Goal: Communication & Community: Answer question/provide support

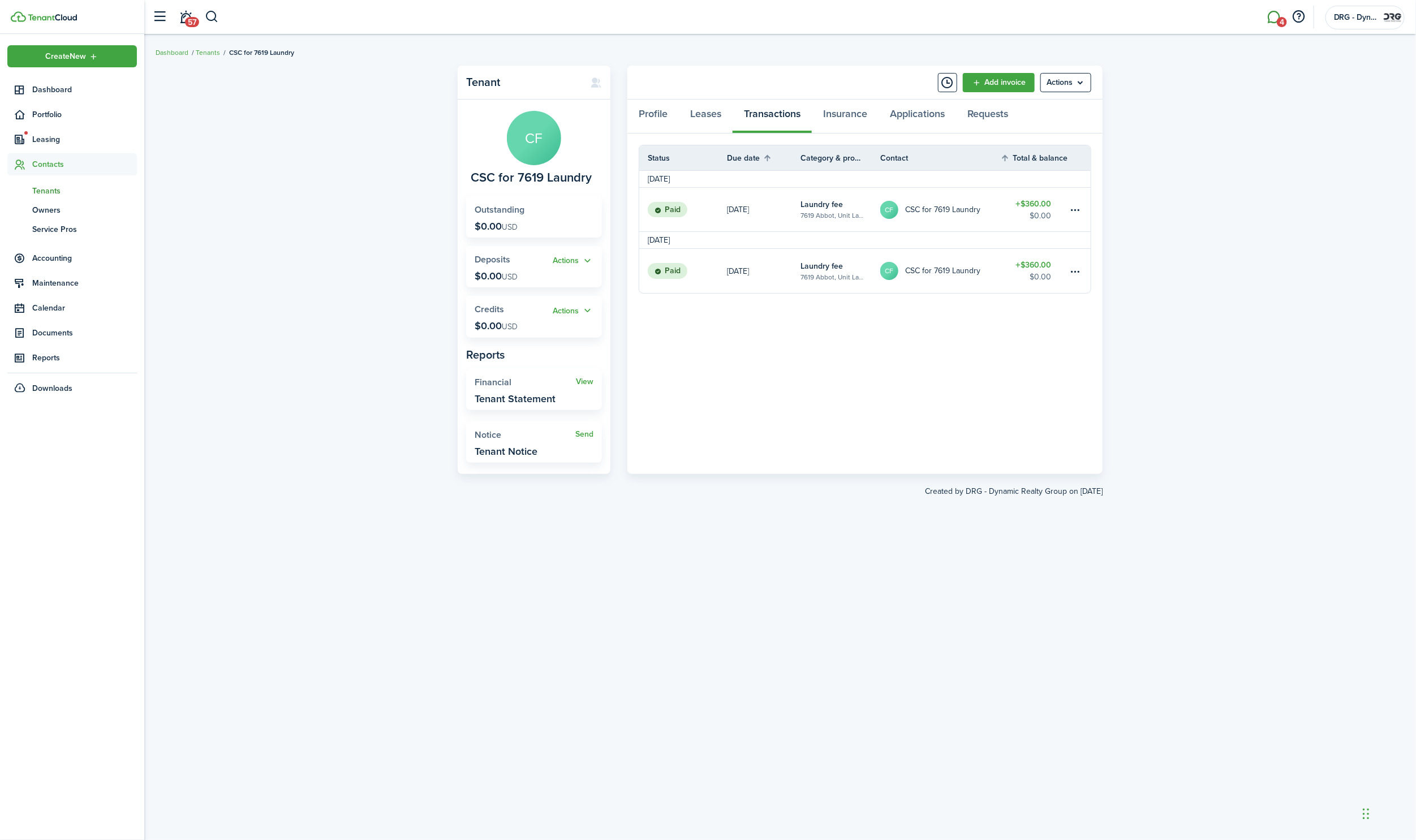
click at [1275, 12] on link "4" at bounding box center [1274, 17] width 21 height 29
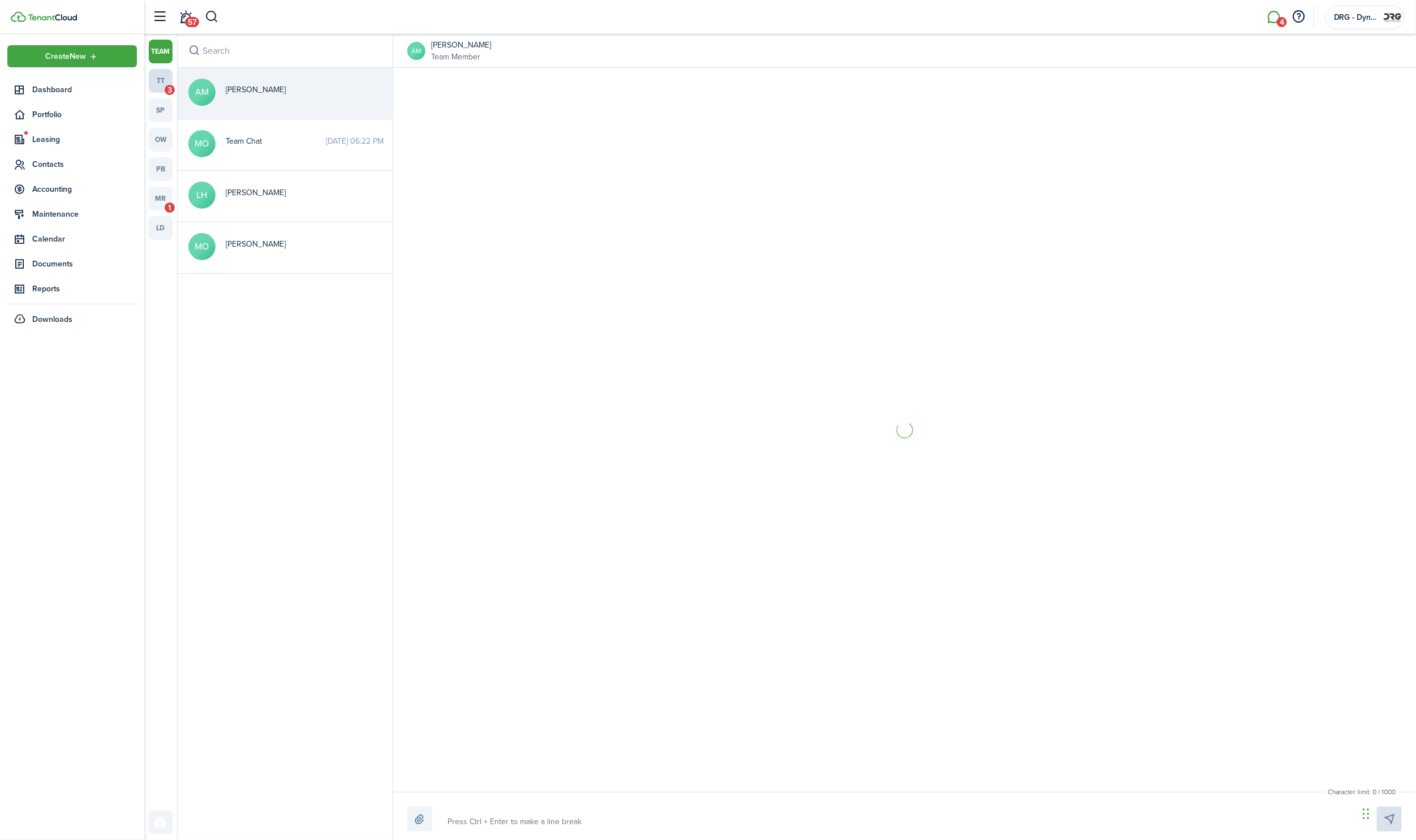
click at [162, 81] on link "tt 3" at bounding box center [160, 80] width 24 height 24
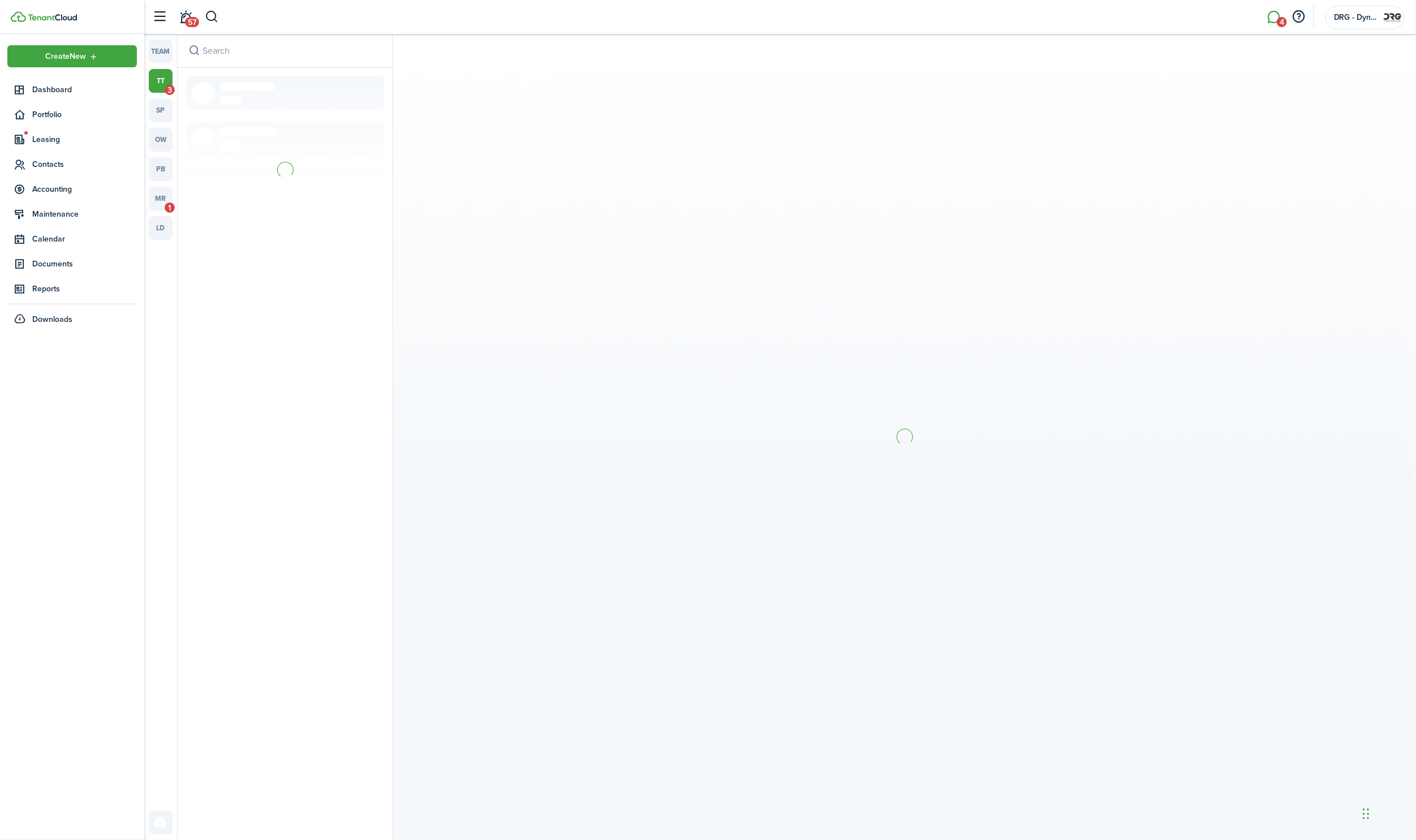
click at [162, 81] on link "tt 3" at bounding box center [160, 80] width 24 height 24
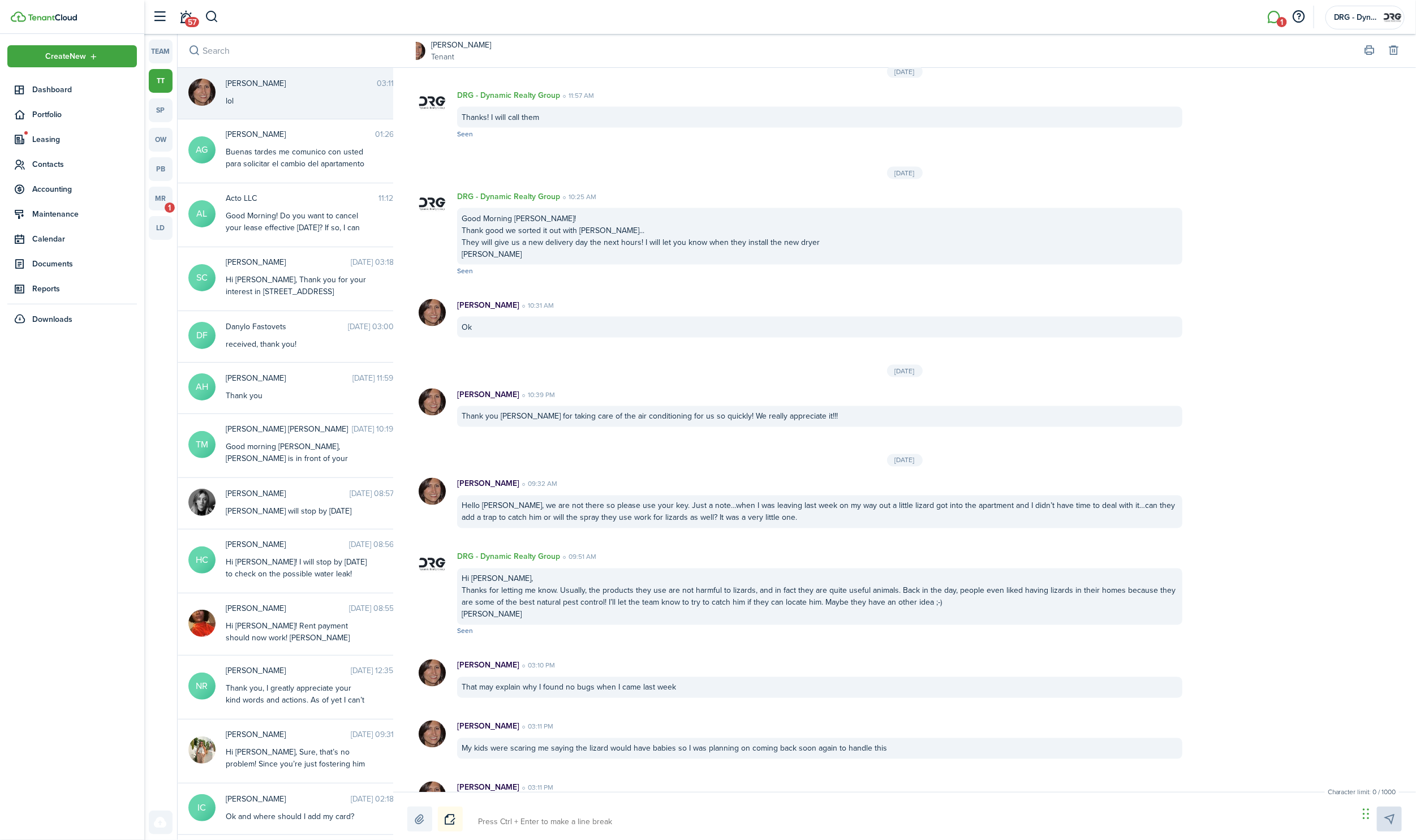
click at [513, 817] on textarea at bounding box center [915, 822] width 881 height 19
type textarea "I"
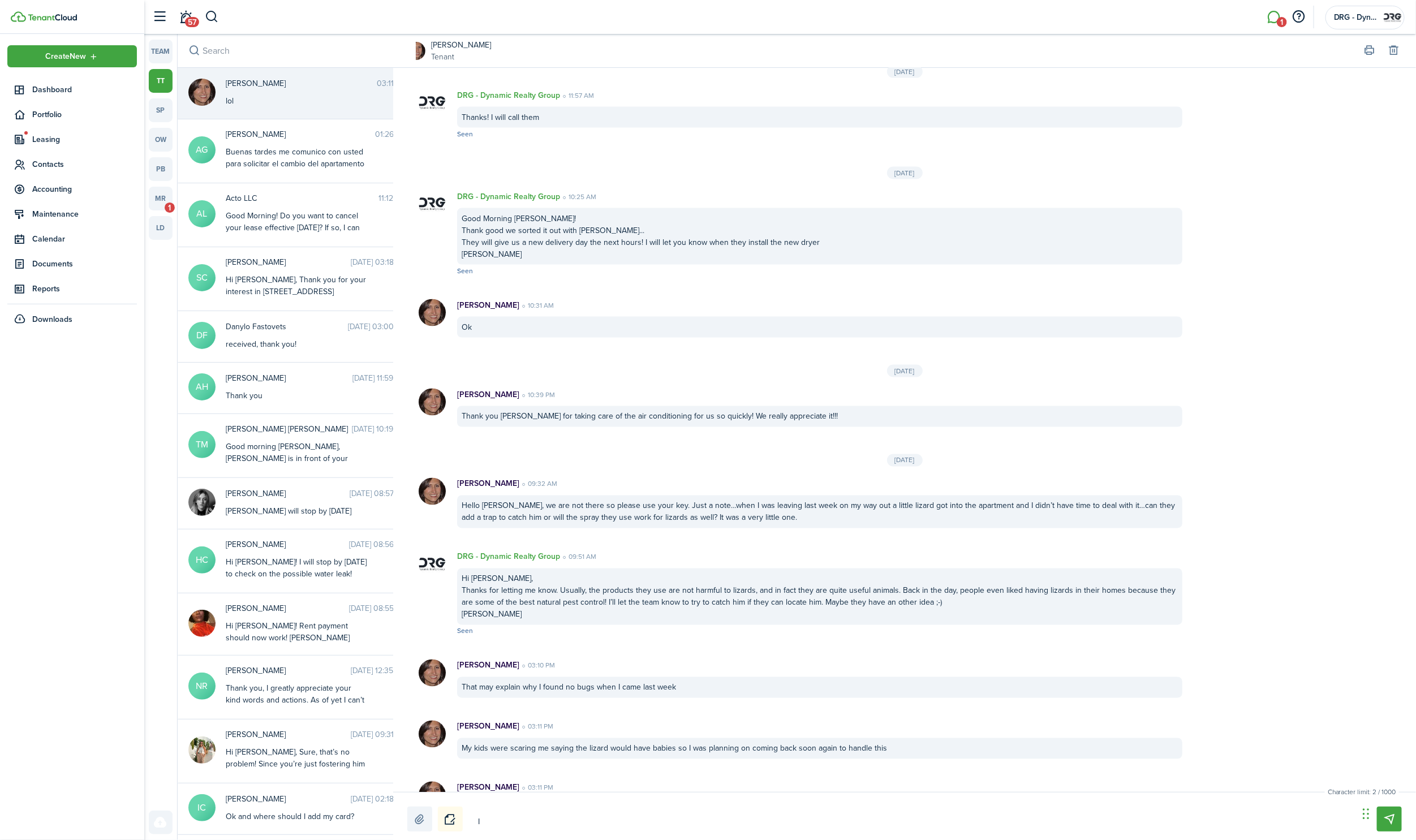
type textarea "I t"
type textarea "I to"
type textarea "I tol"
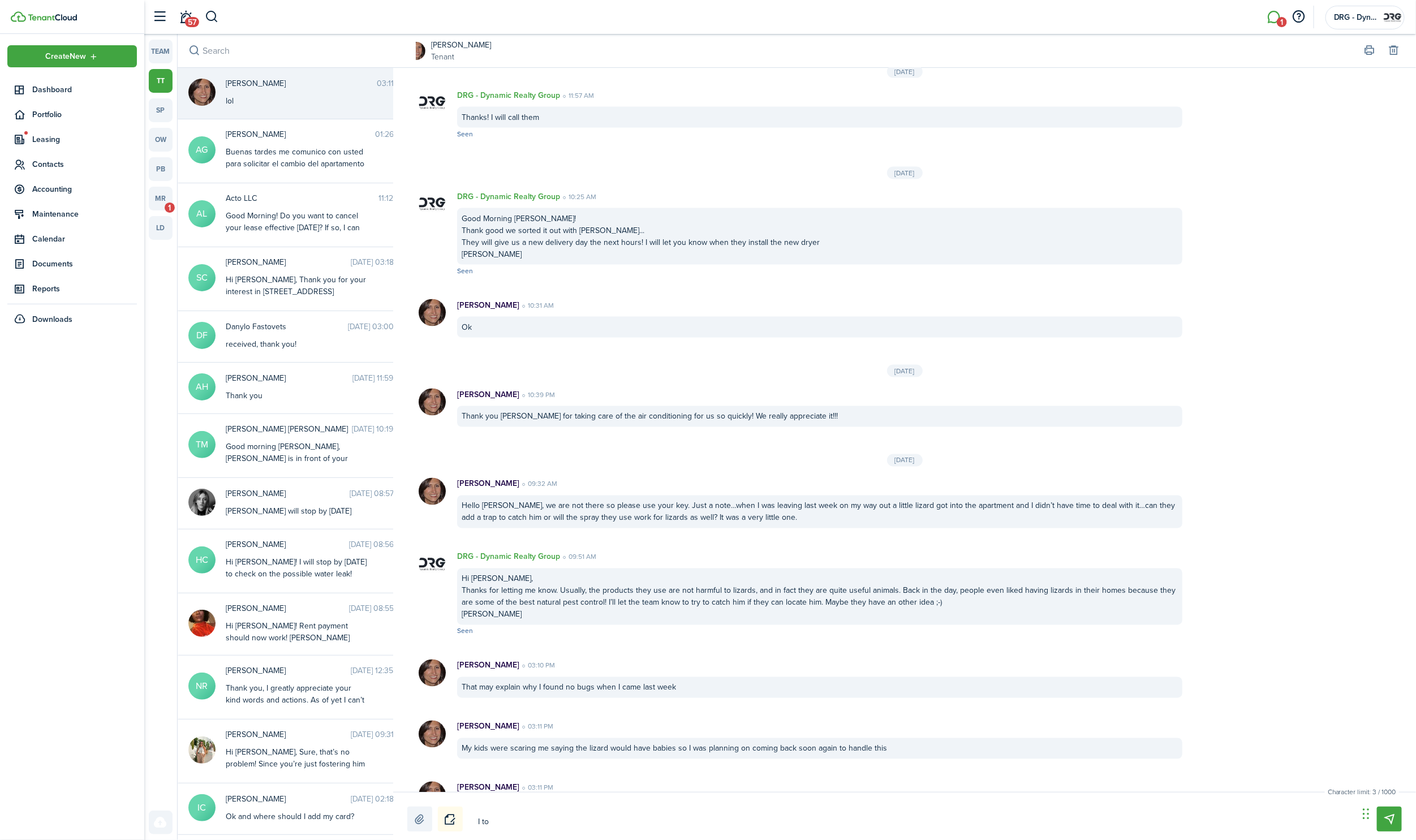
type textarea "I tol"
type textarea "I told"
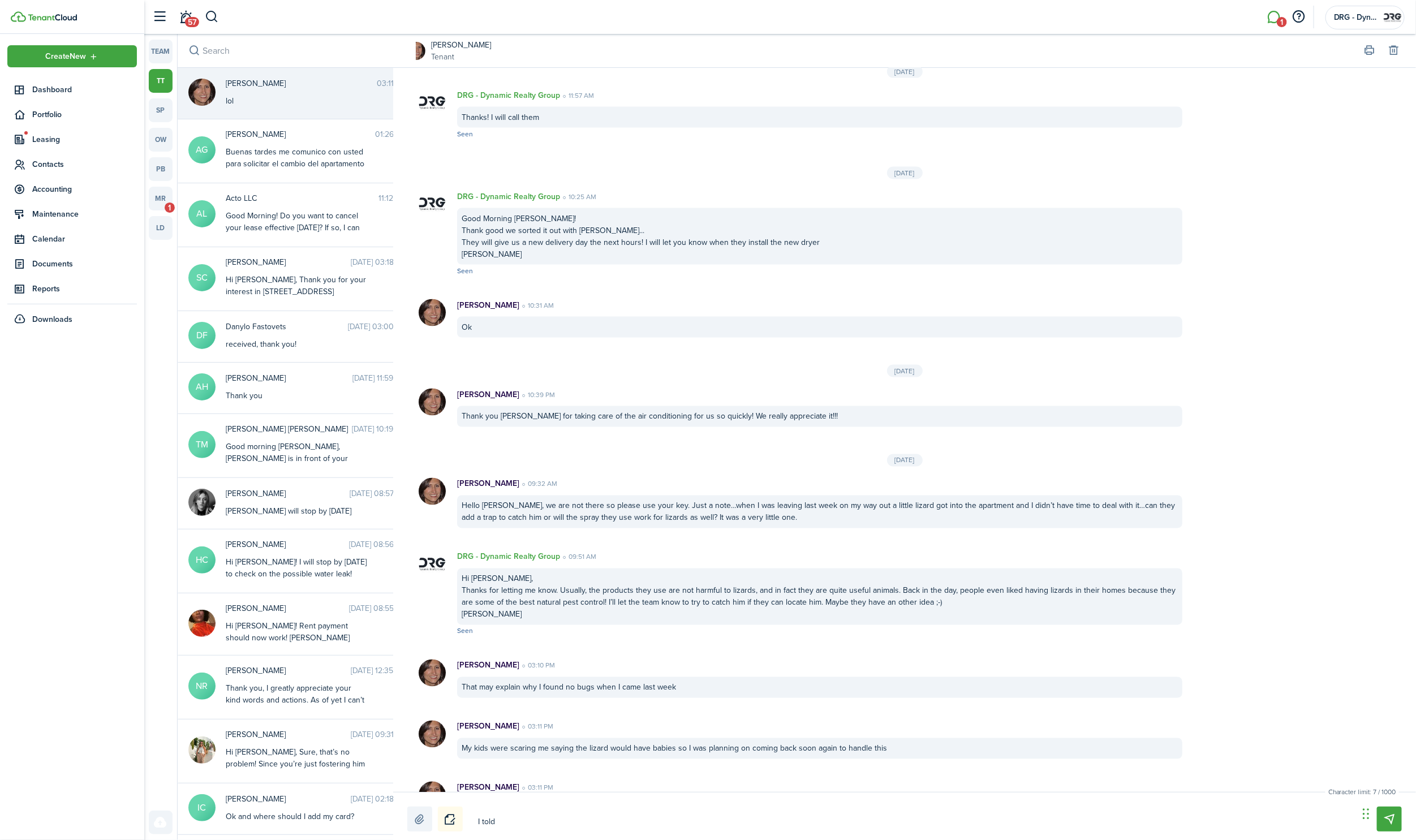
type textarea "I told J"
type textarea "I told [PERSON_NAME]"
type textarea "I told Jun"
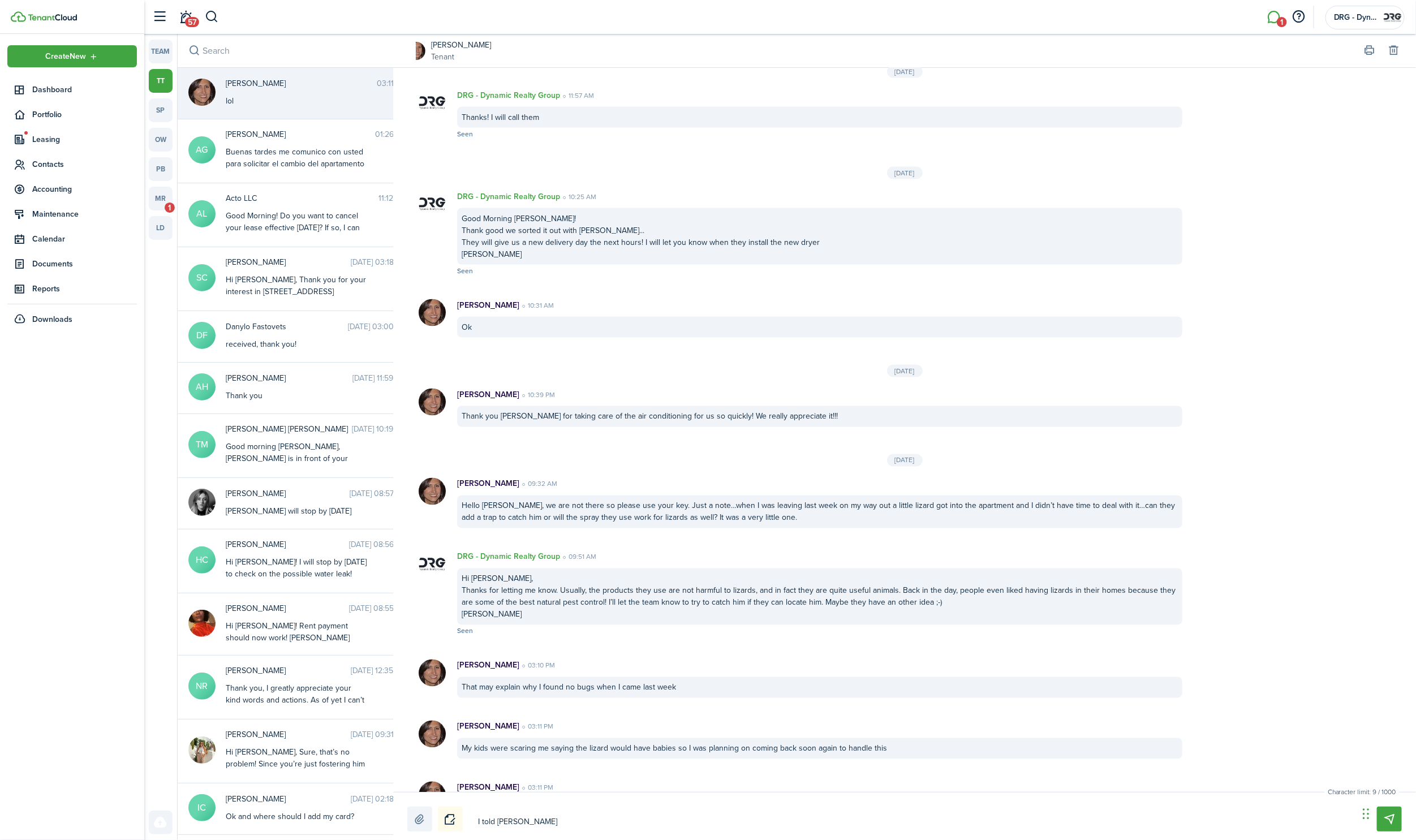
type textarea "I told Jun"
type textarea "I told Juni"
type textarea "I told [PERSON_NAME]"
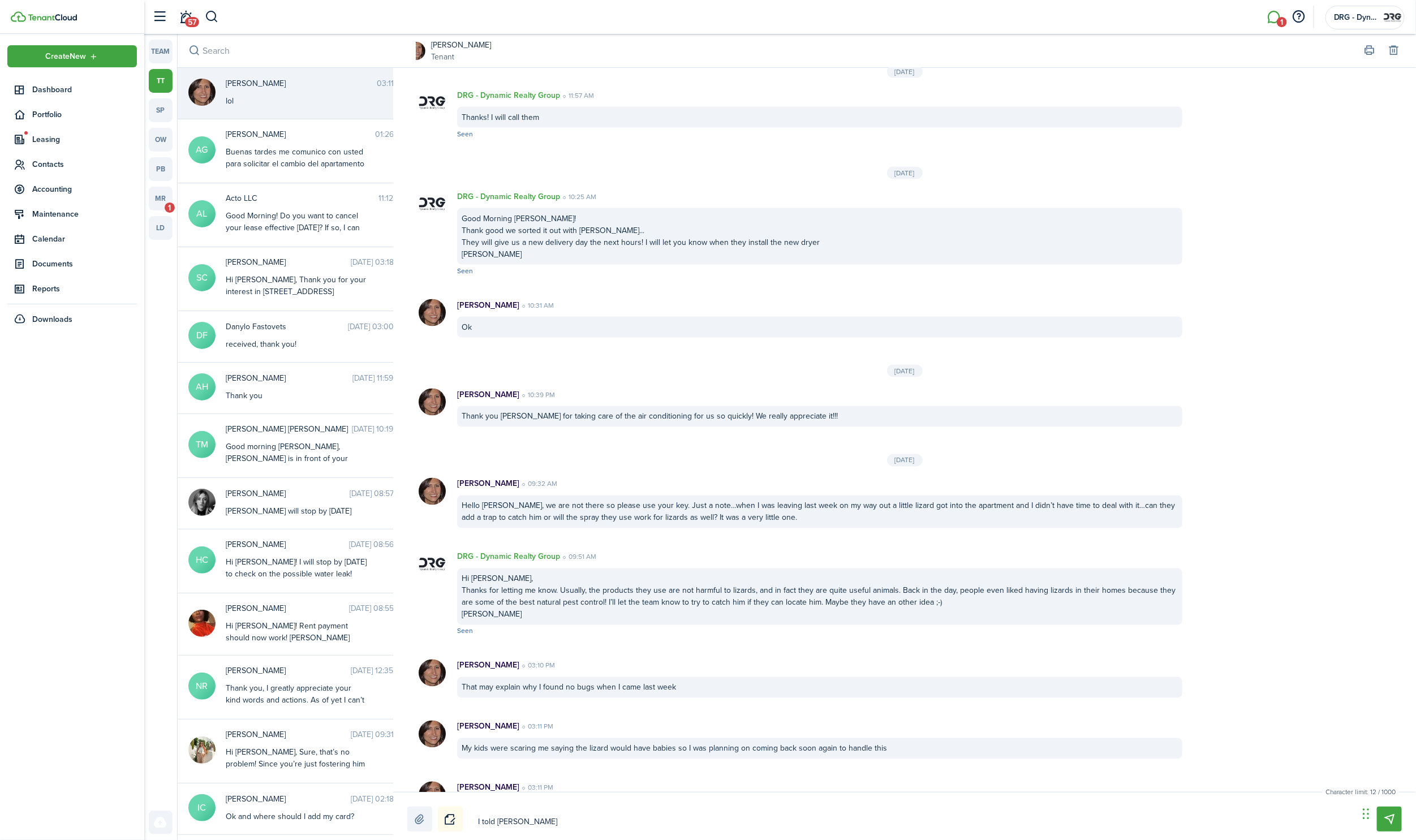
type textarea "I told Junior"
type textarea "I told Junior t"
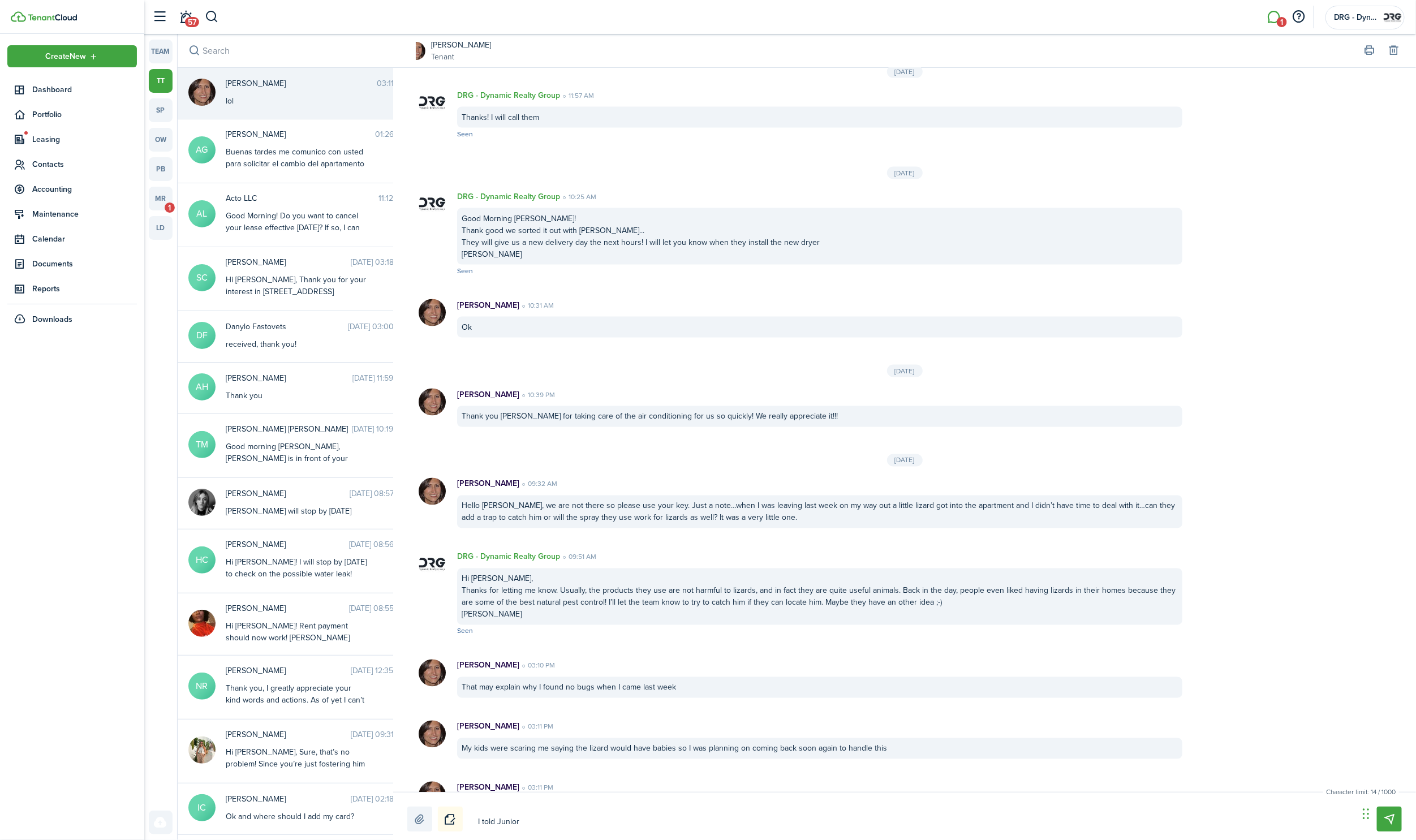
type textarea "I told Junior t"
type textarea "I told Junior to"
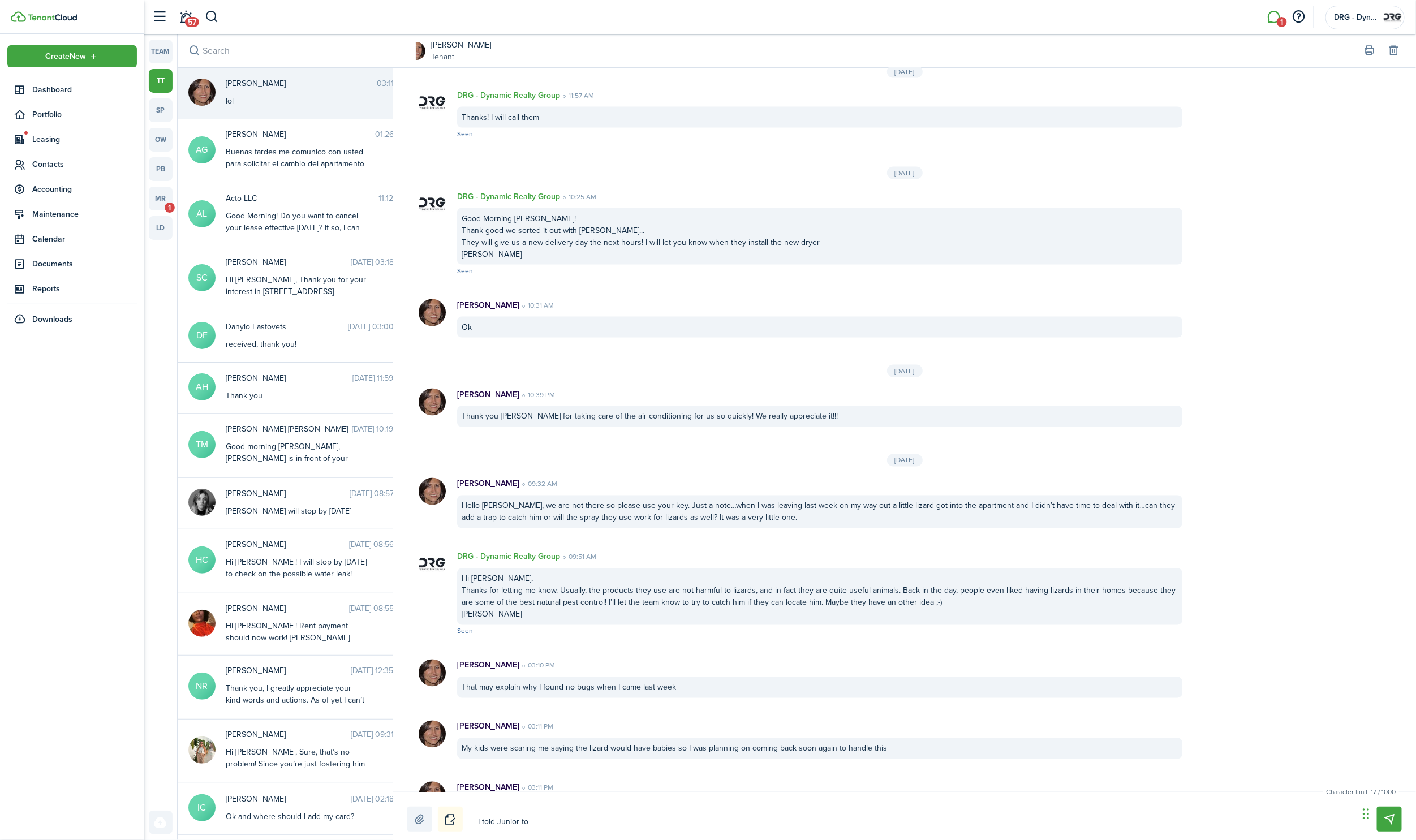
type textarea "I told Junior to t"
type textarea "I told Junior to ta"
type textarea "I told [PERSON_NAME] to tak"
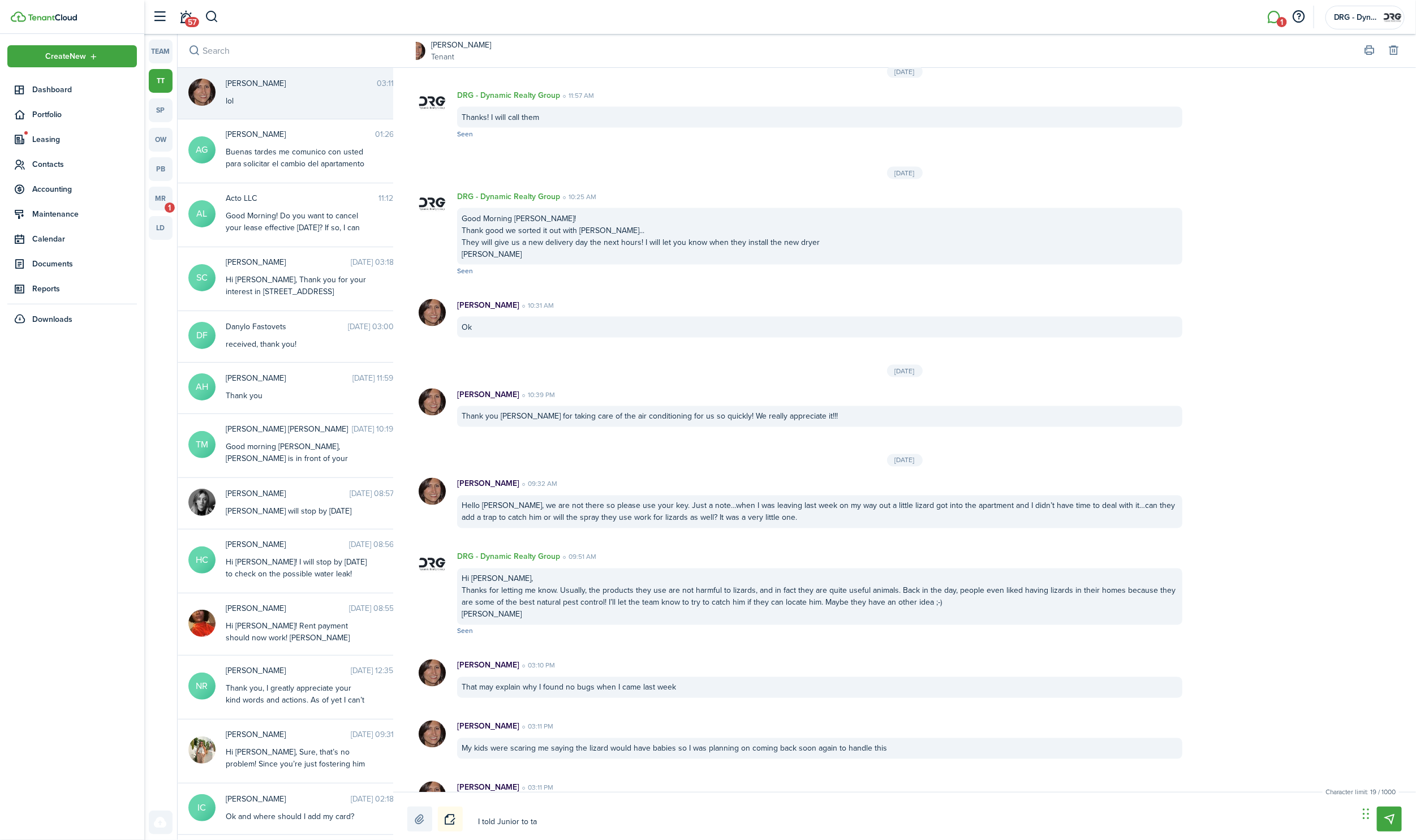
type textarea "I told [PERSON_NAME] to tak"
type textarea "I told Junior to take"
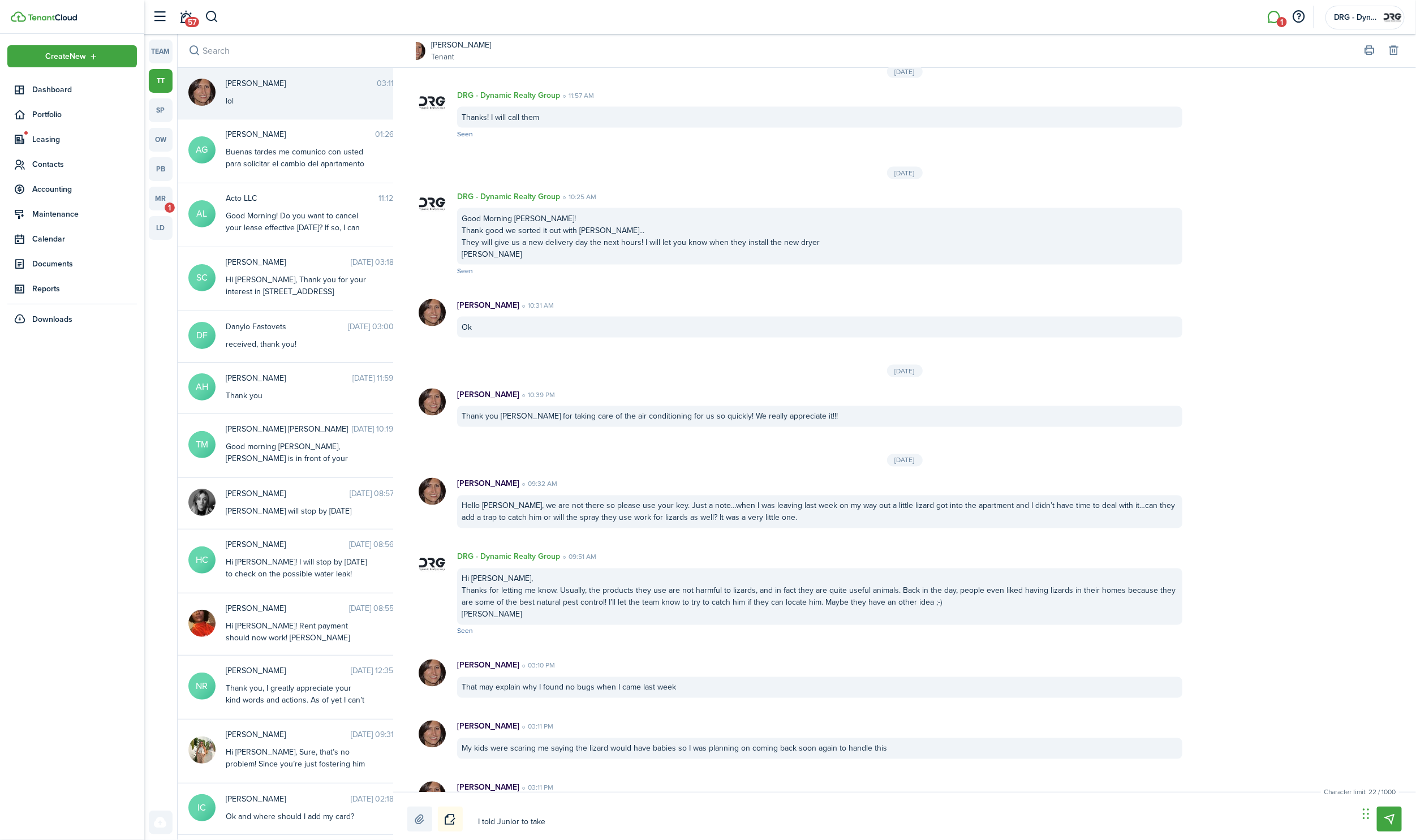
type textarea "I told [PERSON_NAME] to take a"
type textarea "I told Junior to take an"
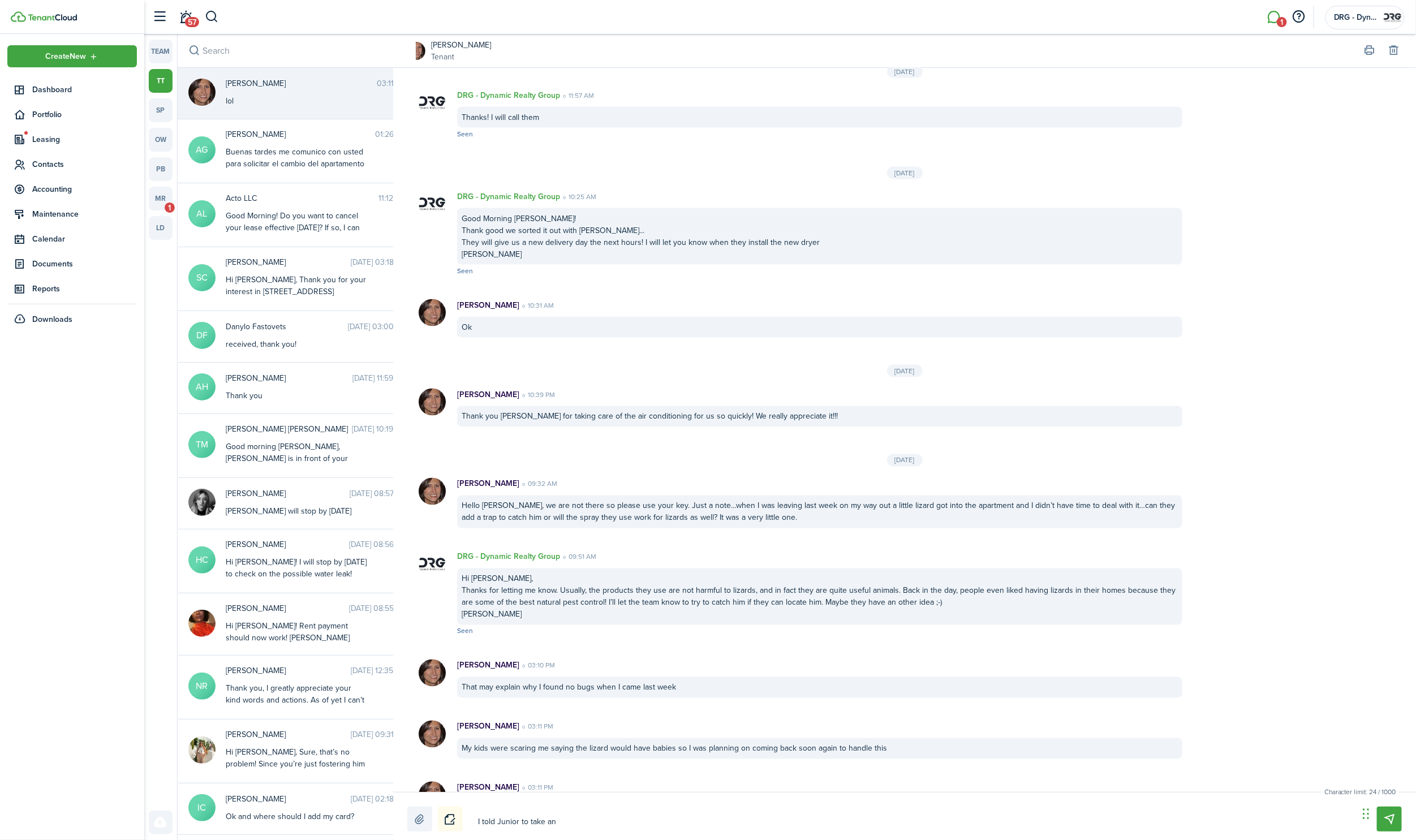
type textarea "I told Junior to take an"
type textarea "I told [PERSON_NAME] to take an e"
type textarea "I told Junior to take an ey"
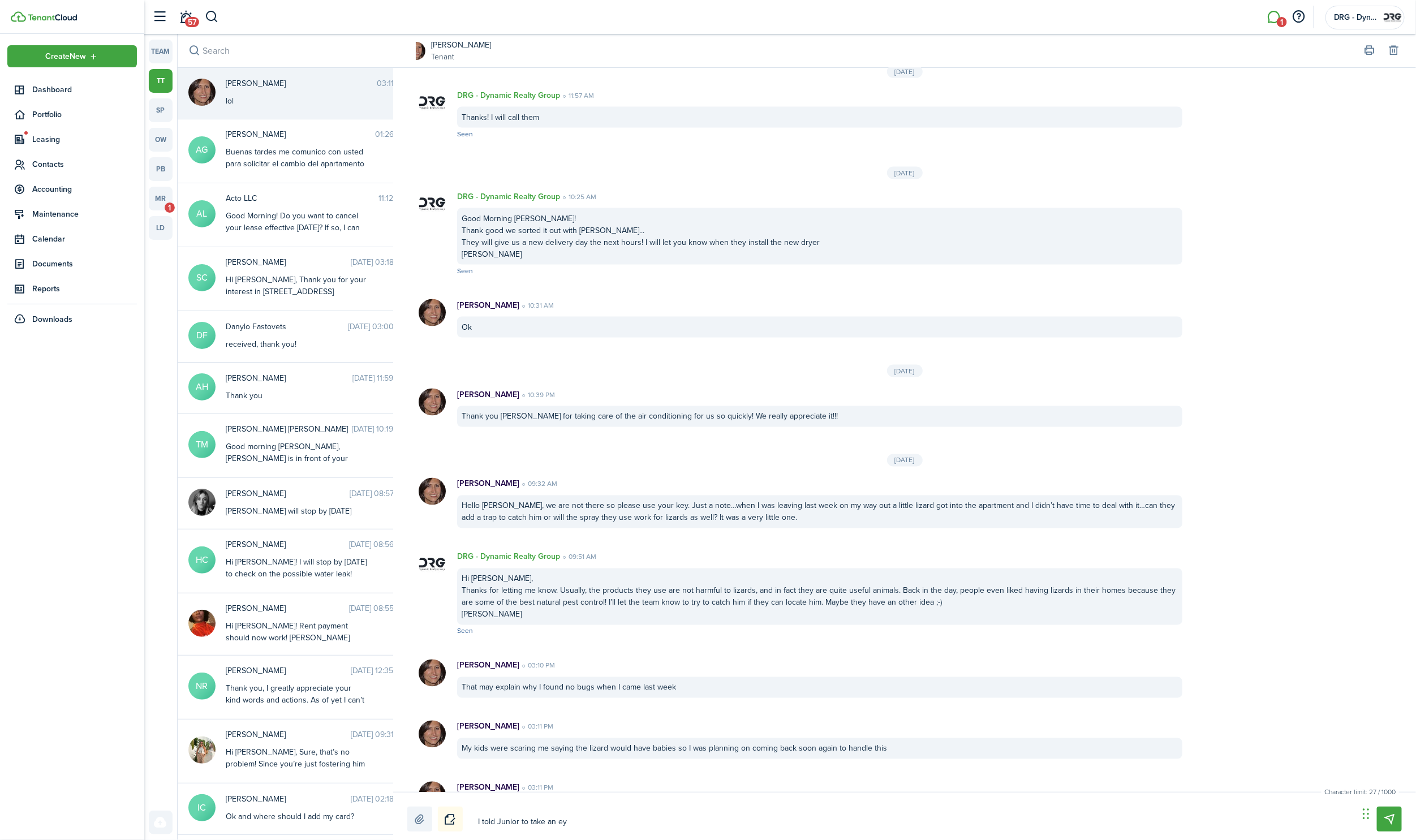
type textarea "I told Junior to take an eye"
type textarea "I told Junior to take an eye o"
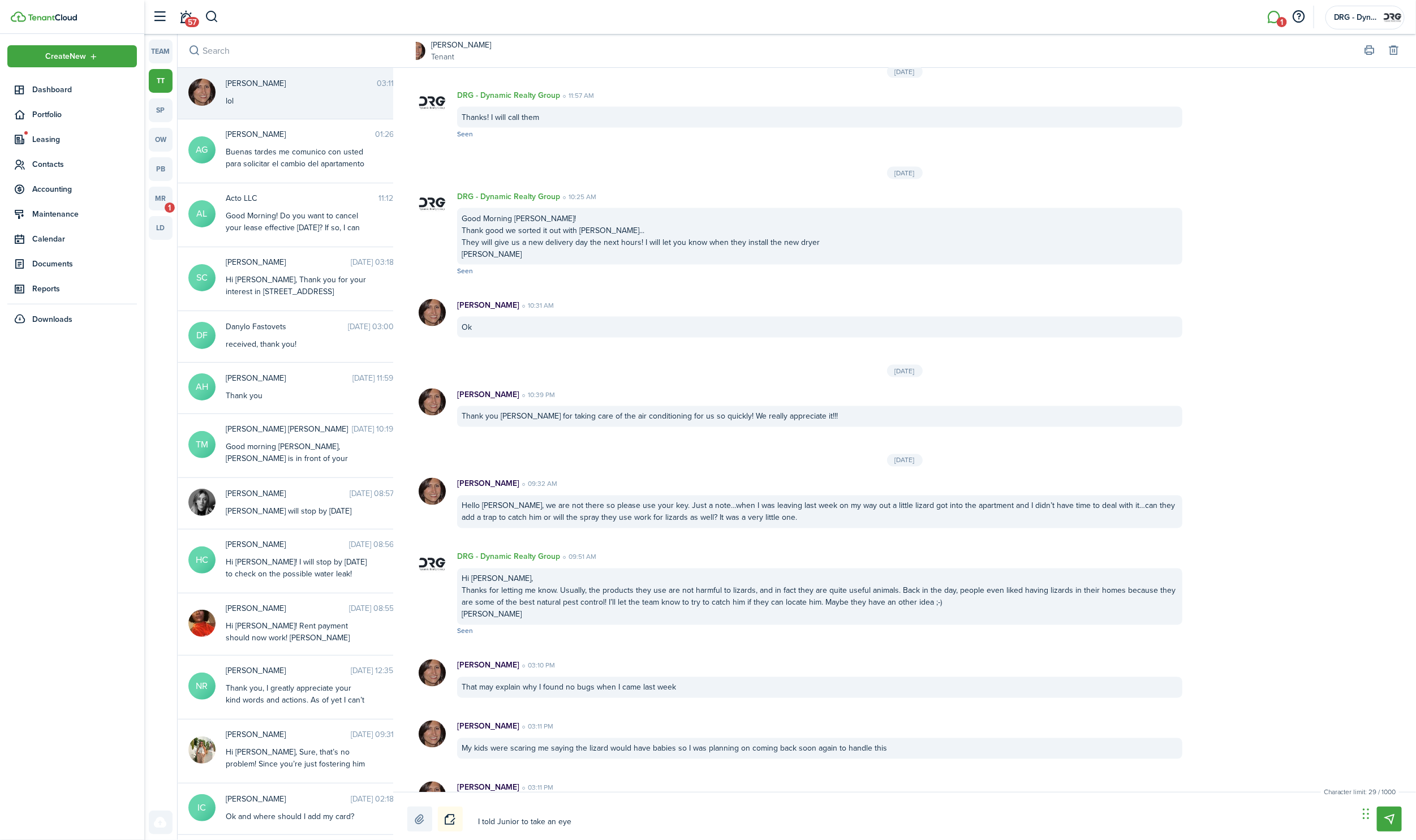
type textarea "I told Junior to take an eye o"
type textarea "I told Junior to take an eye on"
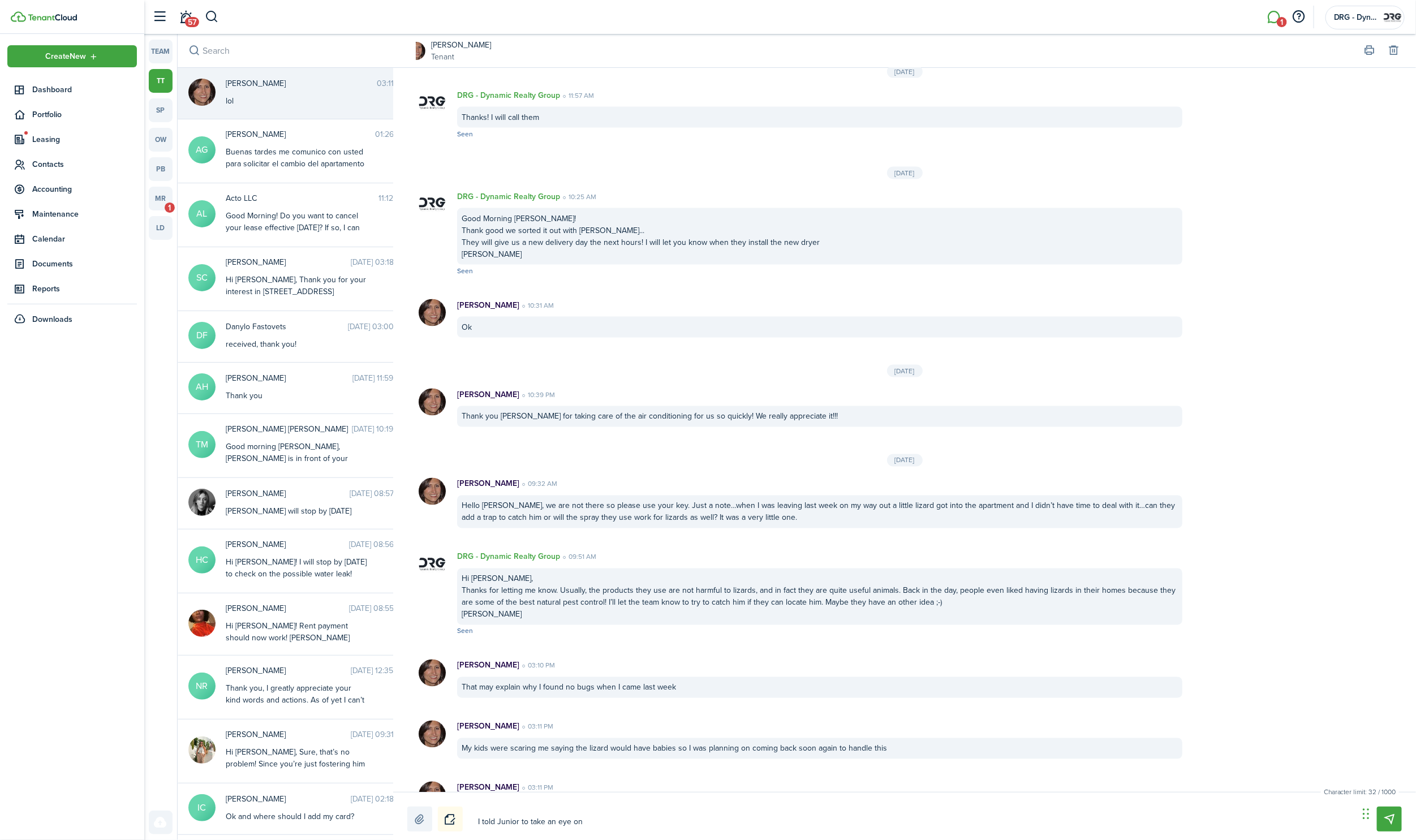
type textarea "I told [PERSON_NAME] to take an eye on t"
type textarea "I told Junior to take an eye on th"
type textarea "I told Junior to take an eye on tha"
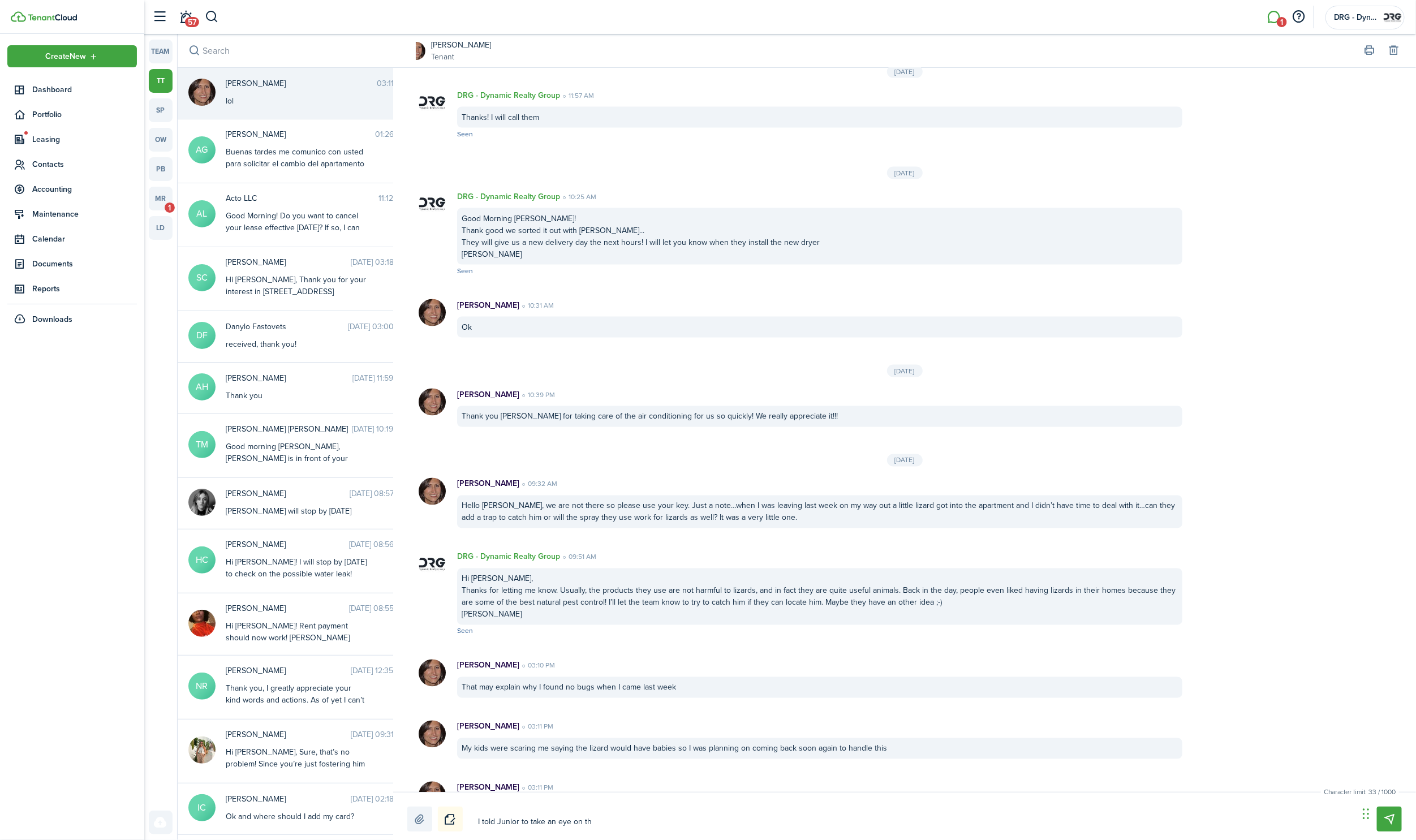
type textarea "I told Junior to take an eye on tha"
type textarea "I told [PERSON_NAME] to take an eye on that"
type textarea "I told Junior to take an eye on that!"
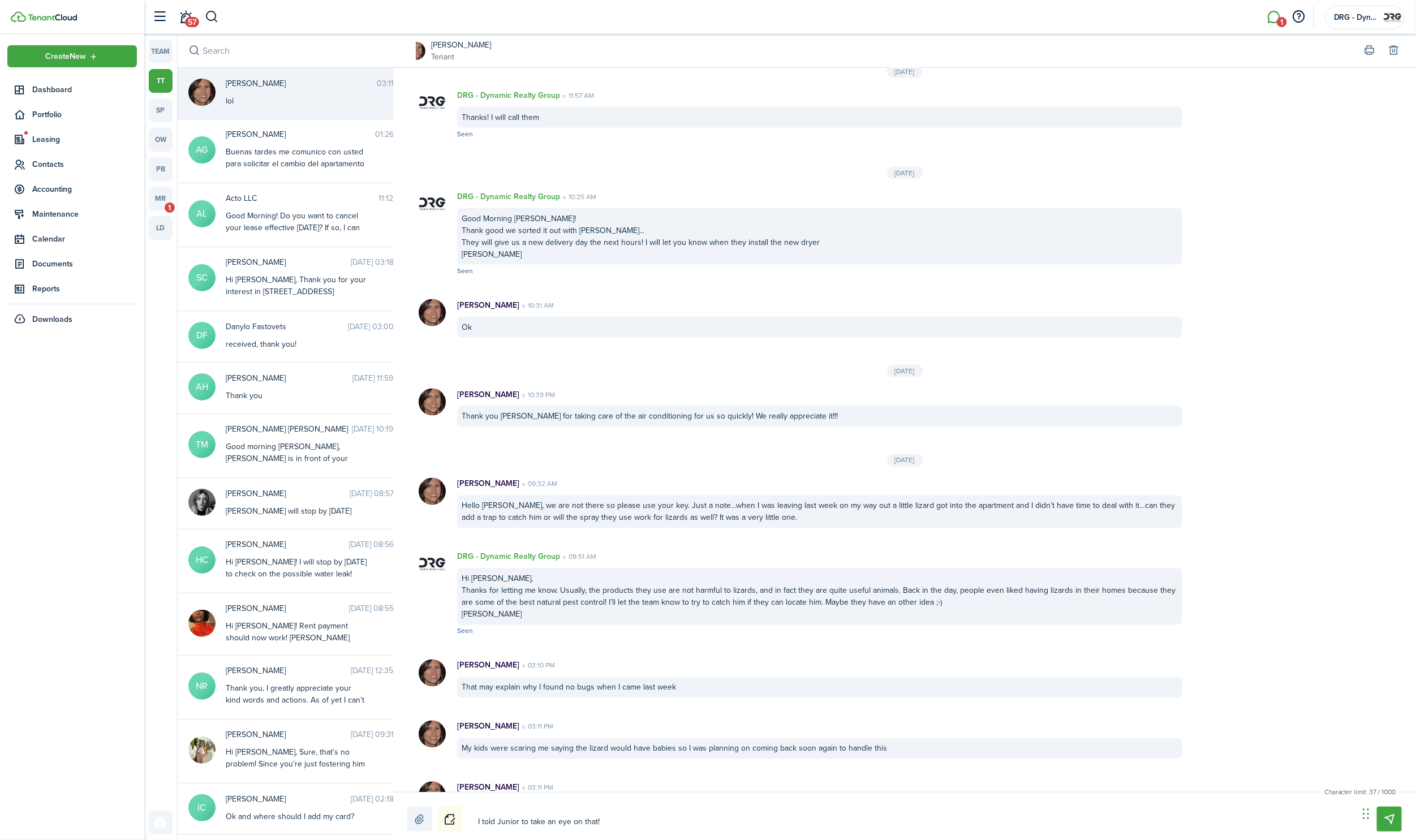
type textarea "I told Junior to take an eye on that!"
click at [619, 821] on textarea "I told Junior to take an eye on that!" at bounding box center [915, 822] width 881 height 19
type textarea "I told Junior to take an eye on that!"
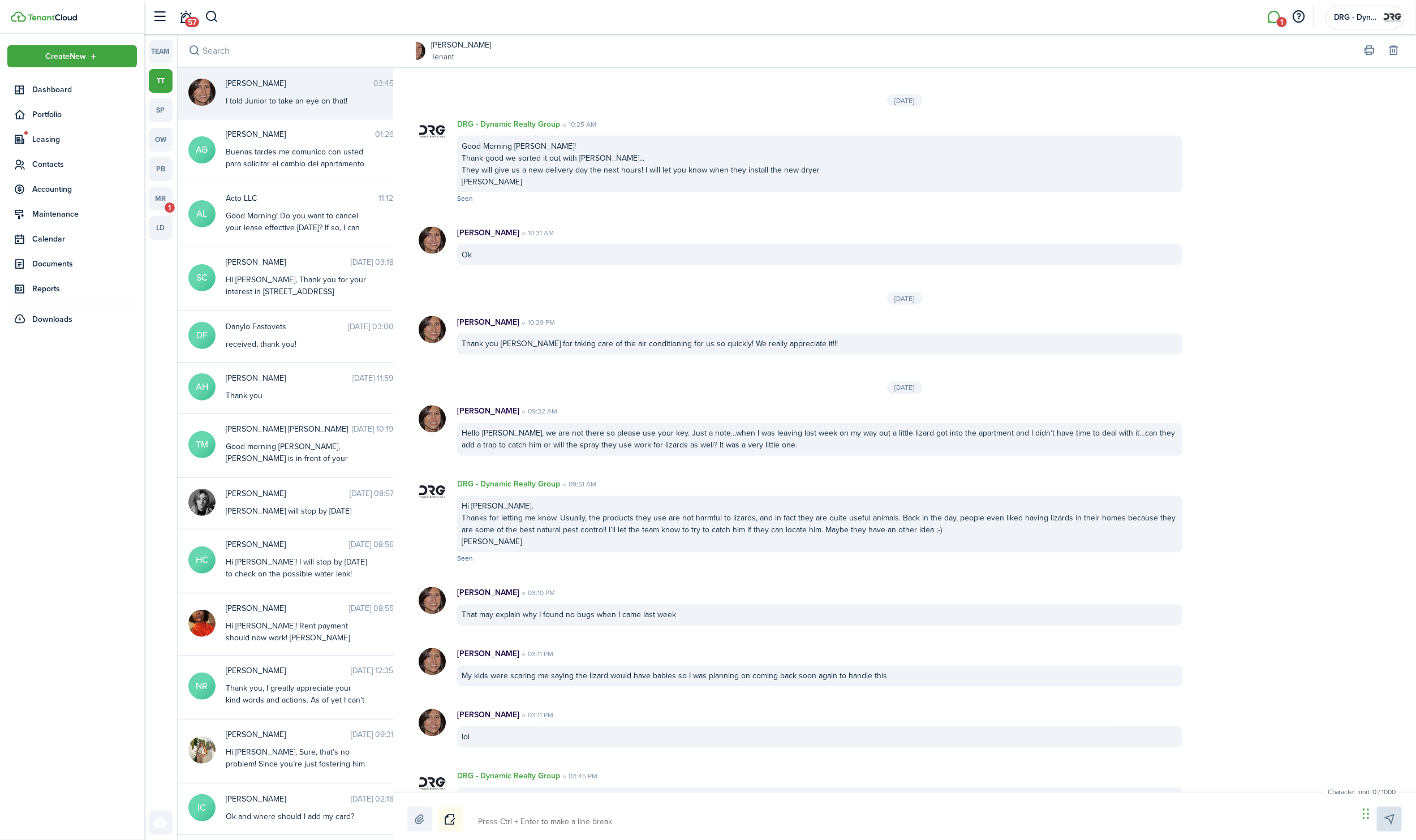
scroll to position [1070, 0]
click at [56, 162] on span "Contacts" at bounding box center [84, 164] width 105 height 12
click at [45, 185] on span "Tenants" at bounding box center [84, 191] width 105 height 12
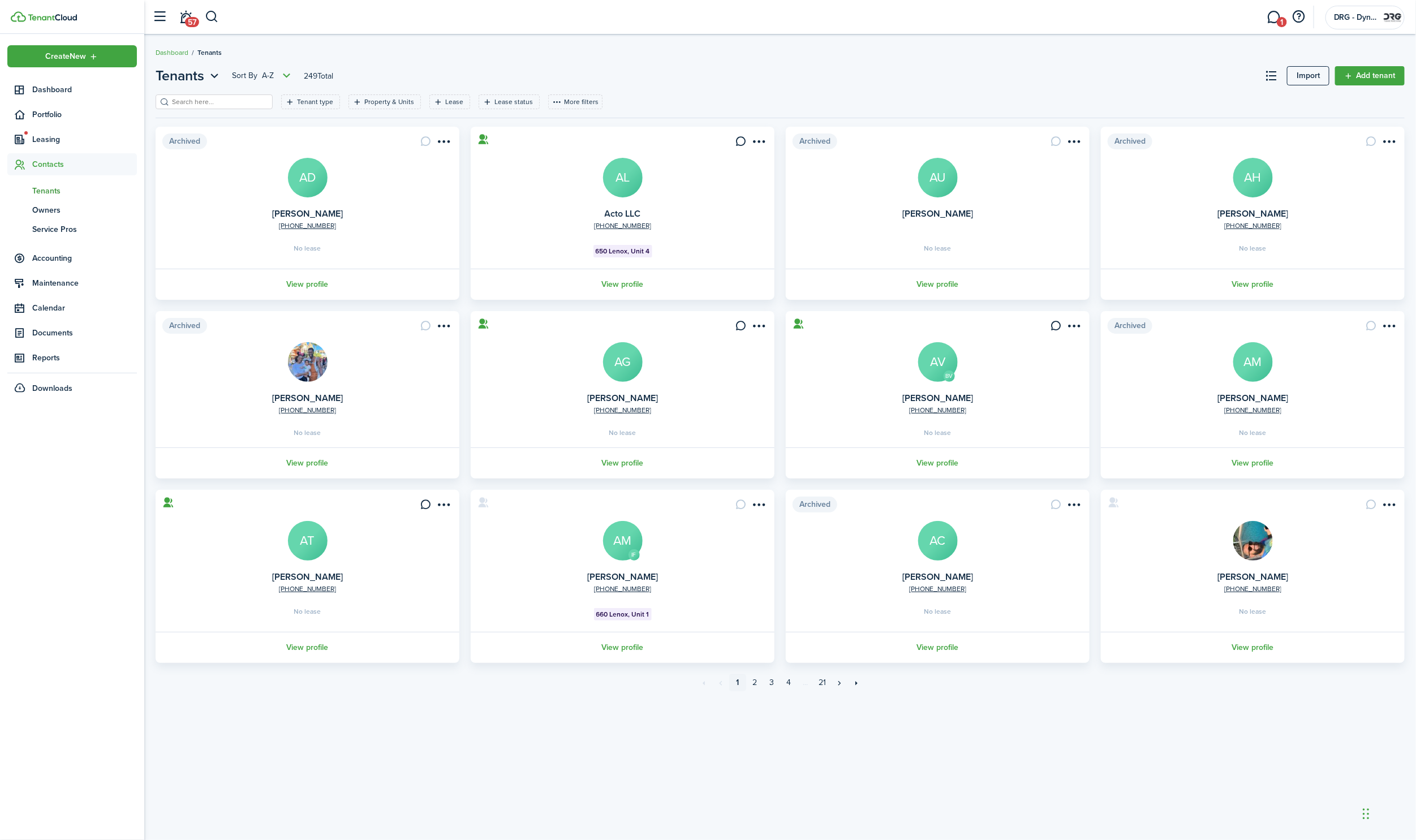
click at [230, 100] on input "search" at bounding box center [219, 102] width 100 height 11
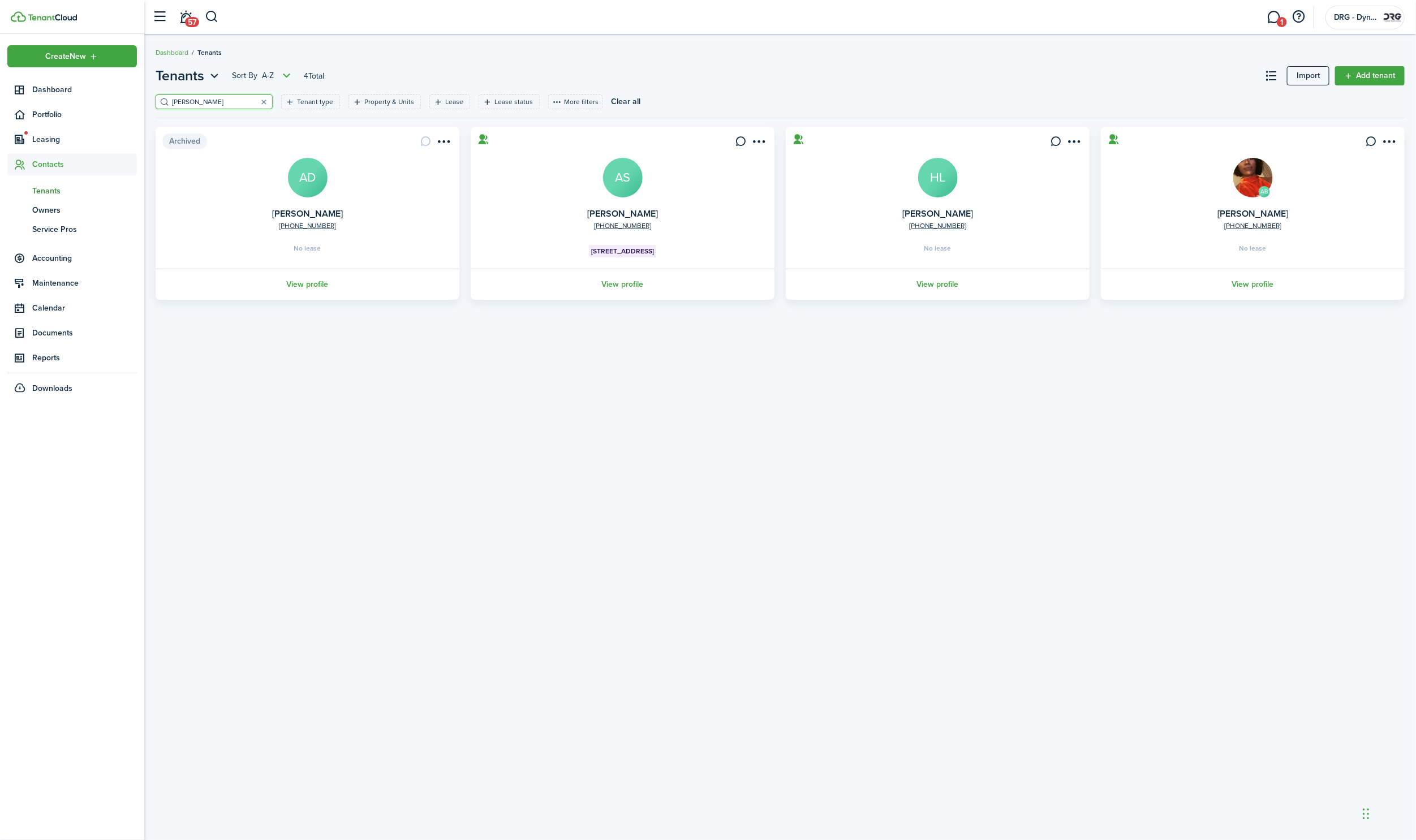
type input "[PERSON_NAME]"
drag, startPoint x: 230, startPoint y: 100, endPoint x: 743, endPoint y: 140, distance: 514.6
click at [743, 140] on icon at bounding box center [741, 141] width 12 height 11
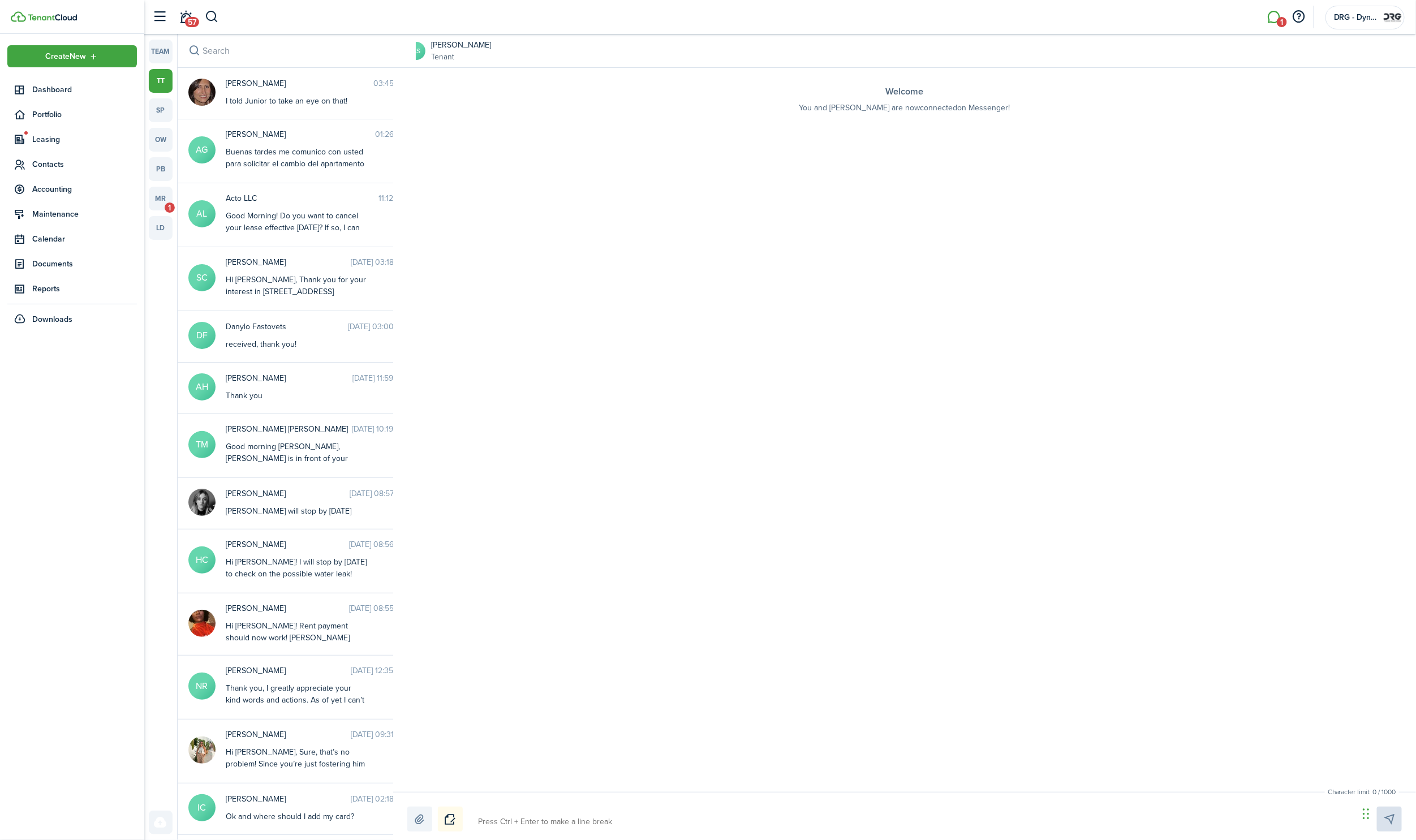
click at [518, 816] on textarea at bounding box center [915, 822] width 881 height 19
type textarea "H"
type textarea "Hi"
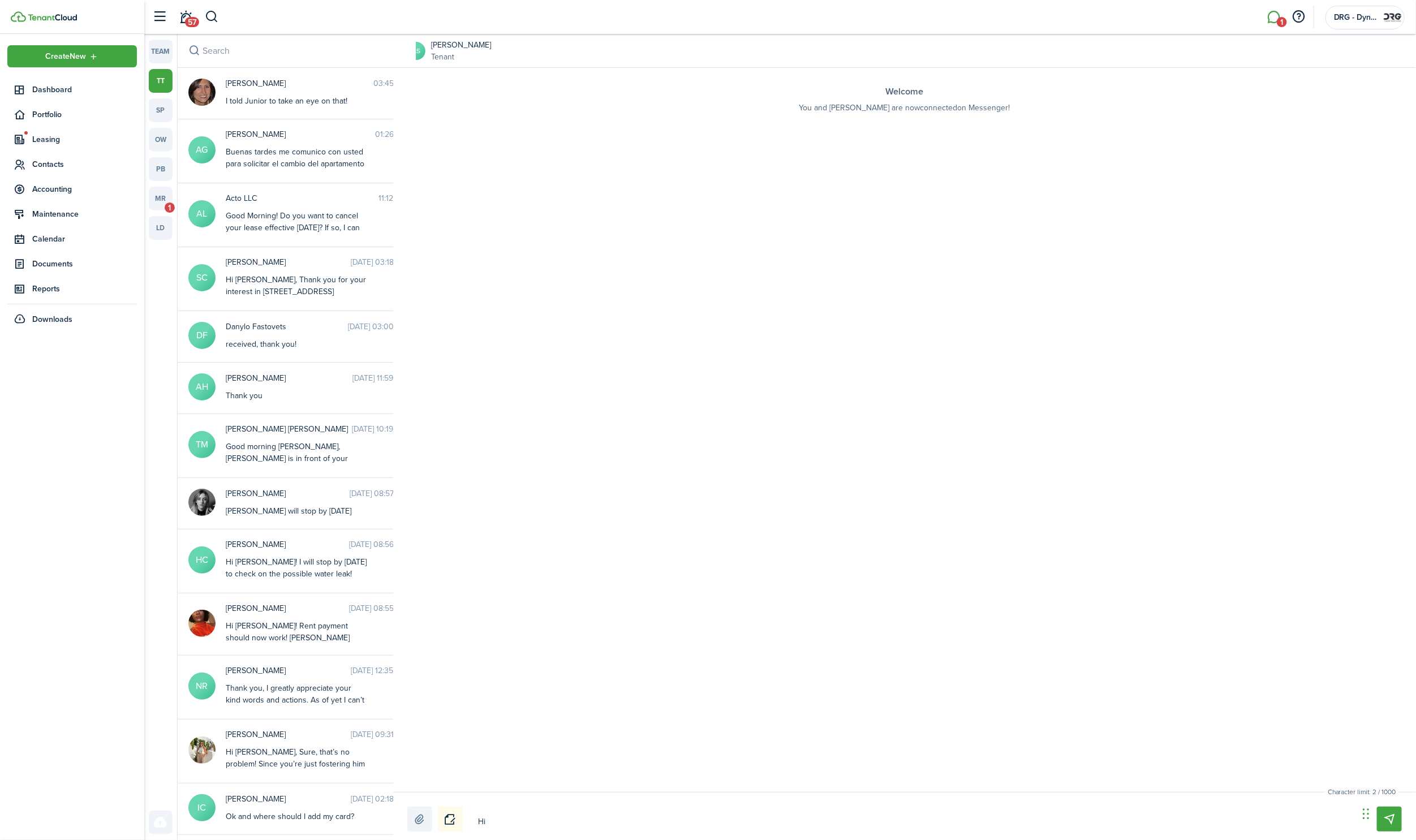
type textarea "Hi"
type textarea "Hi A"
type textarea "Hi An"
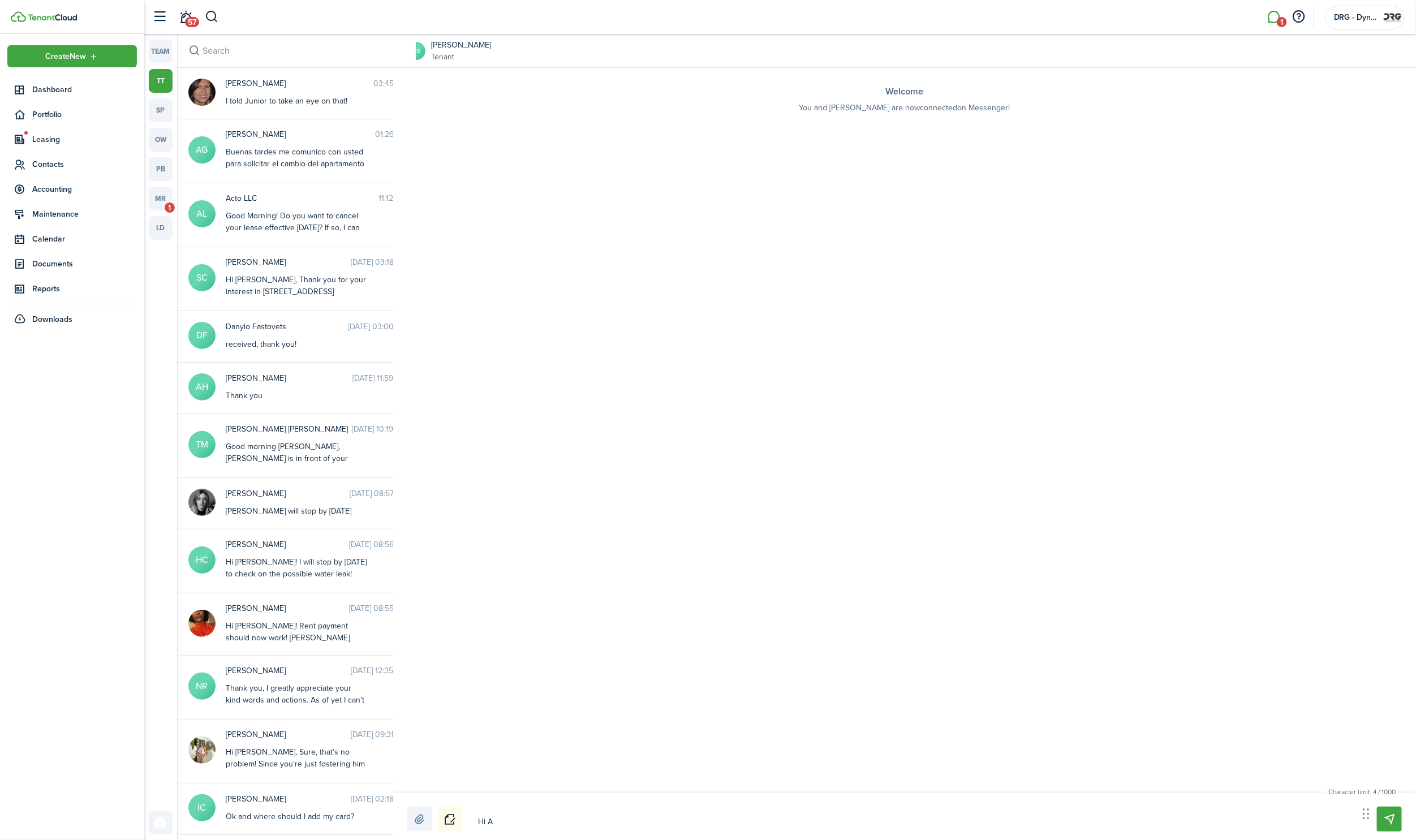
type textarea "Hi An"
type textarea "Hi [PERSON_NAME]"
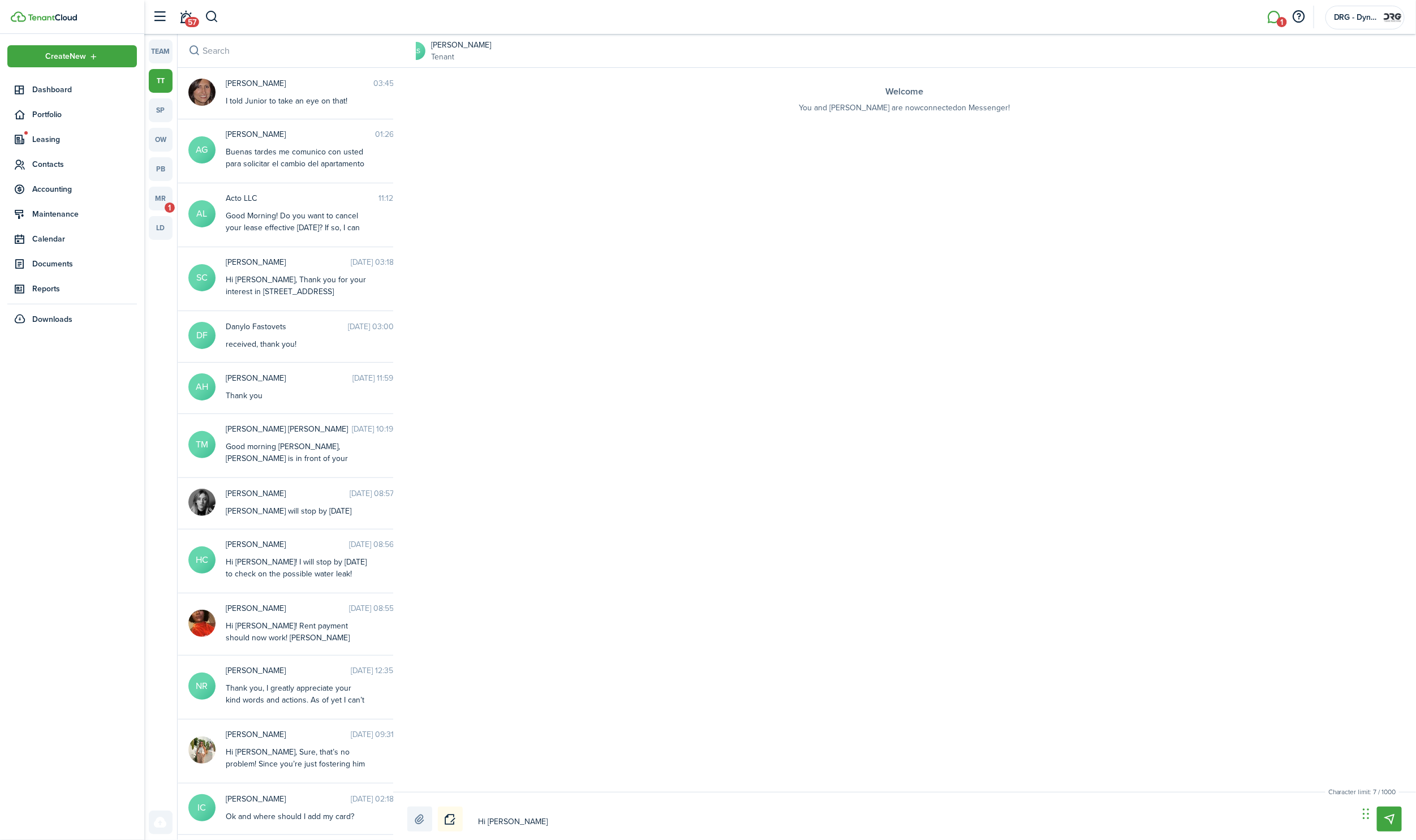
type textarea "Hi [PERSON_NAME]!"
type textarea "Hi [PERSON_NAME]! T"
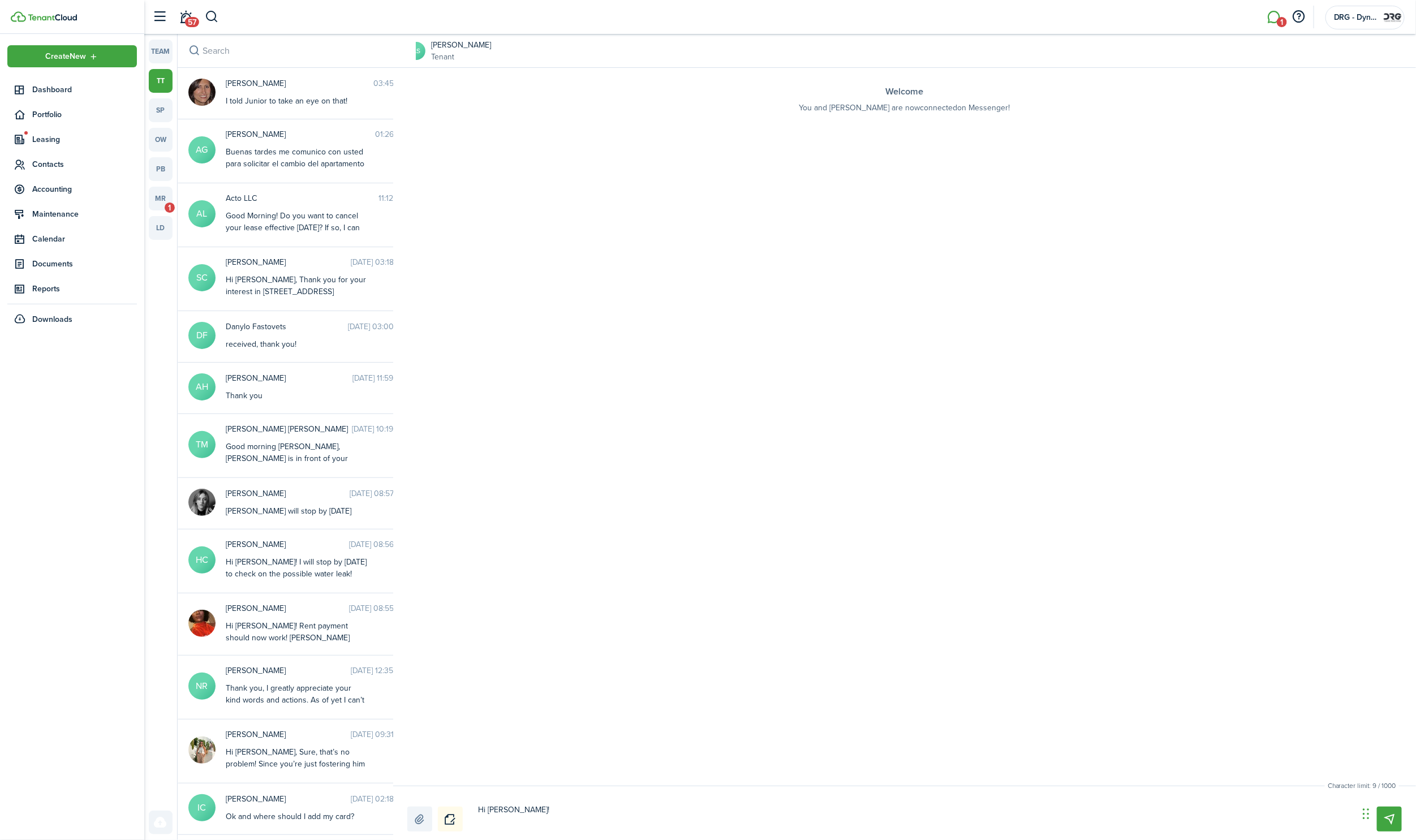
type textarea "Hi [PERSON_NAME]! T"
type textarea "Hi [PERSON_NAME]! Th"
type textarea "Hi [PERSON_NAME]! The"
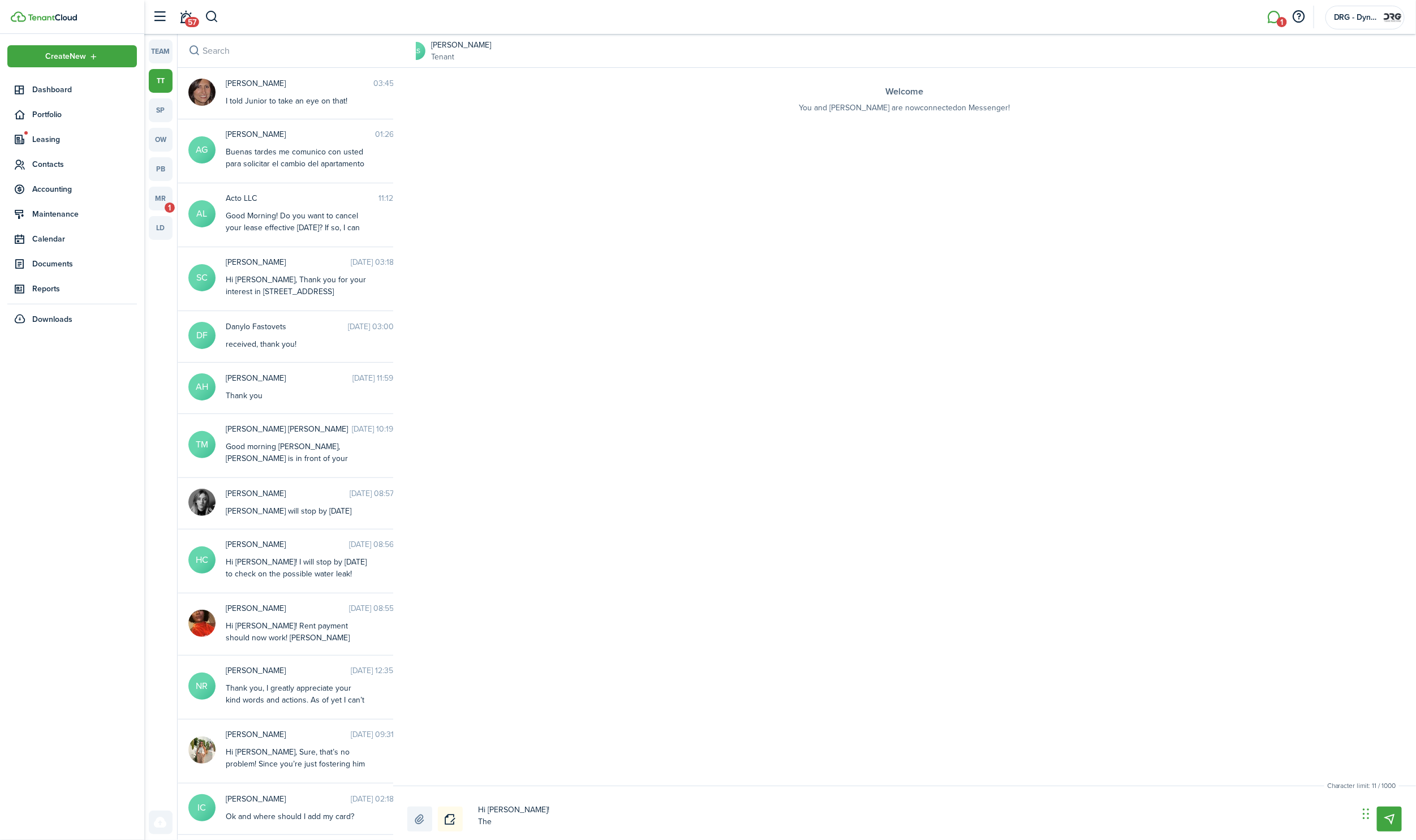
type textarea "Hi [PERSON_NAME]! The"
type textarea "Hi [PERSON_NAME]! The n"
type textarea "Hi [PERSON_NAME]! The ne"
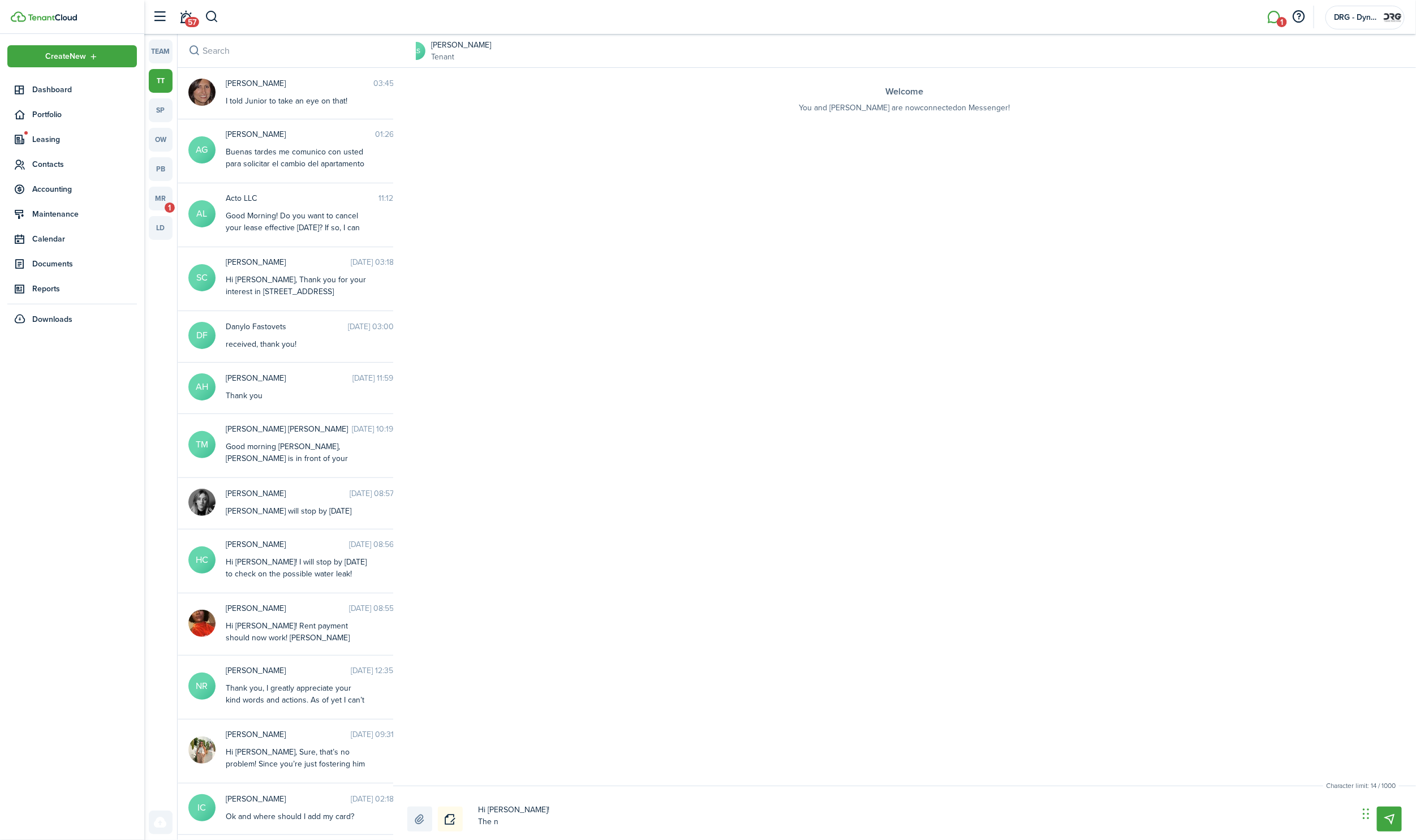
type textarea "Hi [PERSON_NAME]! The ne"
type textarea "Hi [PERSON_NAME]! The new"
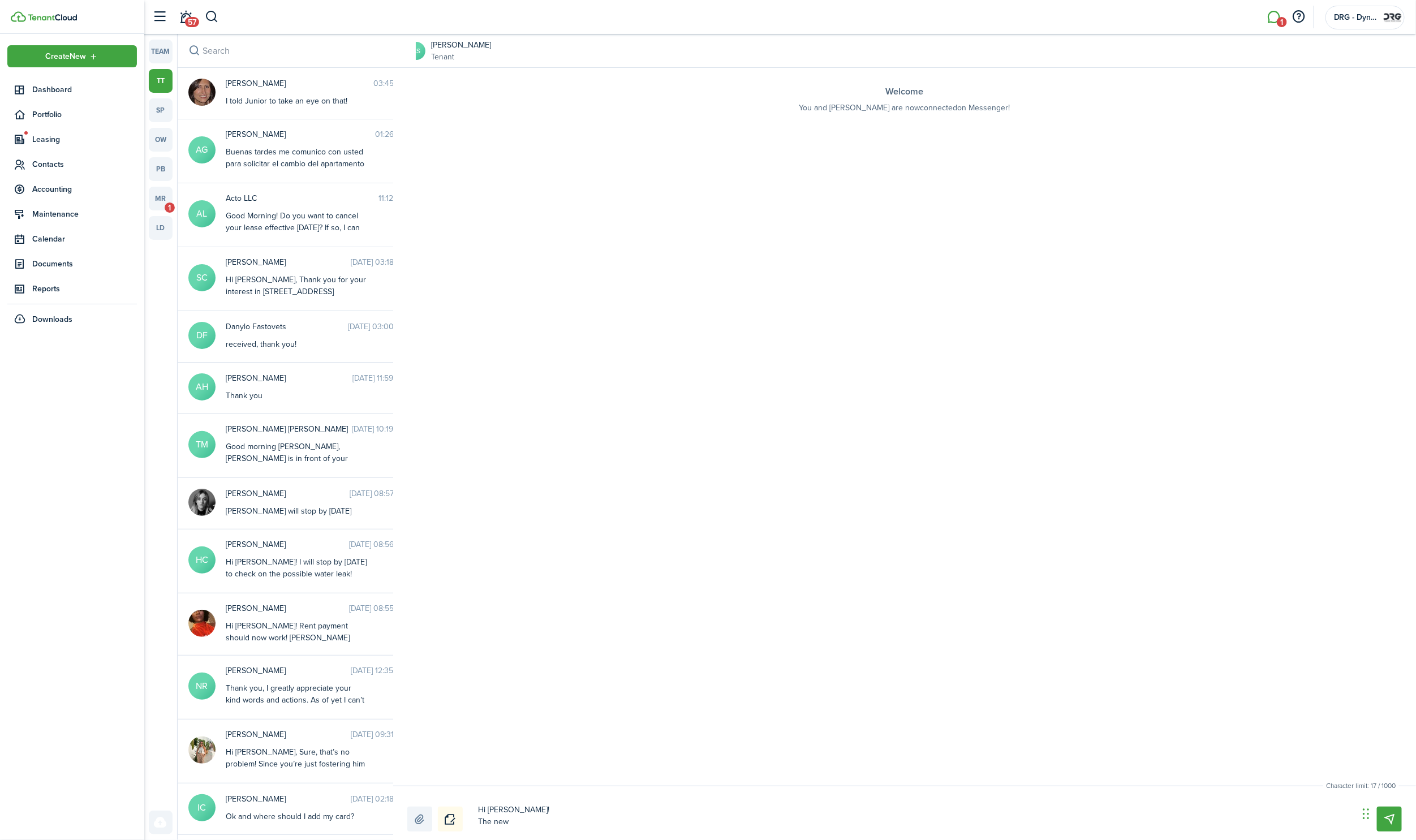
type textarea "Hi [PERSON_NAME]! The new r"
type textarea "Hi [PERSON_NAME]! The new re"
type textarea "Hi [PERSON_NAME]! The new ref"
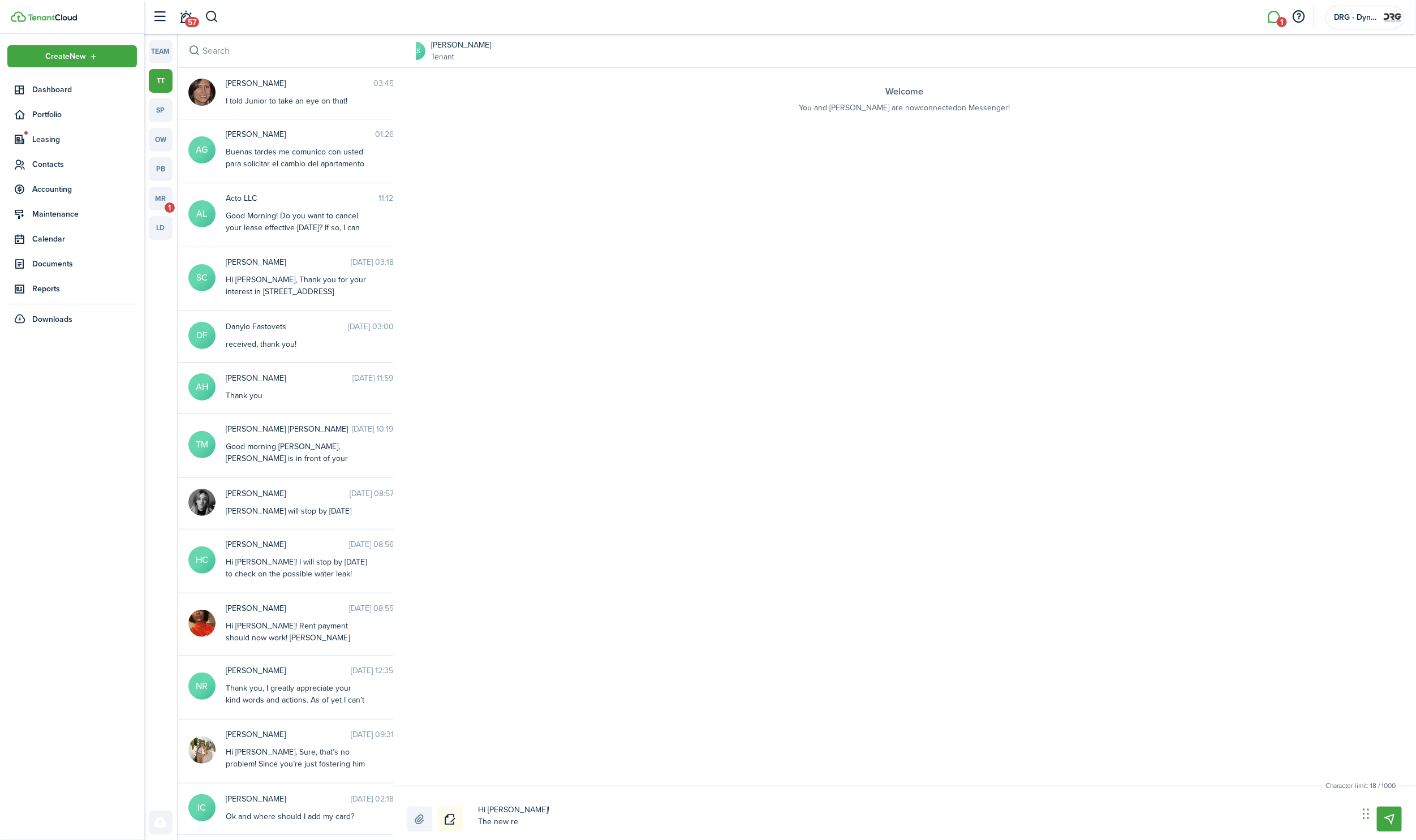
type textarea "Hi [PERSON_NAME]! The new ref"
type textarea "Hi [PERSON_NAME]! The new refr"
type textarea "Hi [PERSON_NAME]! The new refri"
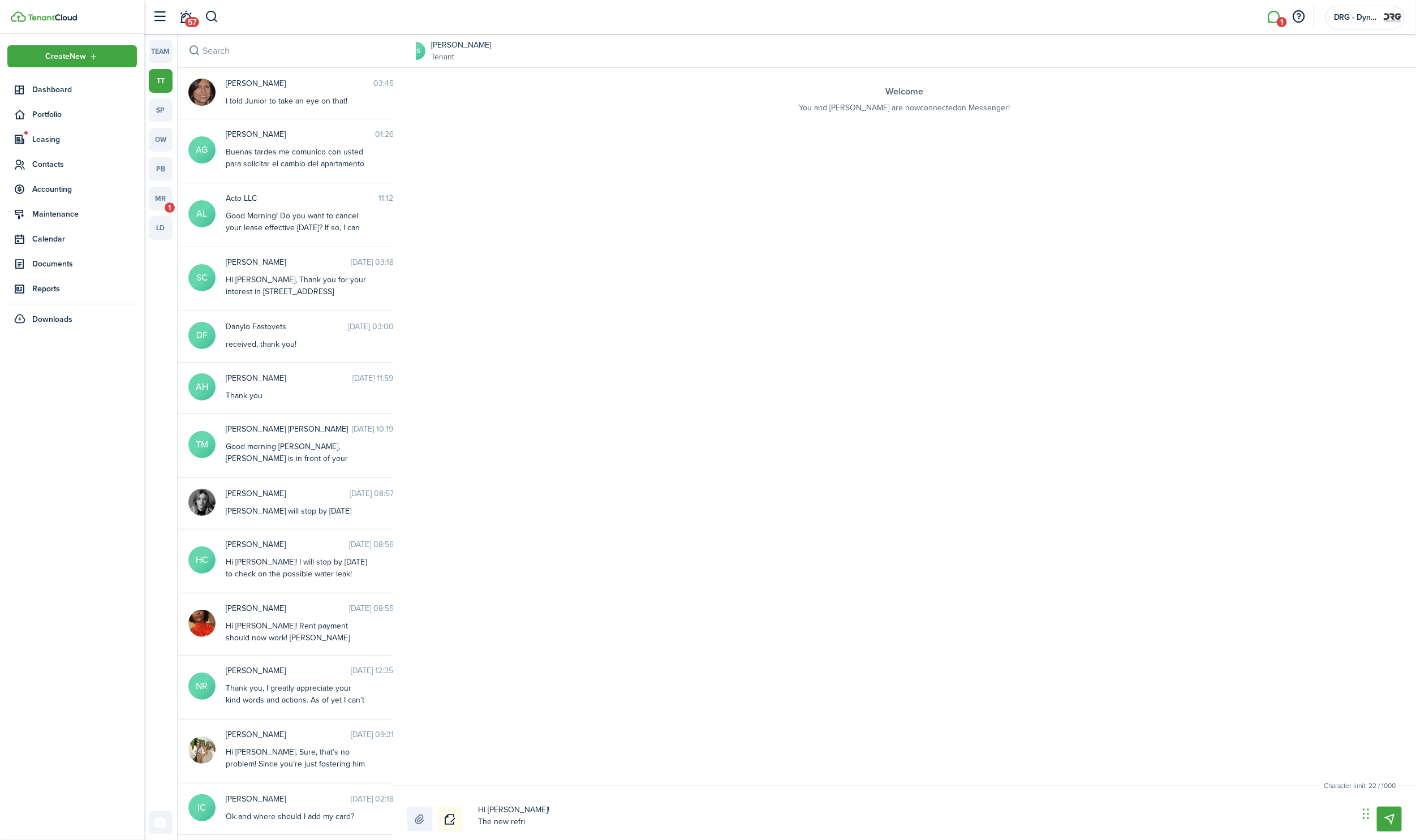
type textarea "Hi [PERSON_NAME]! The new refrig"
type textarea "Hi [PERSON_NAME]! The new refrige"
type textarea "Hi [PERSON_NAME]! The new refriger"
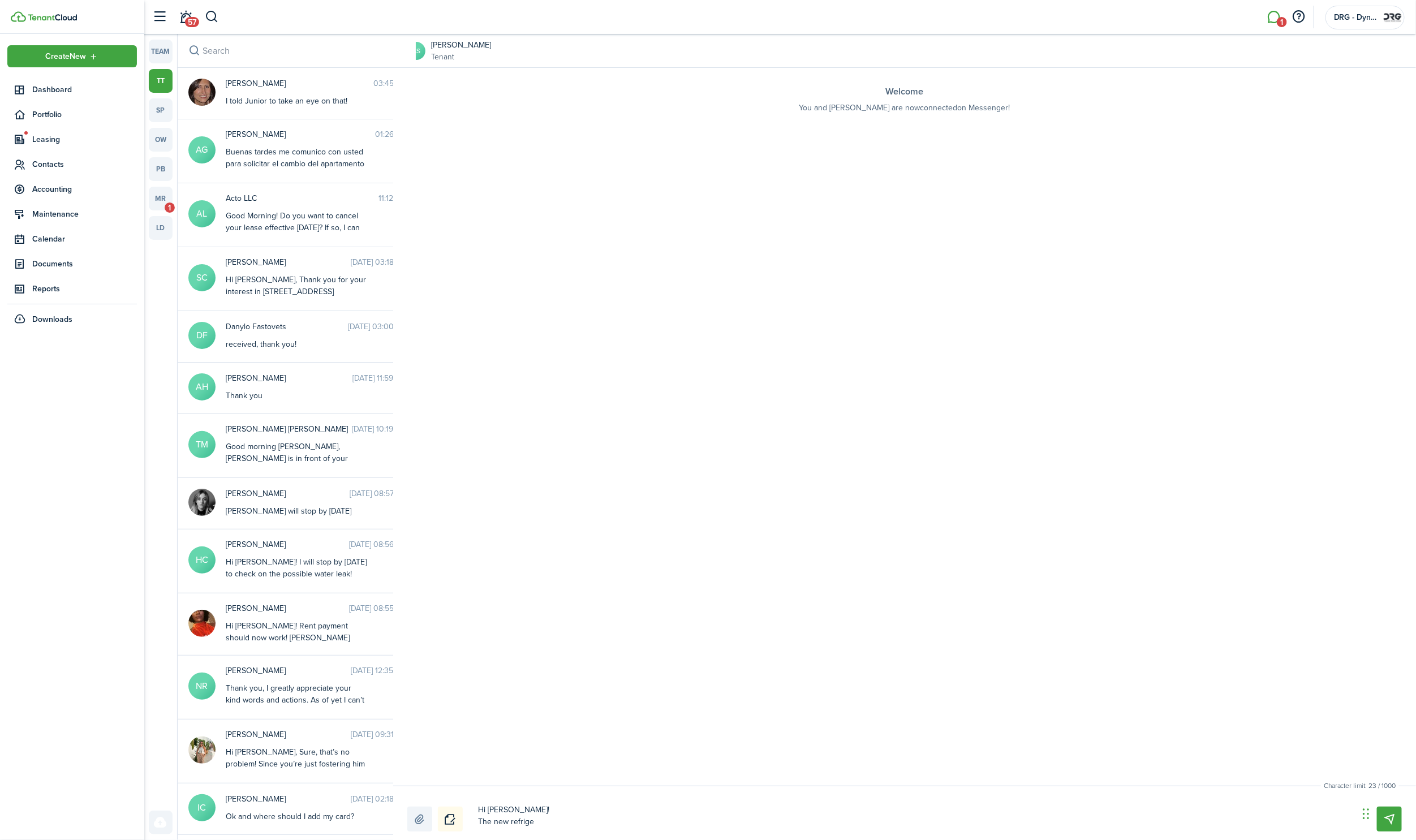
type textarea "Hi [PERSON_NAME]! The new refriger"
type textarea "Hi [PERSON_NAME]! The new refrigera"
type textarea "Hi [PERSON_NAME]! The new refrigerat"
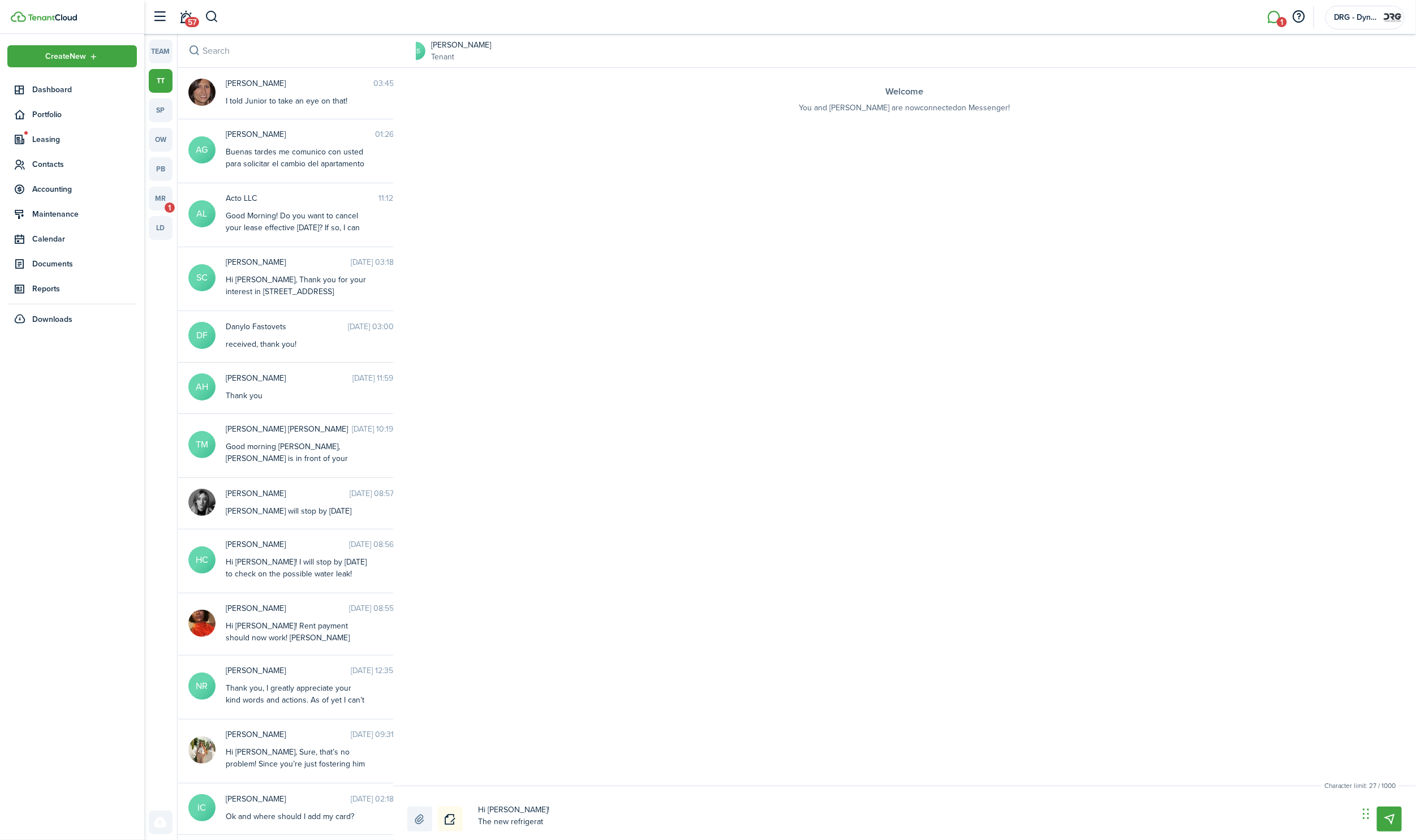
type textarea "Hi [PERSON_NAME]! The new refrigerato"
type textarea "Hi [PERSON_NAME]! The new refrigerator"
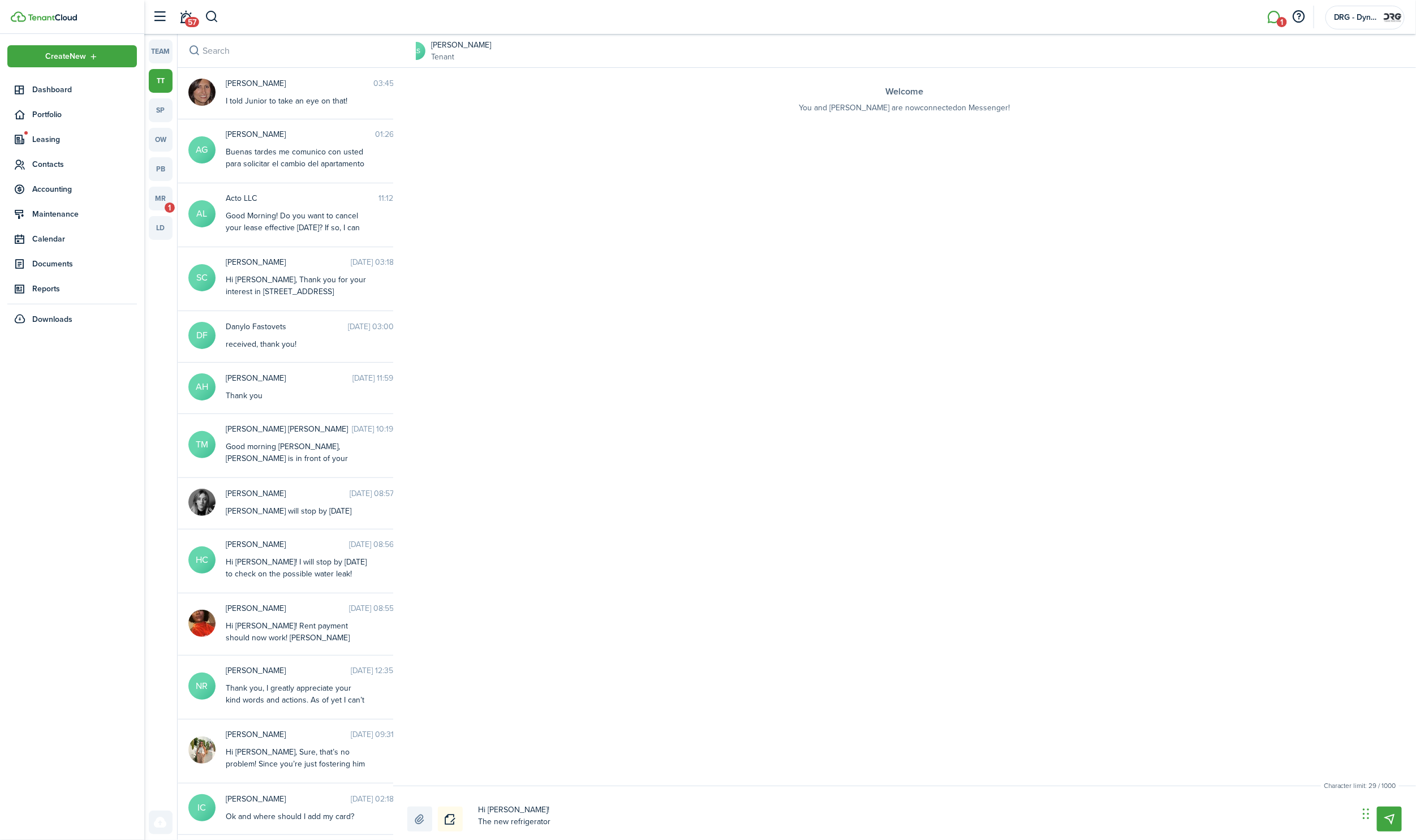
type textarea "Hi [PERSON_NAME]! The new refrigerator"
type textarea "Hi [PERSON_NAME]! The new refrigerator w"
type textarea "Hi [PERSON_NAME]! The new refrigerator wa"
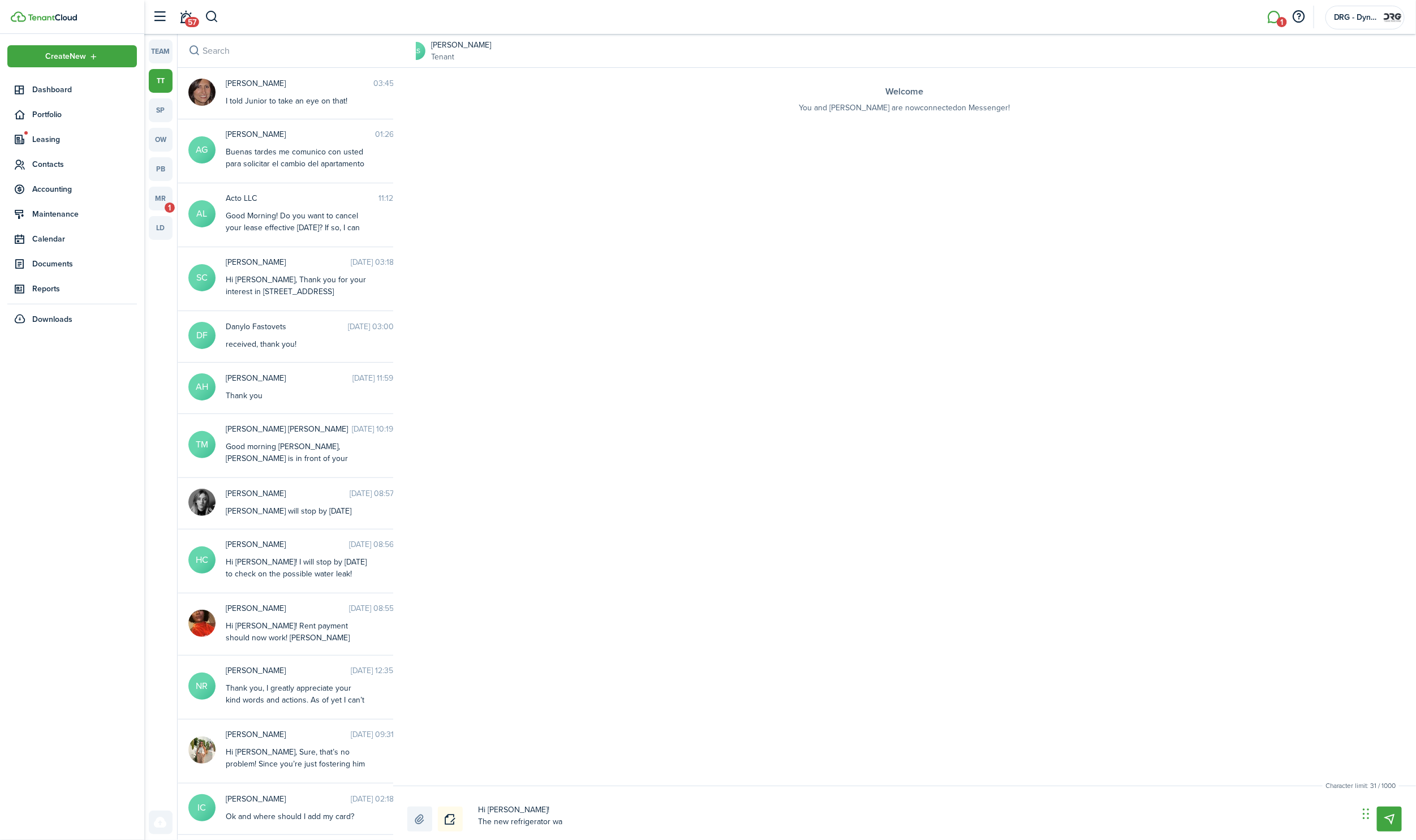
type textarea "Hi [PERSON_NAME]! The new refrigerator was"
type textarea "Hi [PERSON_NAME]! The new refrigerator was p"
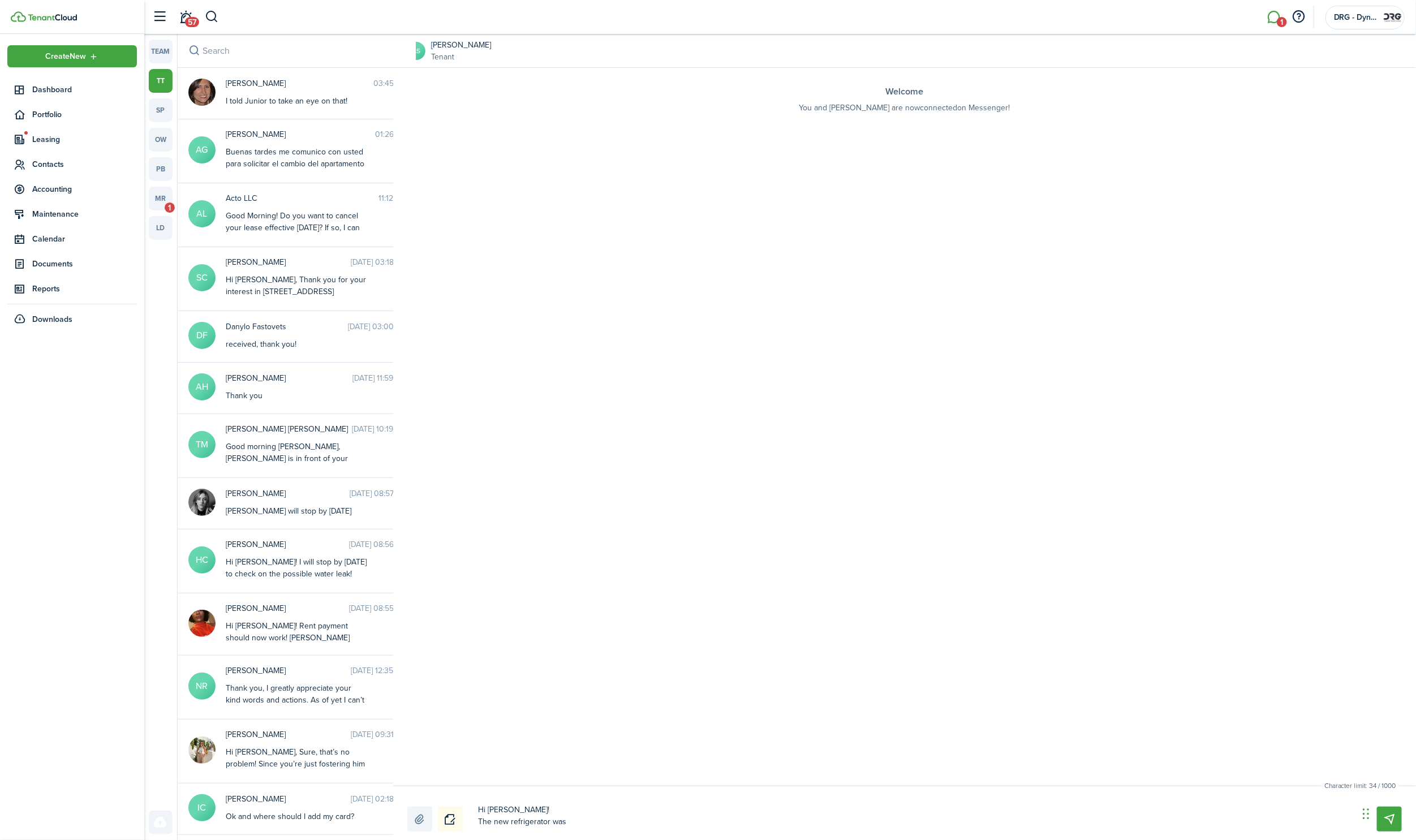
type textarea "Hi [PERSON_NAME]! The new refrigerator was p"
type textarea "Hi [PERSON_NAME]! The new refrigerator was"
type textarea "Hi [PERSON_NAME]! The new refrigerator was o"
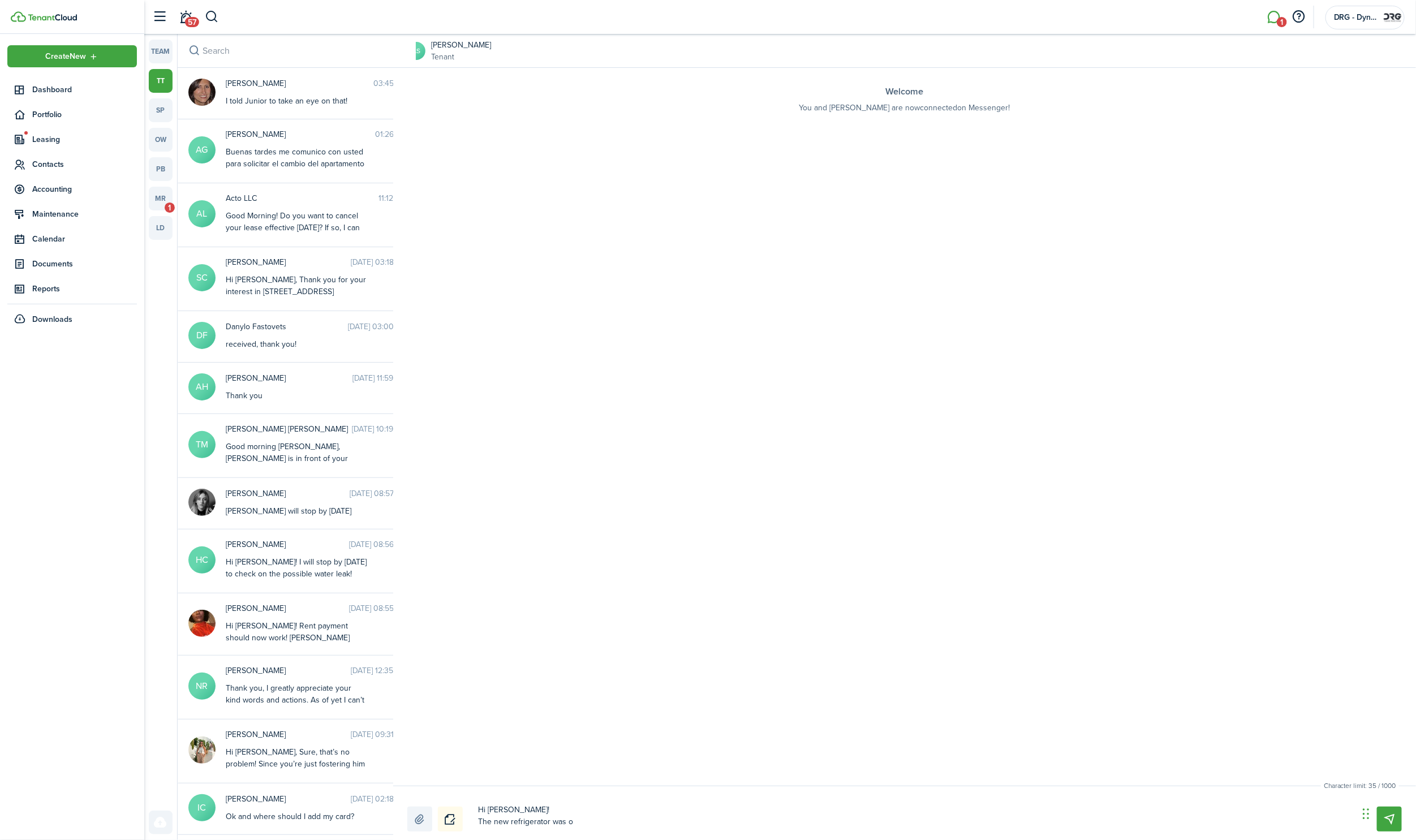
type textarea "Hi [PERSON_NAME]! The new refrigerator was or"
type textarea "Hi [PERSON_NAME]! The new refrigerator was ord"
type textarea "Hi [PERSON_NAME]! The new refrigerator was orde"
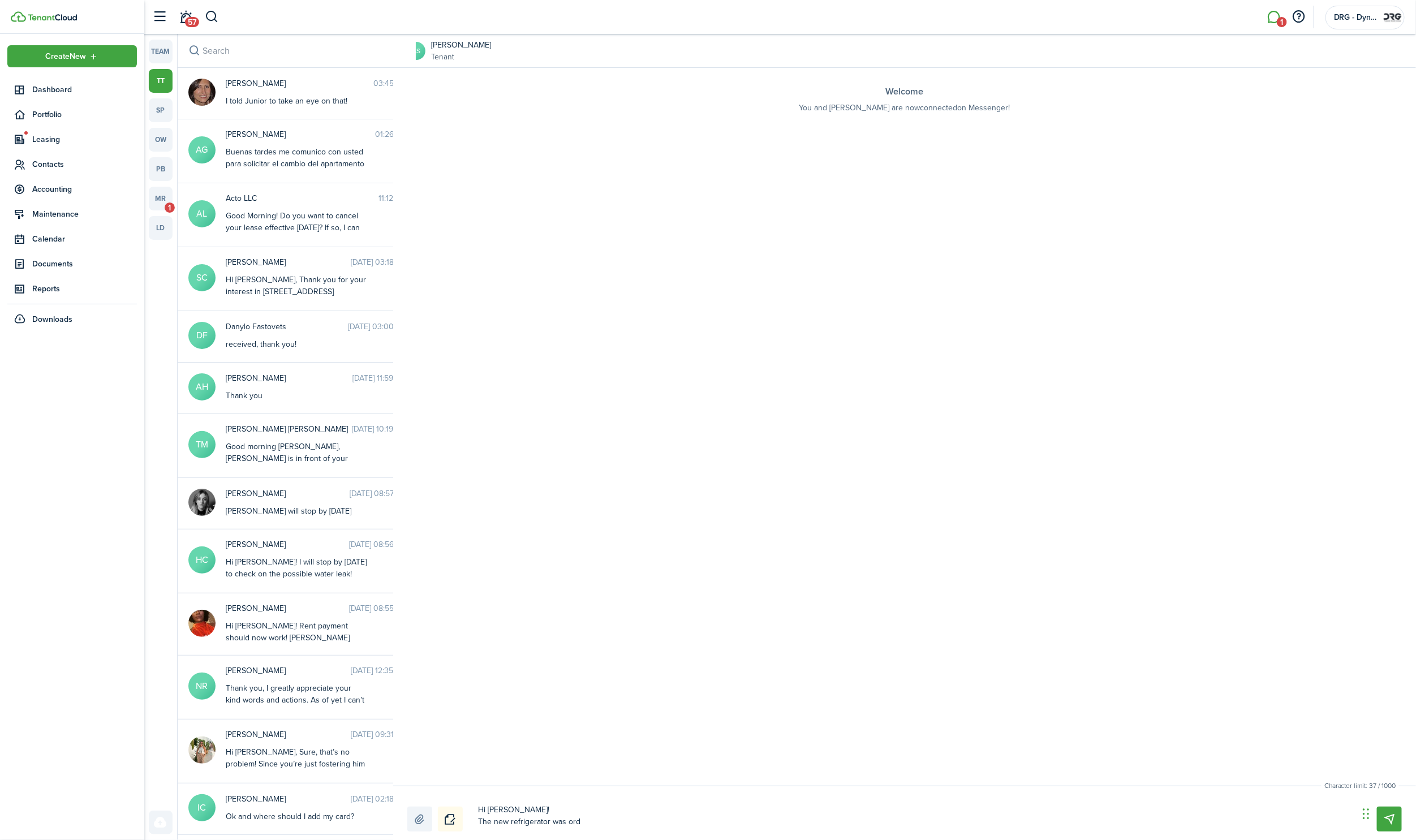
type textarea "Hi [PERSON_NAME]! The new refrigerator was orde"
type textarea "Hi [PERSON_NAME]! The new refrigerator was order"
type textarea "Hi [PERSON_NAME]! The new refrigerator was ordere"
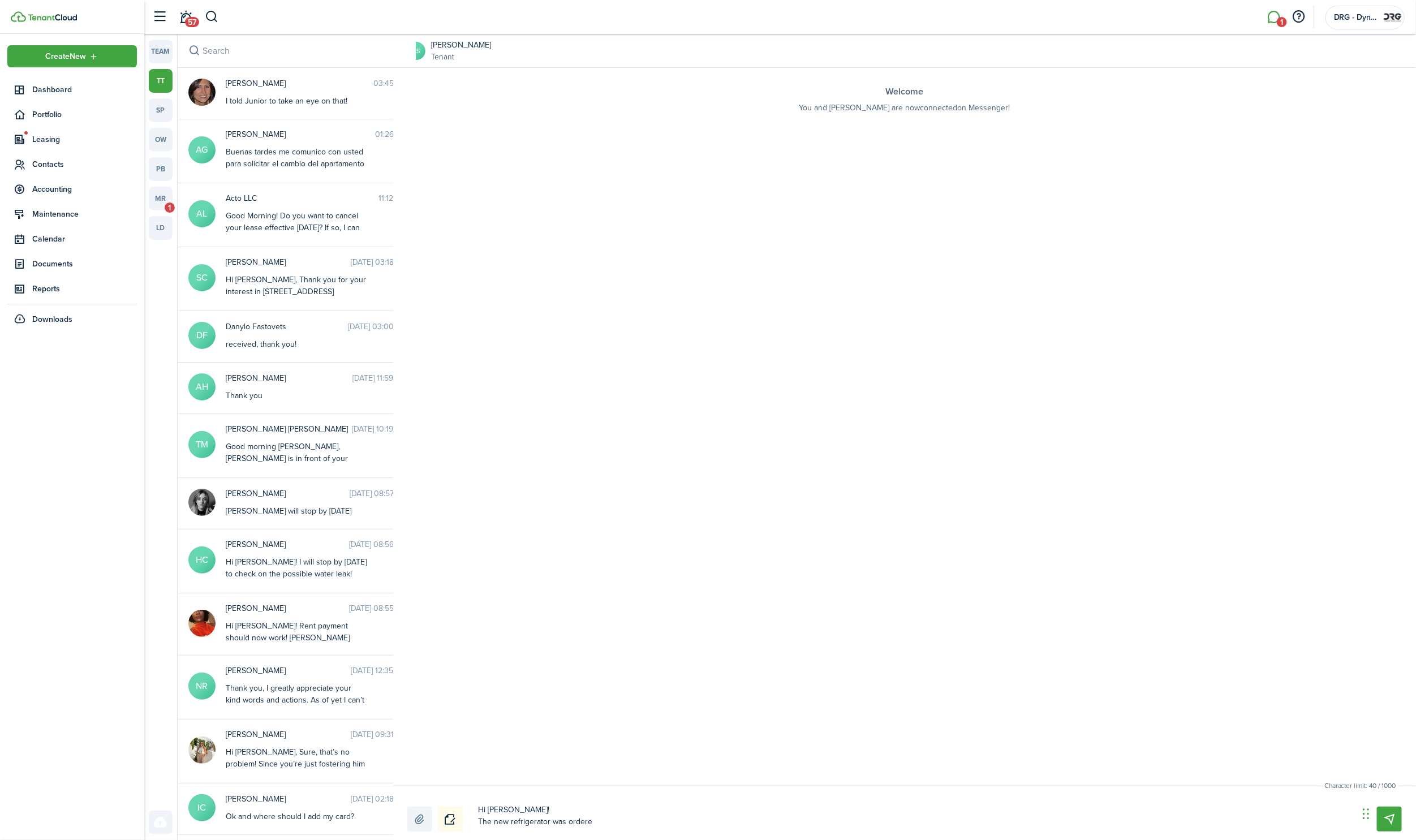
type textarea "Hi [PERSON_NAME]! The new refrigerator was ordered"
type textarea "Hi [PERSON_NAME]! The new refrigerator was ordered a"
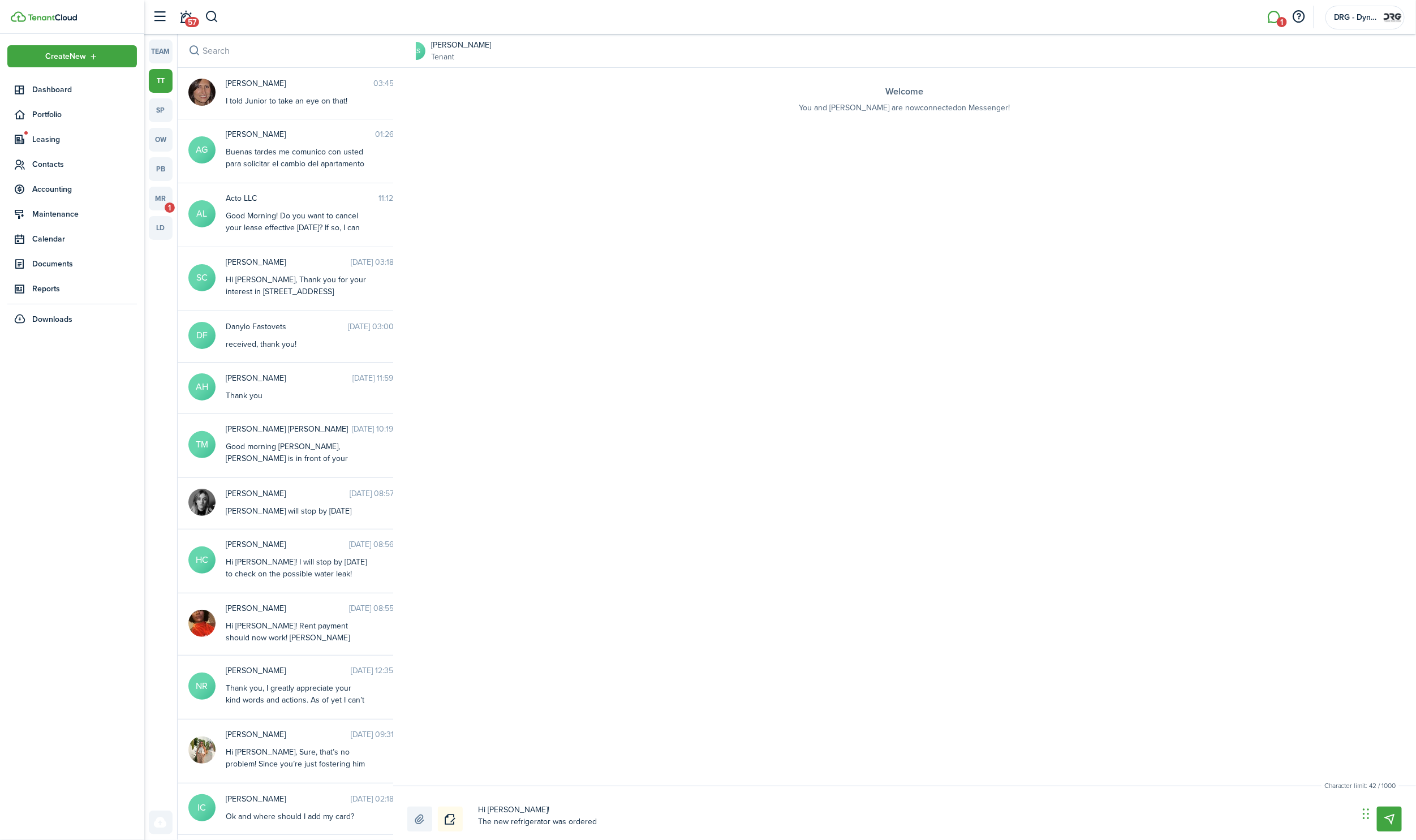
type textarea "Hi [PERSON_NAME]! The new refrigerator was ordered a"
type textarea "Hi [PERSON_NAME]! The new refrigerator was ordered an"
type textarea "Hi [PERSON_NAME]! The new refrigerator was ordered and"
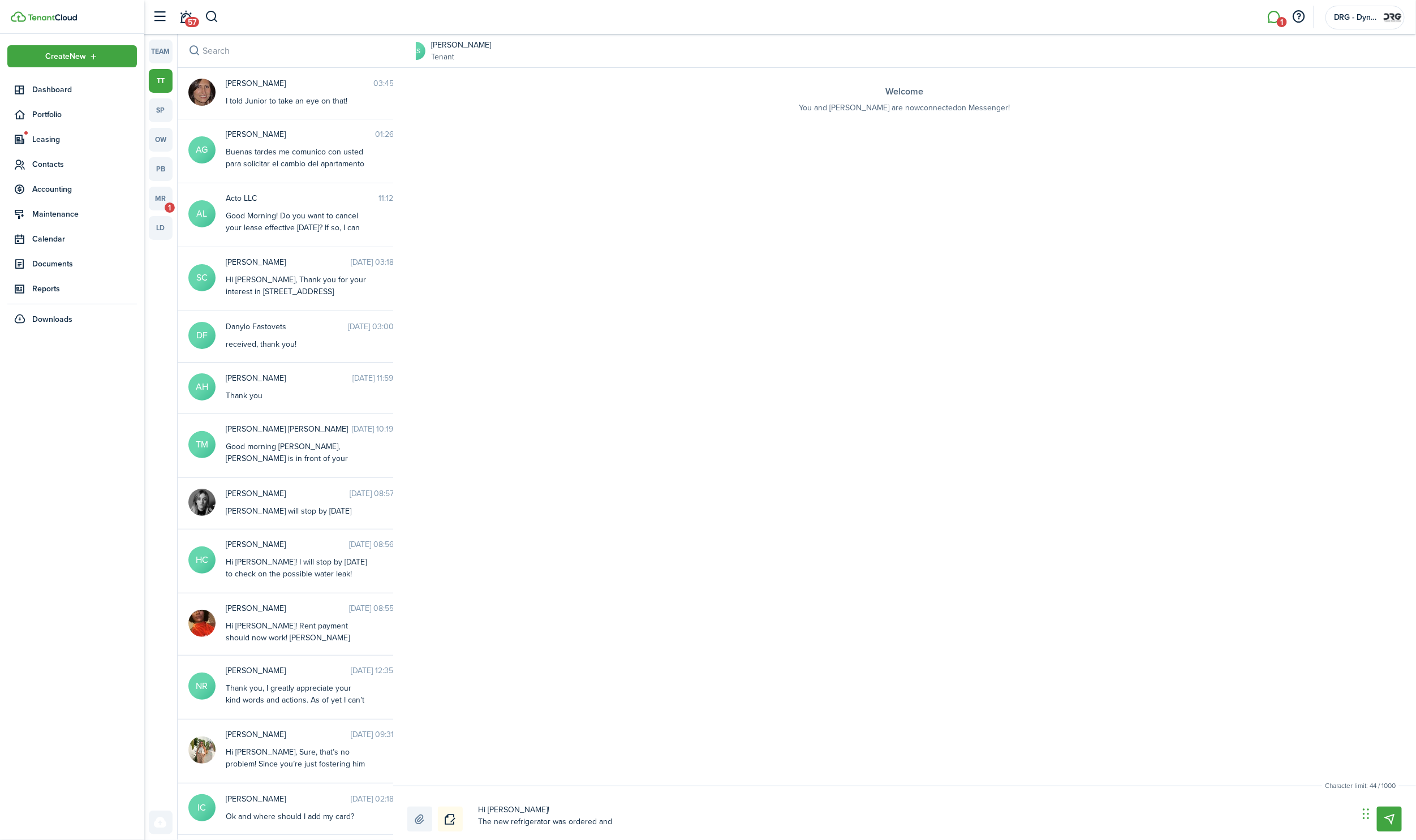
type textarea "Hi [PERSON_NAME]! The new refrigerator was ordered and"
type textarea "Hi [PERSON_NAME]! The new refrigerator was ordered and w"
type textarea "Hi [PERSON_NAME]! The new refrigerator was ordered and wi"
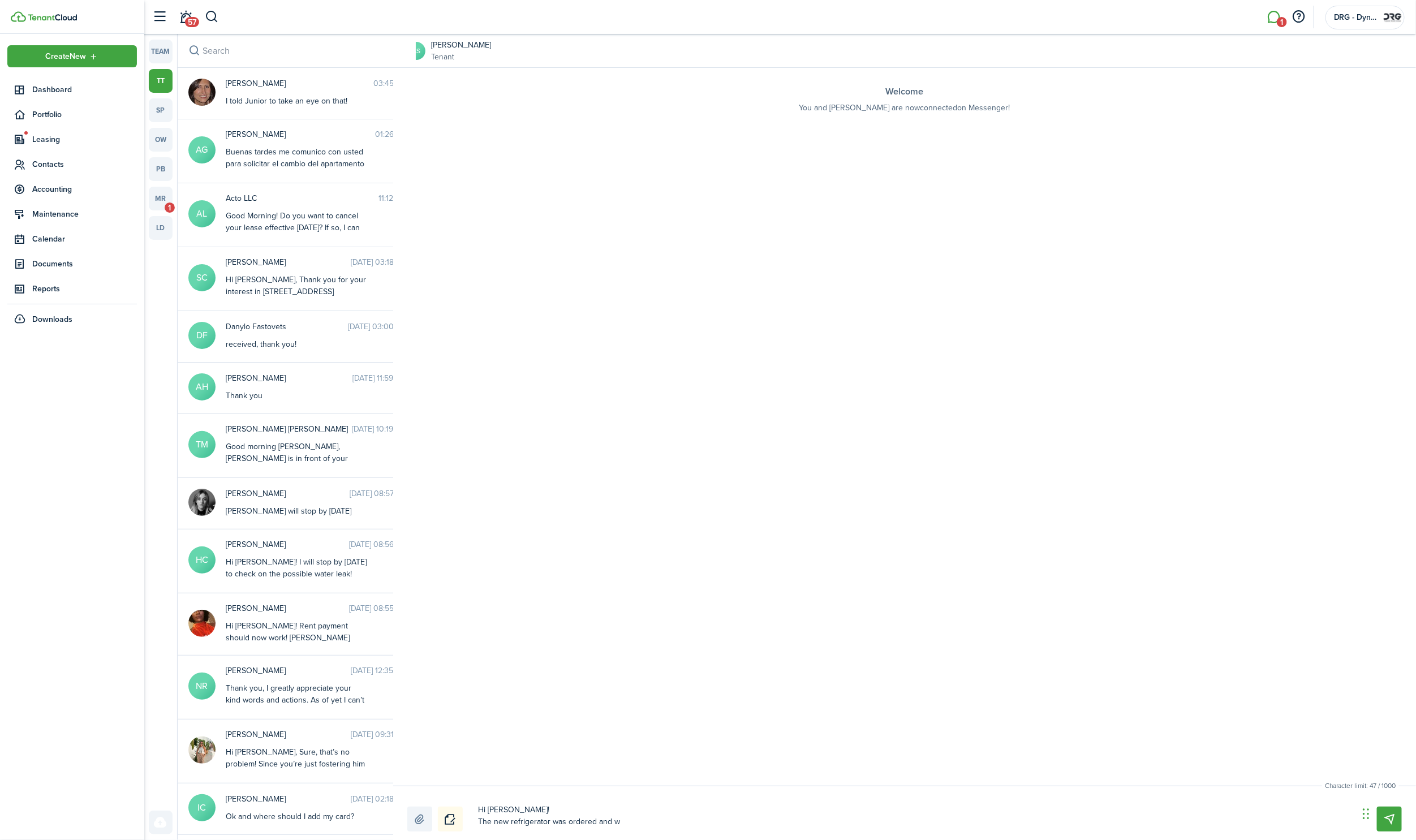
type textarea "Hi [PERSON_NAME]! The new refrigerator was ordered and wi"
type textarea "Hi [PERSON_NAME]! The new refrigerator was ordered and wil"
type textarea "Hi [PERSON_NAME]! The new refrigerator was ordered and will"
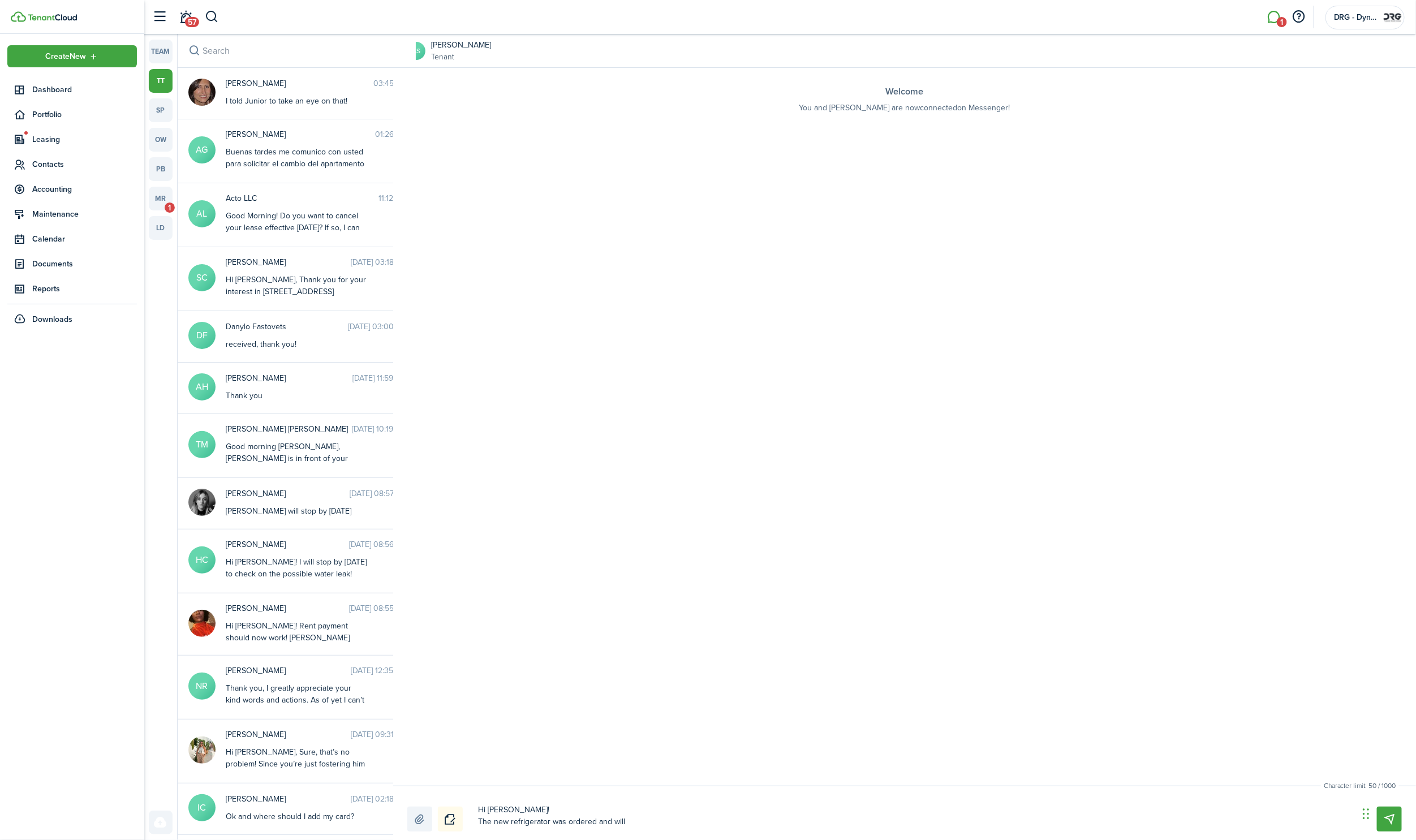
type textarea "Hi [PERSON_NAME]! The new refrigerator was ordered and will"
type textarea "Hi [PERSON_NAME]! The new refrigerator was ordered and will g"
type textarea "Hi [PERSON_NAME]! The new refrigerator was ordered and will ge"
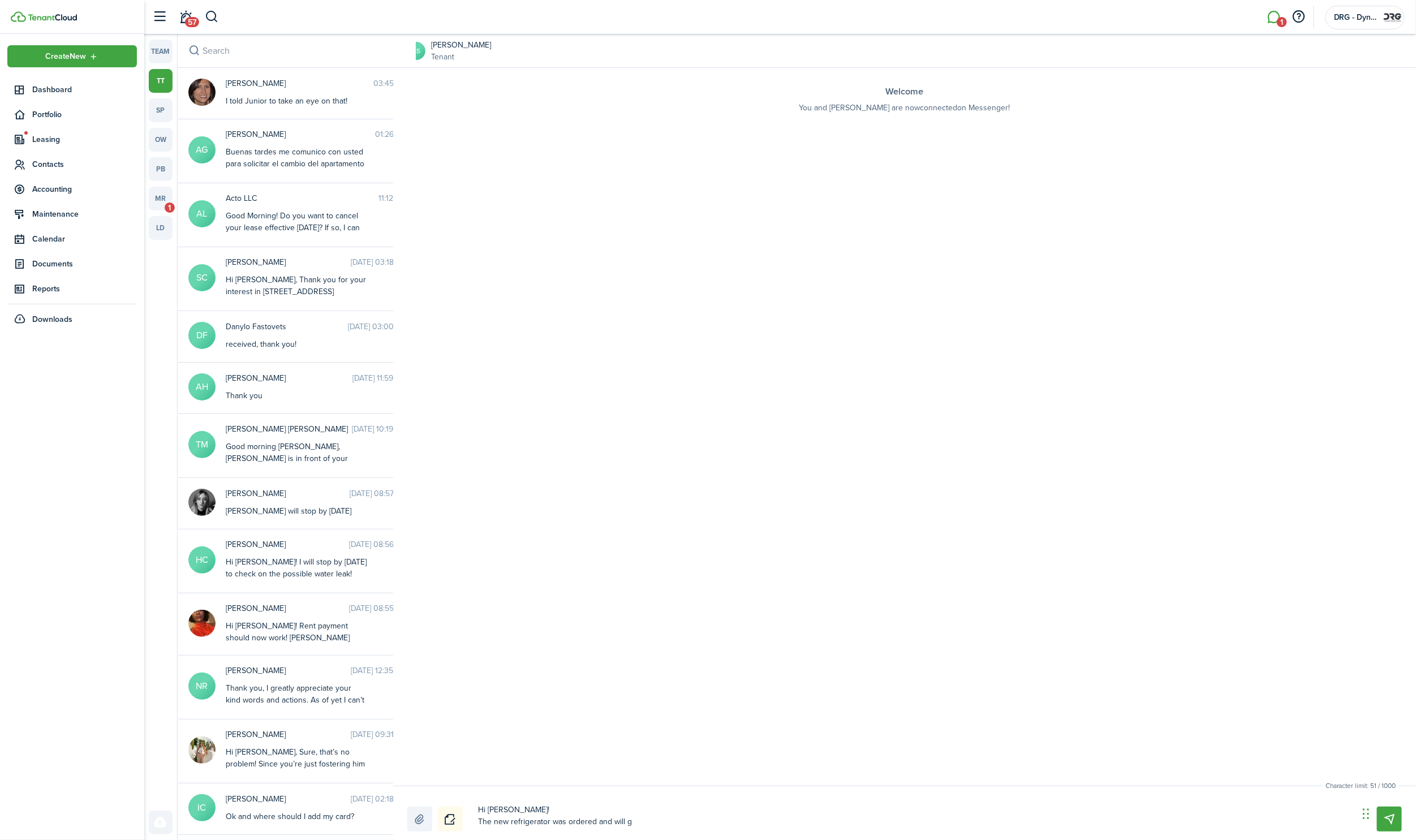
type textarea "Hi [PERSON_NAME]! The new refrigerator was ordered and will ge"
type textarea "Hi [PERSON_NAME]! The new refrigerator was ordered and will get"
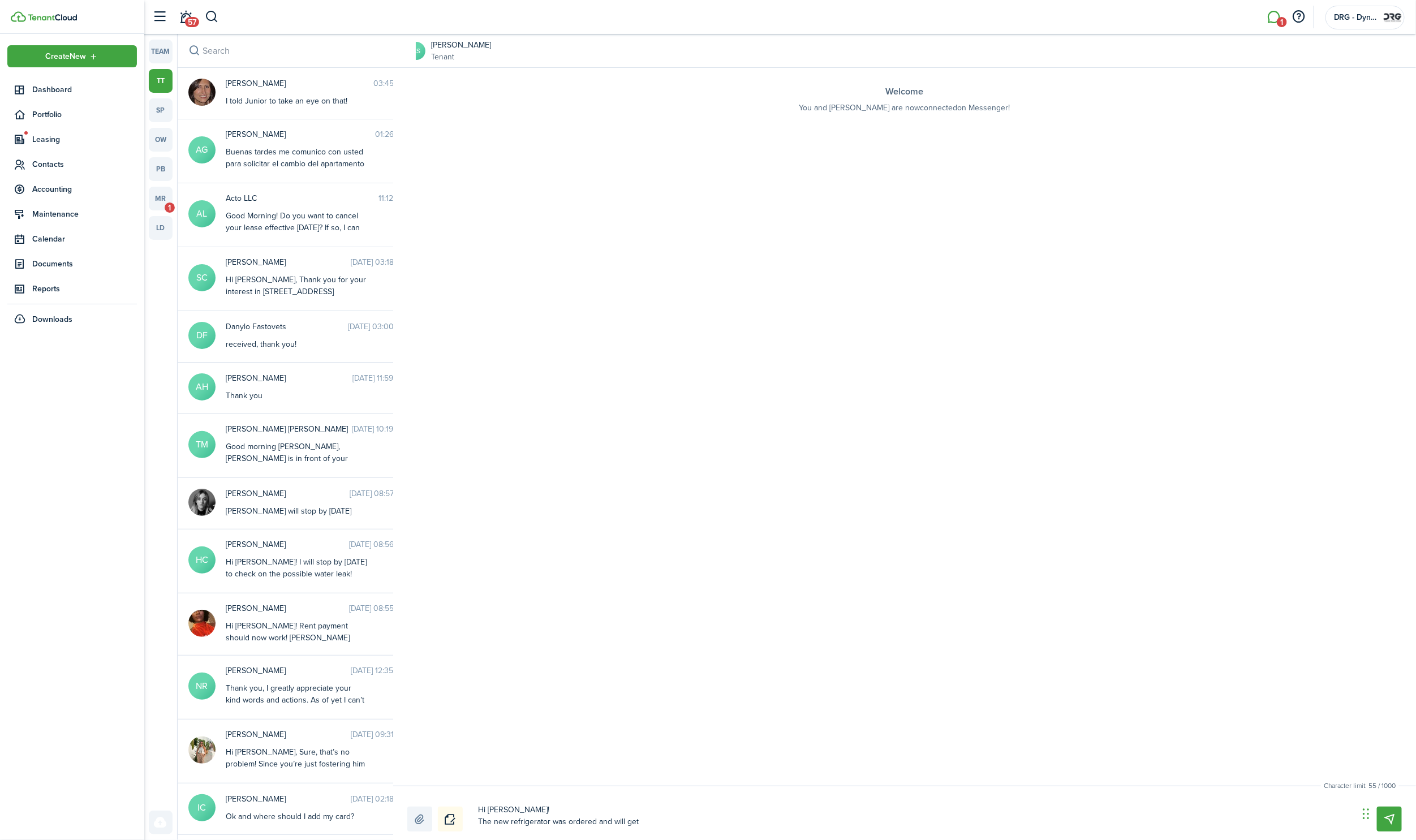
type textarea "Hi [PERSON_NAME]! The new refrigerator was ordered and will get d"
type textarea "Hi [PERSON_NAME]! The new refrigerator was ordered and will get de"
type textarea "Hi [PERSON_NAME]! The new refrigerator was ordered and will get del"
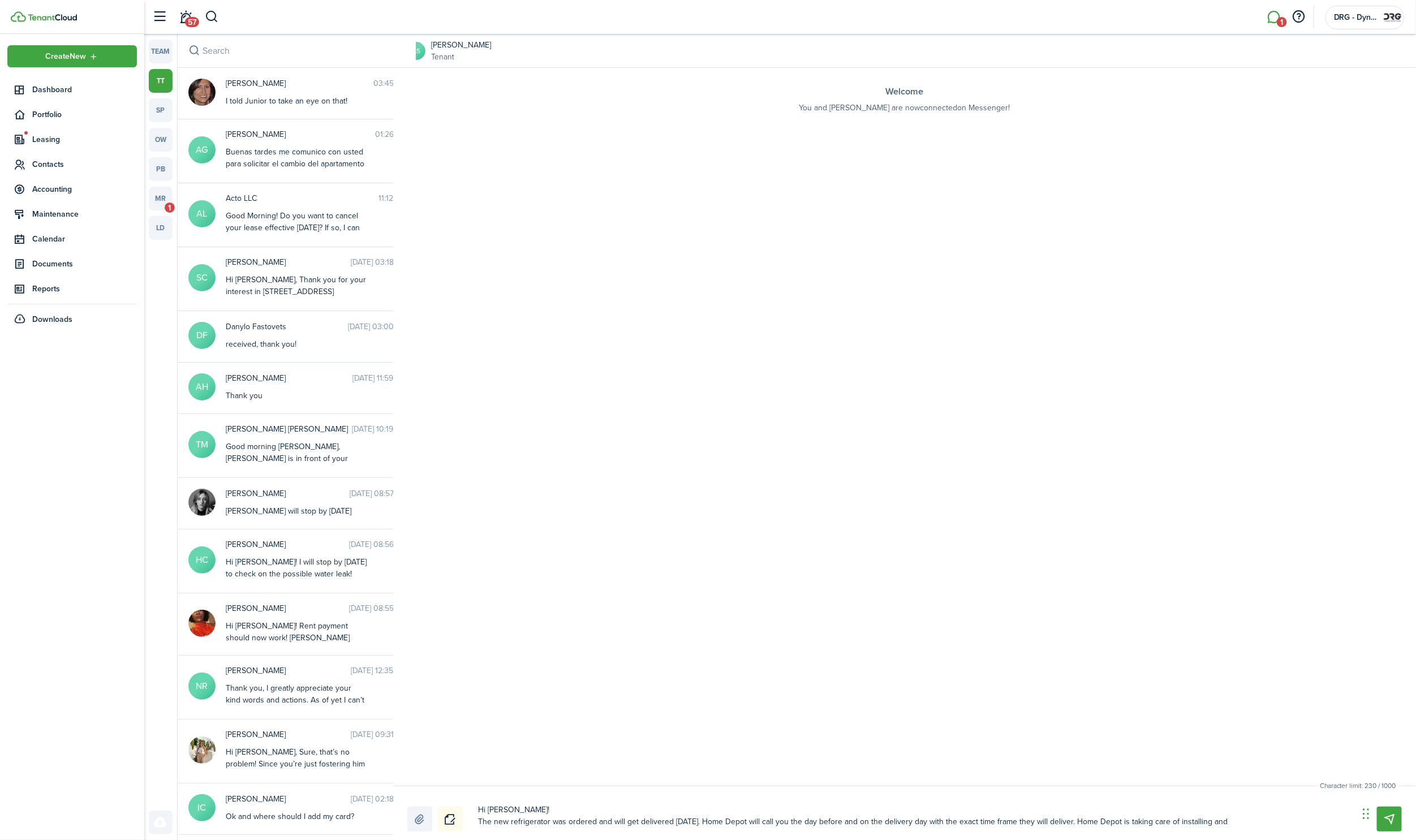
click at [1225, 823] on textarea "Hi [PERSON_NAME]! The new refrigerator was ordered and will get delivered [DATE…" at bounding box center [915, 816] width 881 height 31
click at [1224, 823] on textarea "Hi [PERSON_NAME]! The new refrigerator was ordered and will get delivered [DATE…" at bounding box center [915, 816] width 881 height 31
click at [1302, 823] on textarea "Hi [PERSON_NAME]! The new refrigerator was ordered and will get delivered [DATE…" at bounding box center [915, 816] width 881 height 31
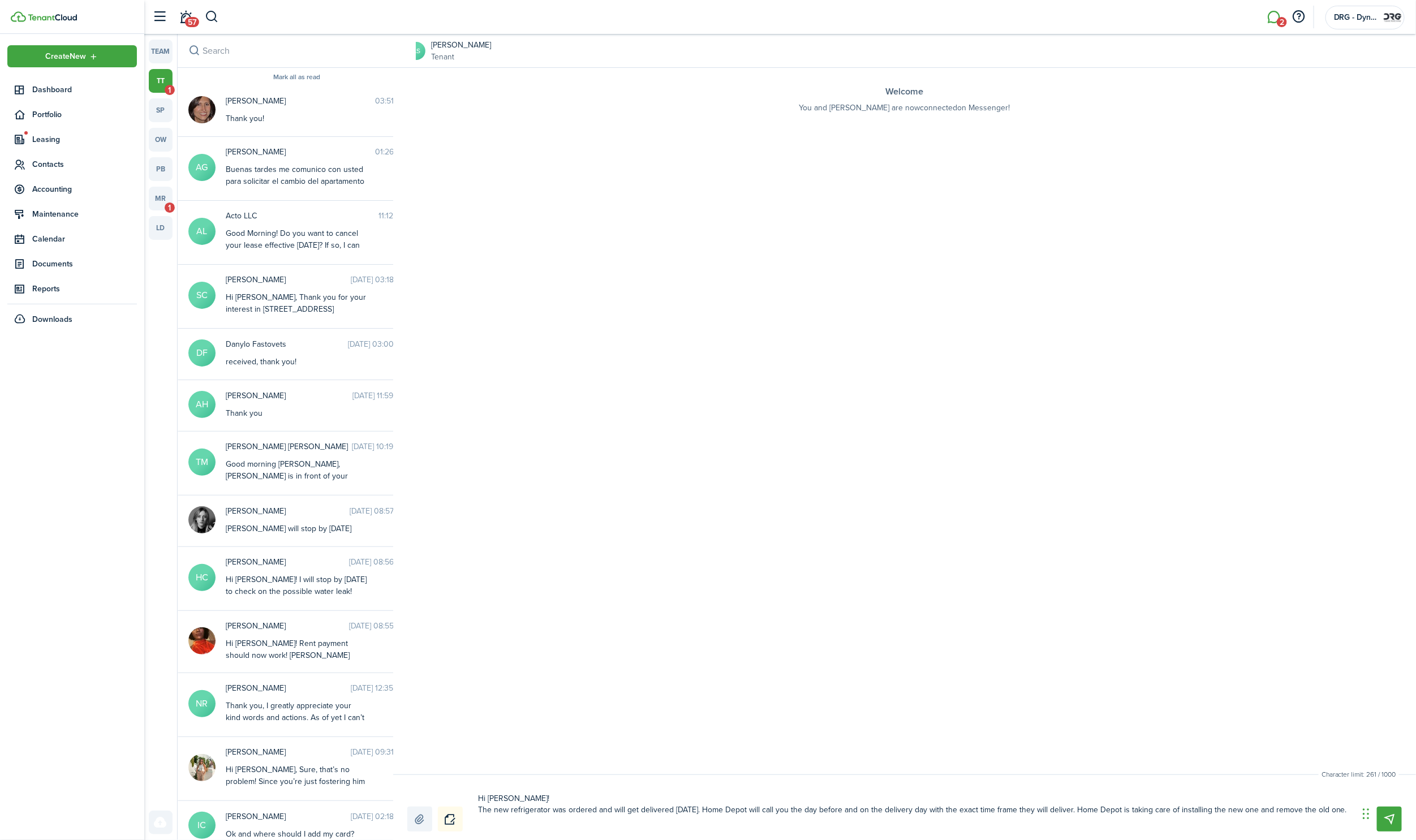
drag, startPoint x: 476, startPoint y: 799, endPoint x: 556, endPoint y: 827, distance: 84.8
click at [556, 827] on textarea "Hi [PERSON_NAME]! The new refrigerator was ordered and will get delivered [DATE…" at bounding box center [915, 811] width 881 height 42
paste textarea ", The new refrigerator has been ordered and will be delivered [DATE]. Home Depo…"
click at [418, 817] on label at bounding box center [419, 819] width 25 height 25
click at [407, 807] on input "file" at bounding box center [407, 807] width 0 height 0
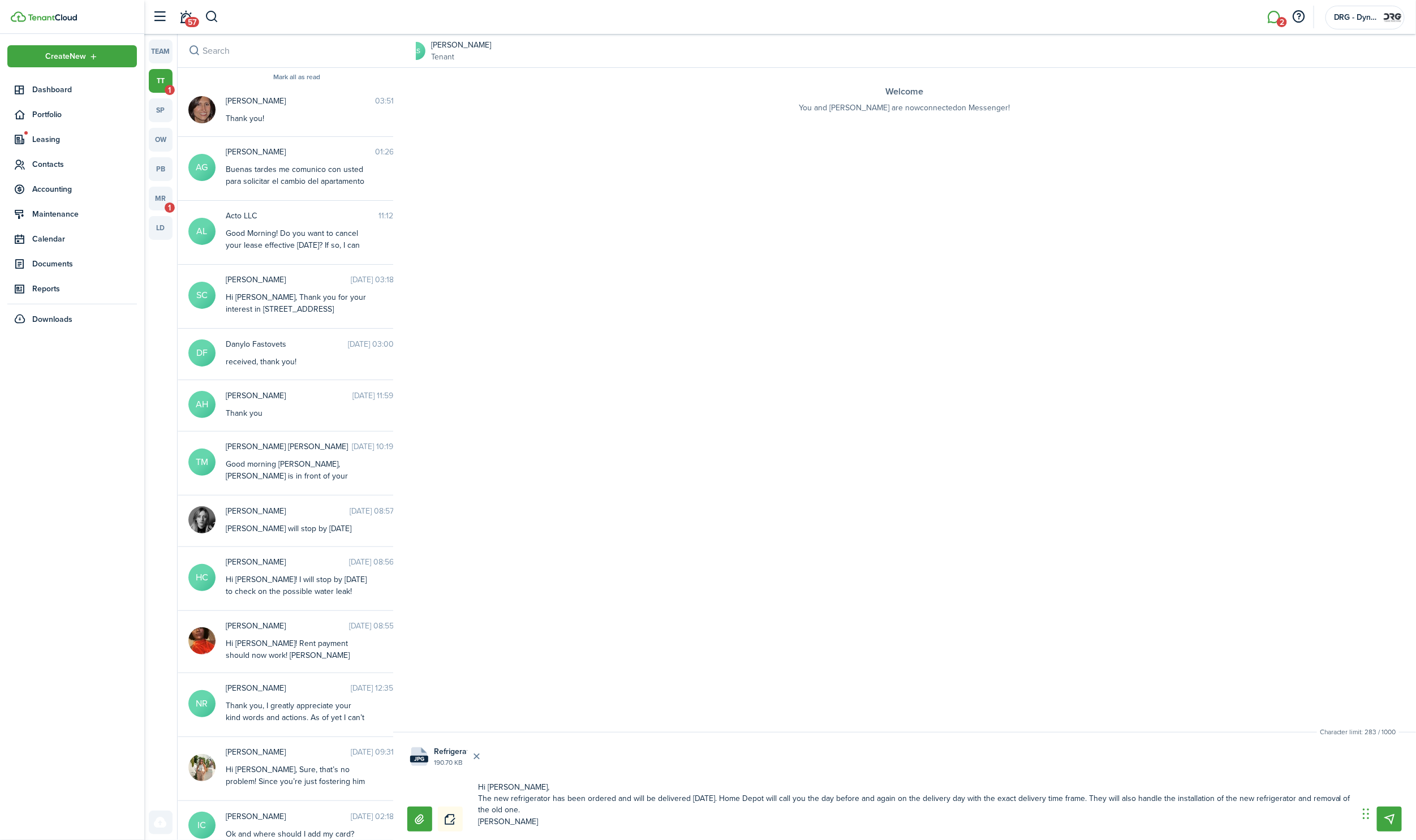
click at [716, 821] on textarea "Hi [PERSON_NAME], The new refrigerator has been ordered and will be delivered […" at bounding box center [915, 805] width 881 height 54
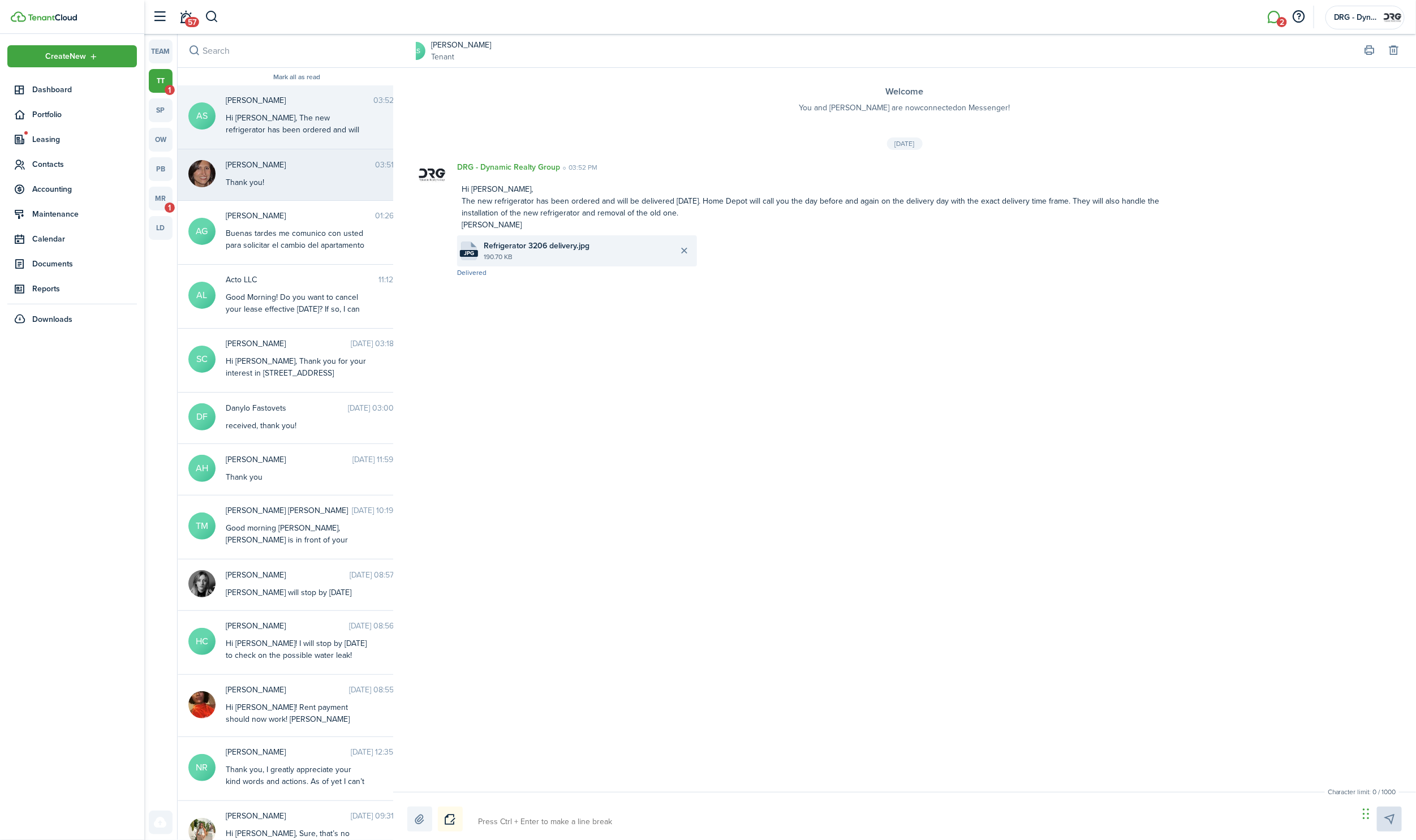
click at [274, 171] on div "[PERSON_NAME] 03:51 PM Thank you!" at bounding box center [316, 174] width 198 height 29
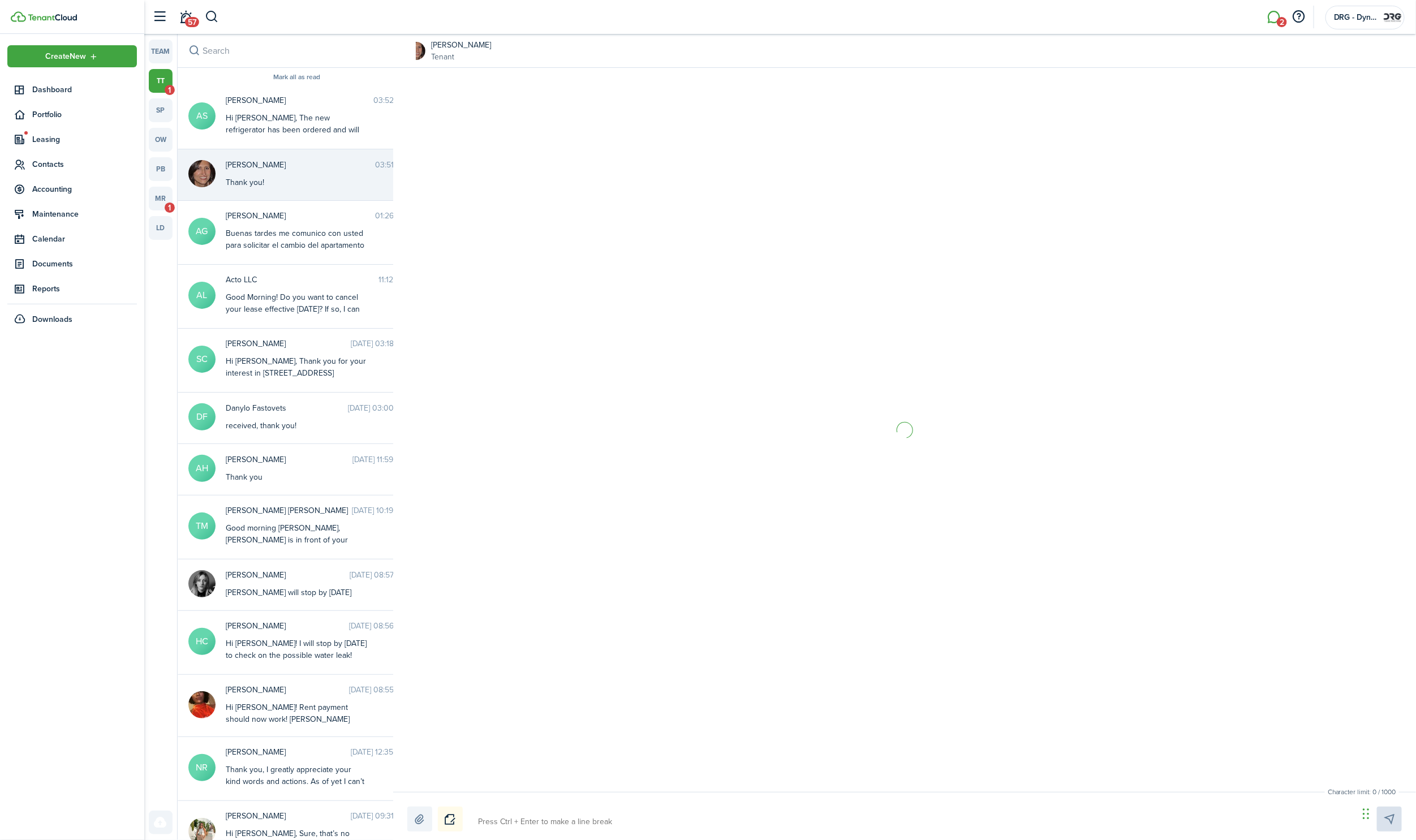
scroll to position [930, 0]
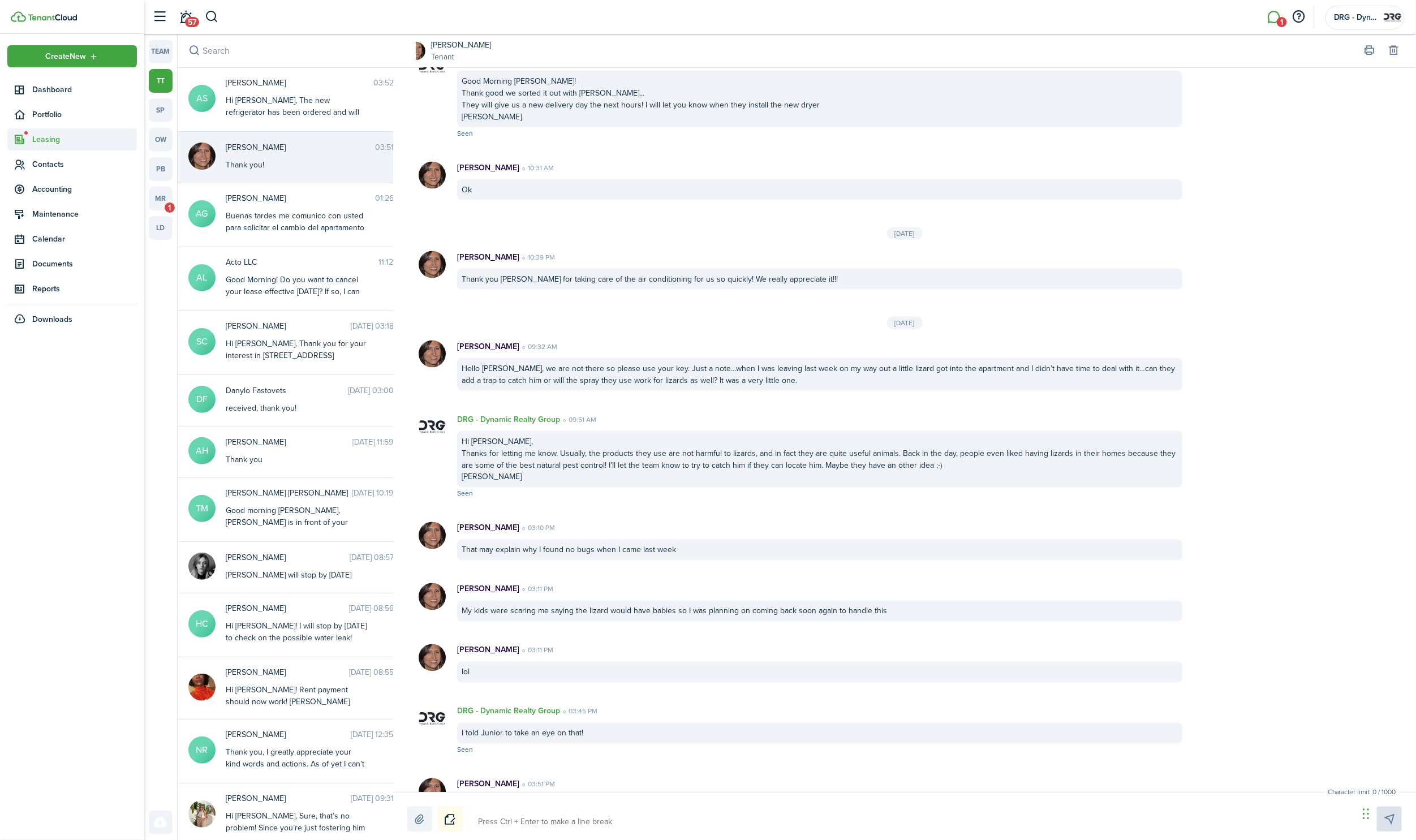
click at [51, 137] on span "Leasing" at bounding box center [84, 139] width 105 height 12
click at [58, 203] on span "Listings" at bounding box center [84, 204] width 105 height 12
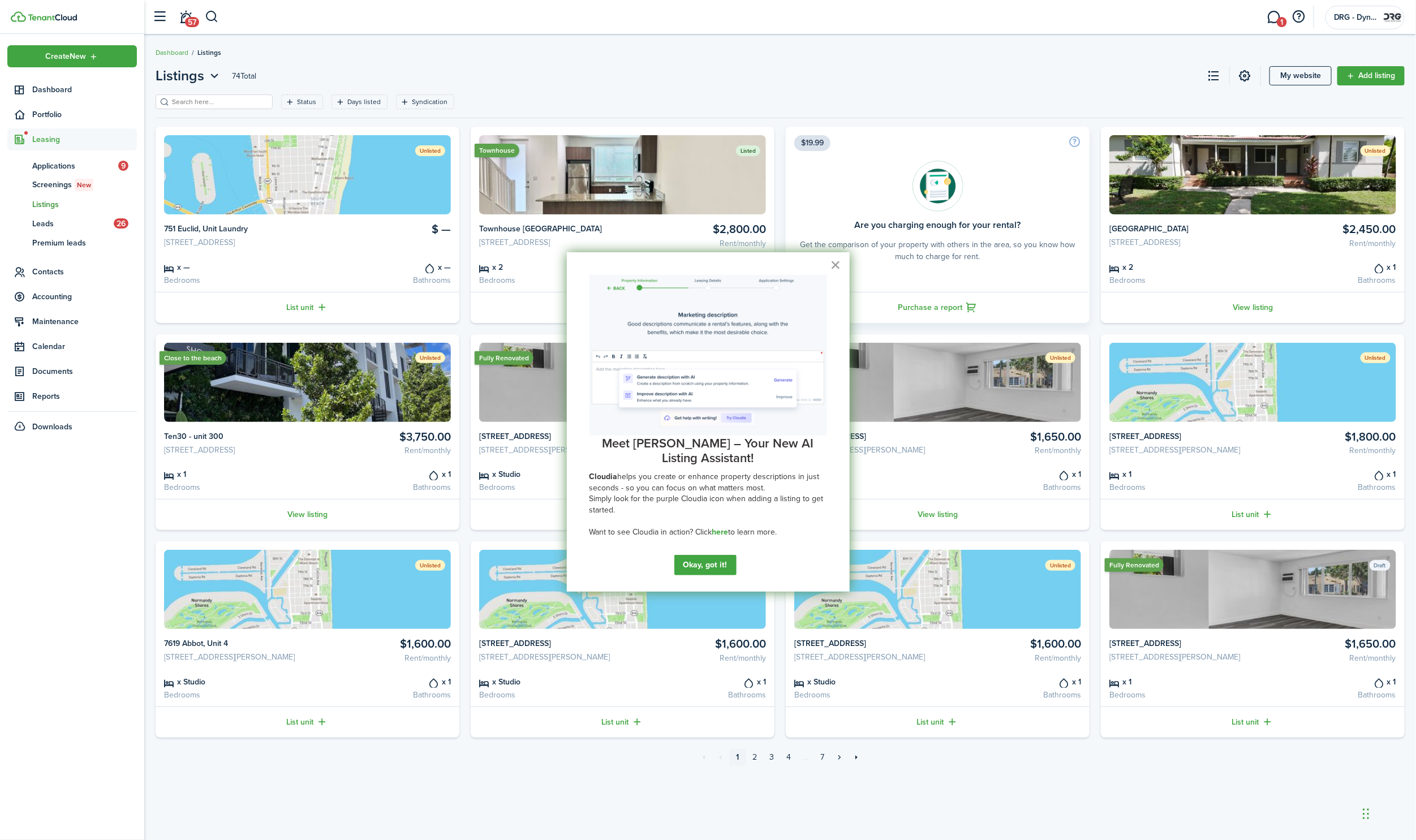
click at [834, 264] on button "×" at bounding box center [835, 265] width 11 height 18
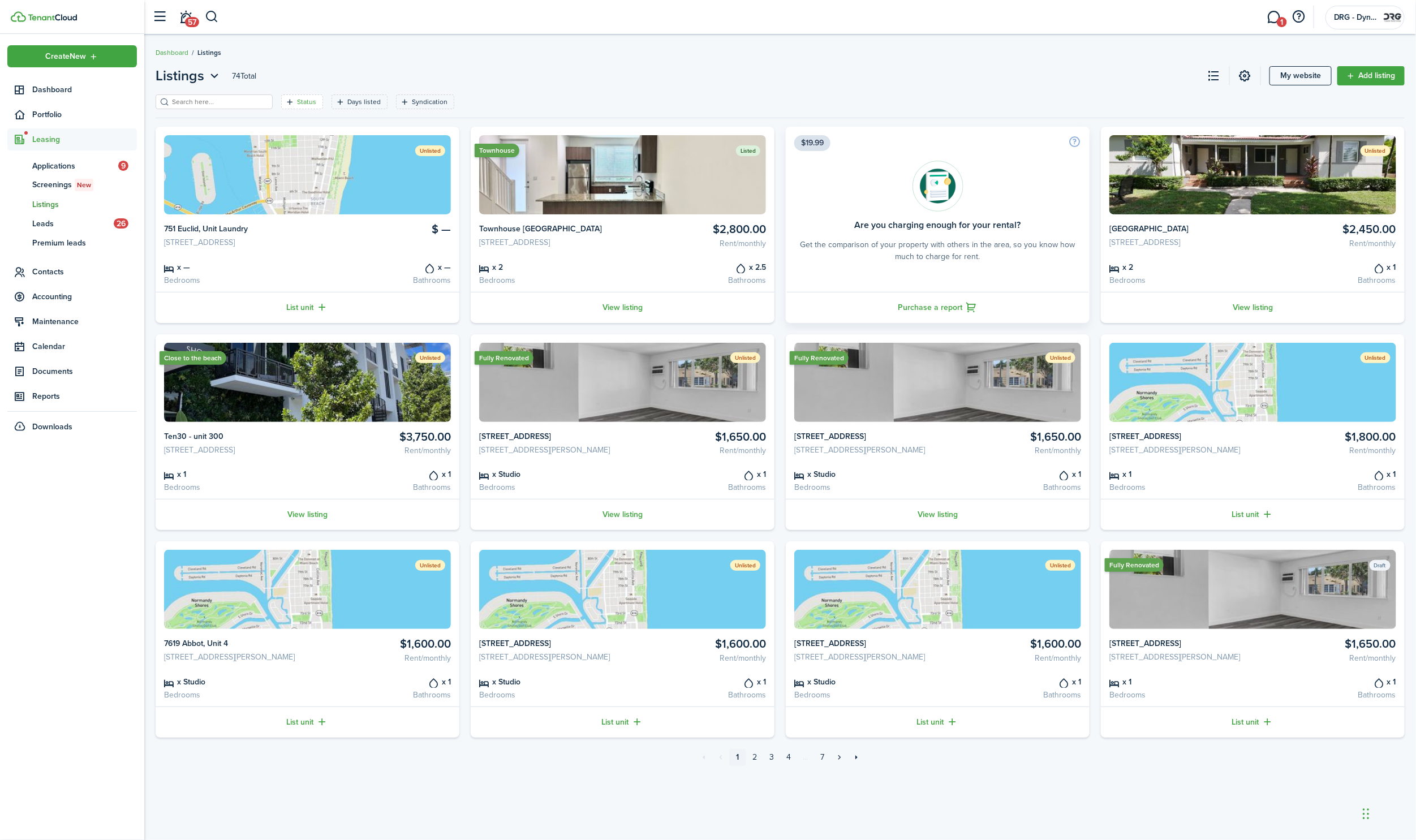
click at [295, 98] on icon "Open filter" at bounding box center [290, 102] width 10 height 9
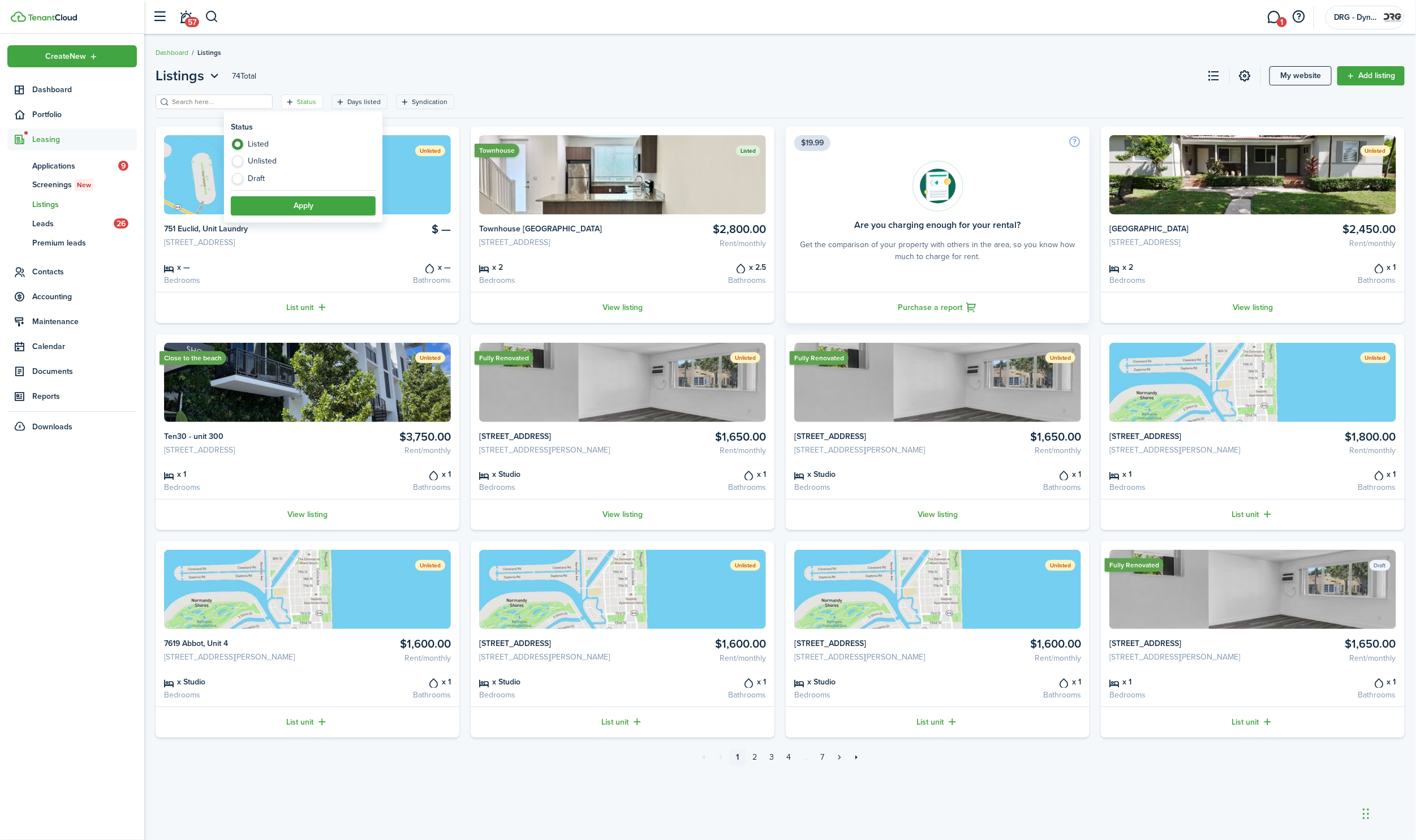
click at [258, 145] on label "Listed" at bounding box center [303, 147] width 145 height 17
click at [291, 208] on button "Apply" at bounding box center [303, 206] width 145 height 19
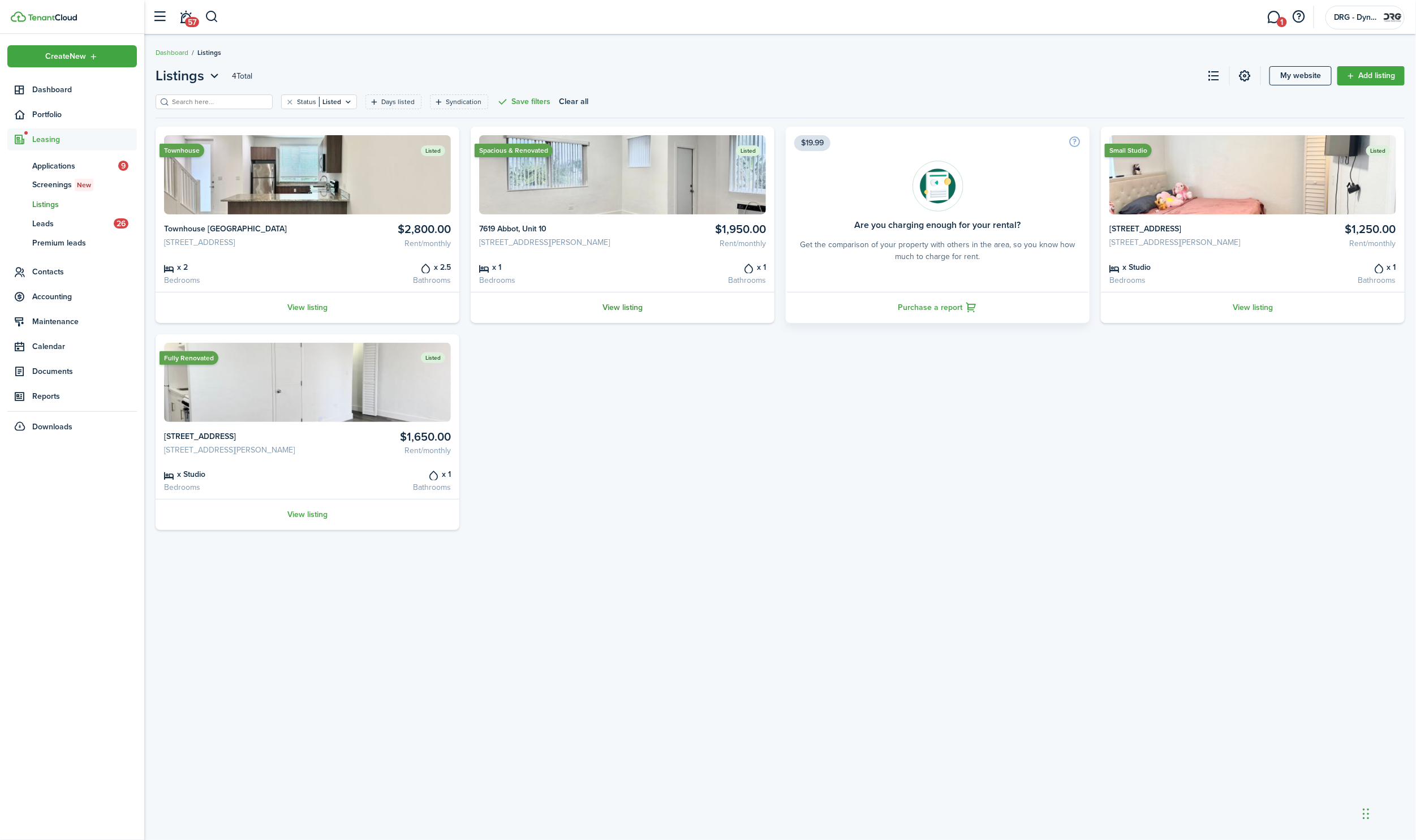
click at [616, 314] on link "View listing" at bounding box center [622, 307] width 304 height 31
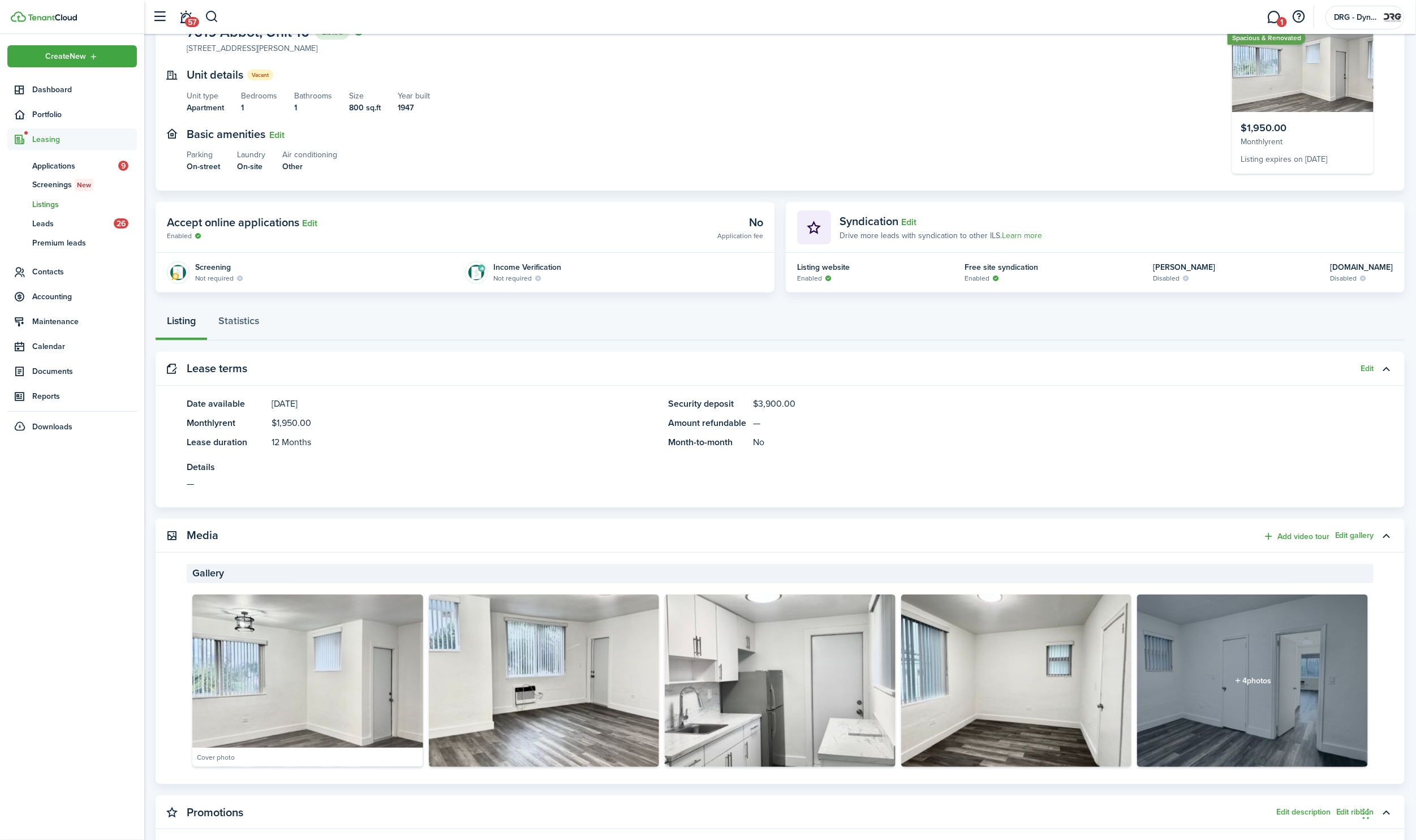
scroll to position [93, 0]
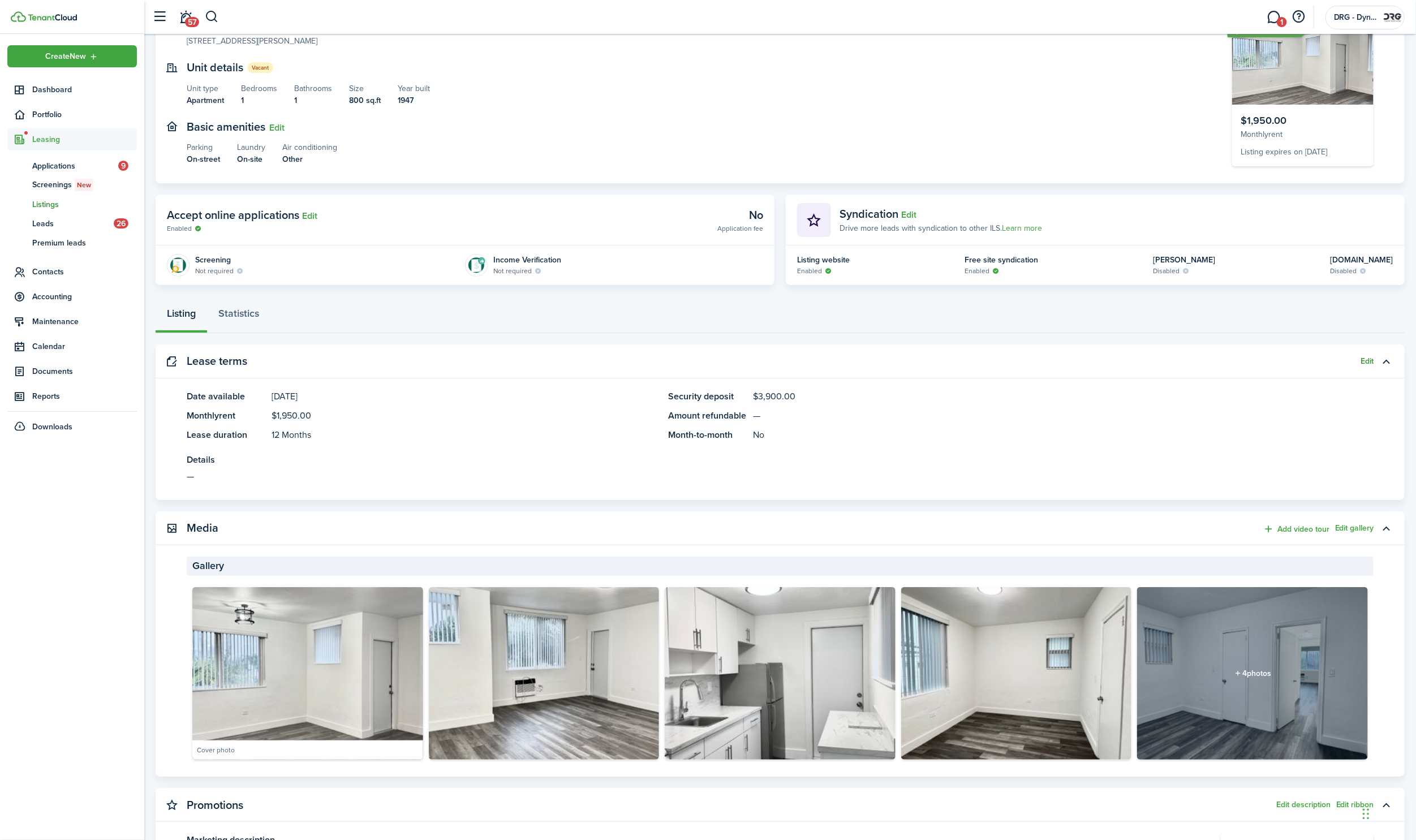
click at [1371, 357] on button "Edit" at bounding box center [1368, 361] width 13 height 9
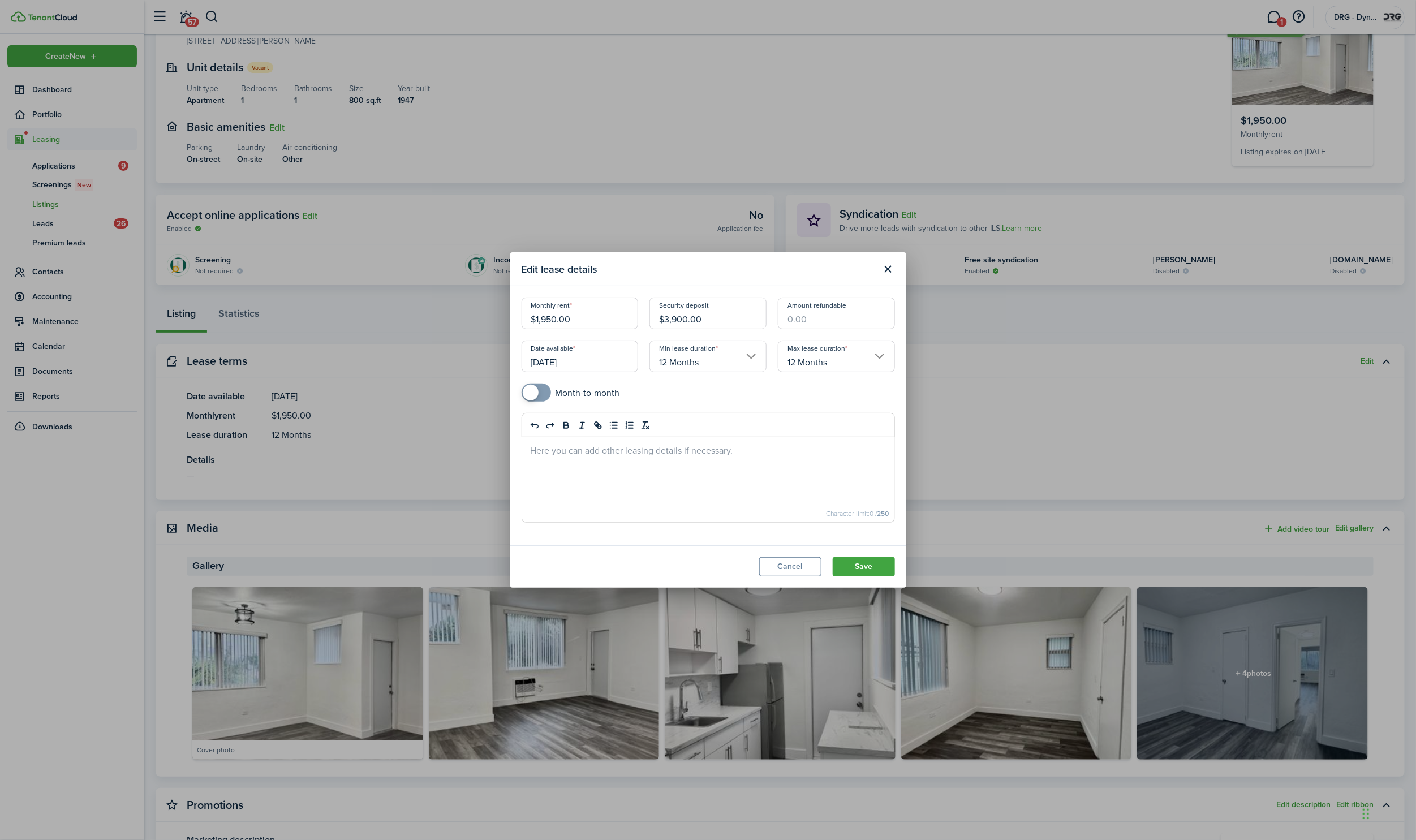
click at [545, 318] on input "$1,950.00" at bounding box center [580, 313] width 117 height 32
click at [669, 322] on input "$3,900.00" at bounding box center [708, 313] width 117 height 32
click at [676, 319] on input "$4,900.00" at bounding box center [708, 313] width 117 height 32
click at [605, 363] on input "[DATE]" at bounding box center [580, 356] width 117 height 32
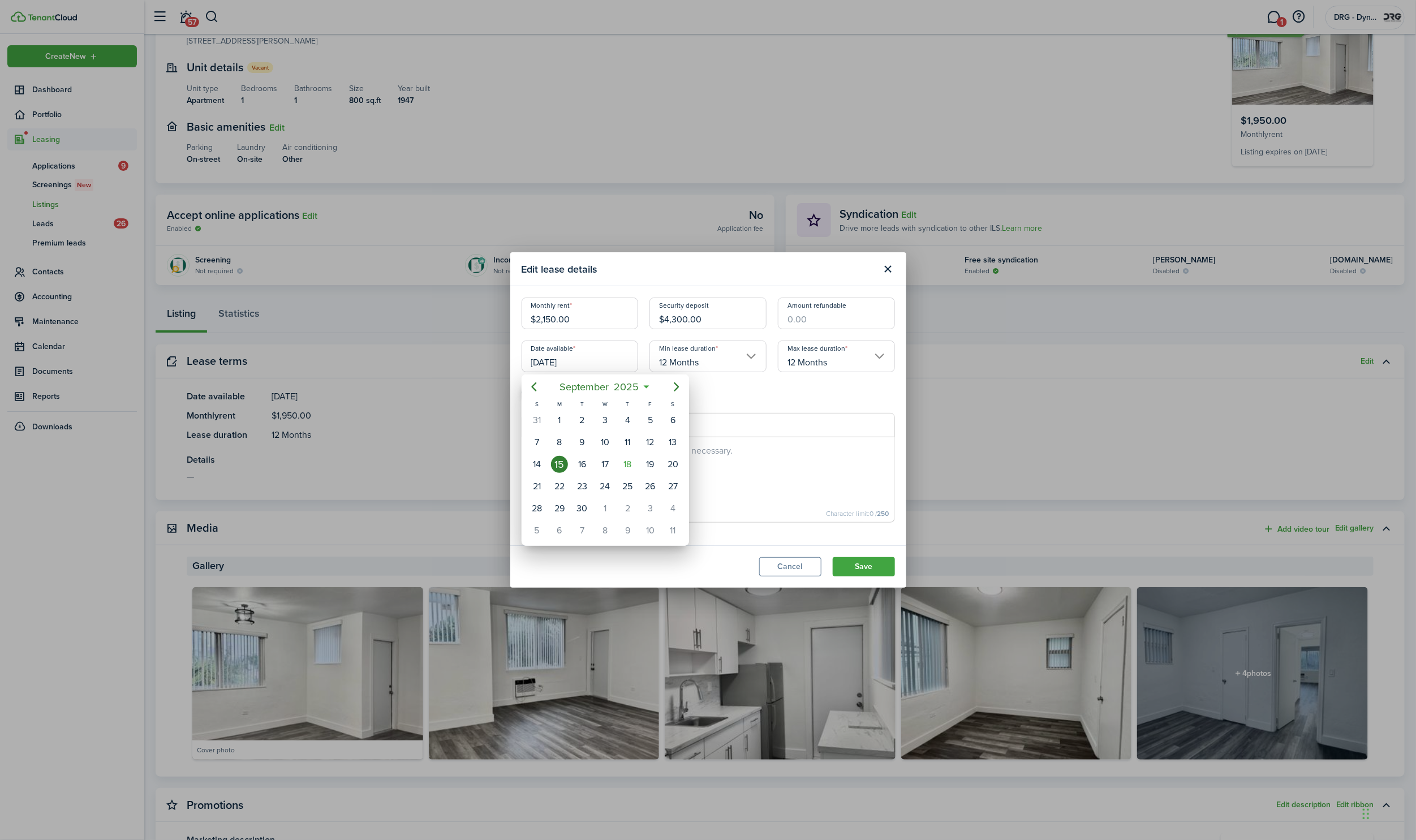
click at [561, 461] on div "15" at bounding box center [559, 464] width 17 height 17
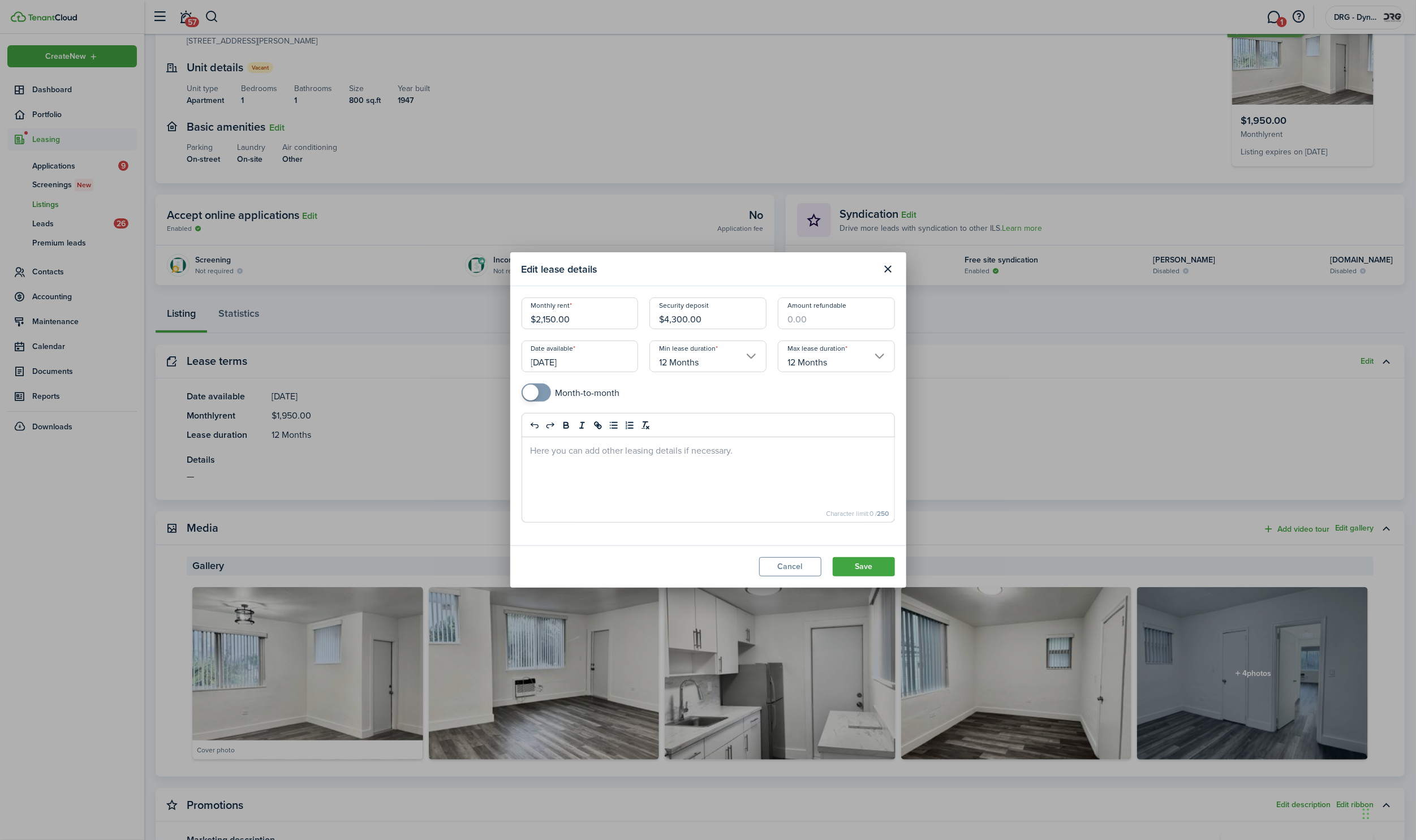
click at [552, 321] on input "$2,150.00" at bounding box center [580, 313] width 117 height 32
click at [678, 318] on input "$4,300.00" at bounding box center [708, 313] width 117 height 32
click at [873, 566] on button "Save" at bounding box center [864, 567] width 63 height 19
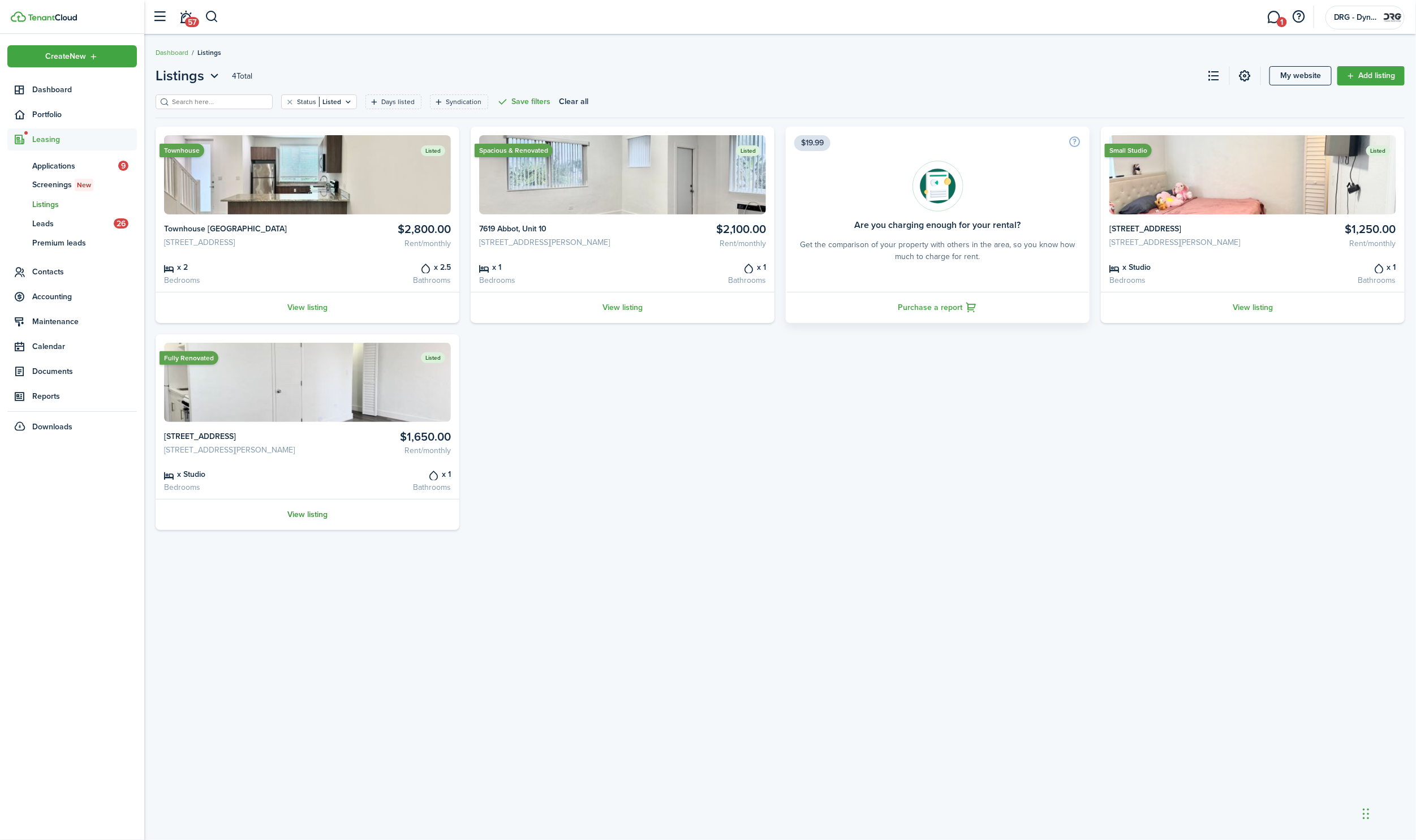
click at [305, 529] on link "View listing" at bounding box center [308, 514] width 304 height 31
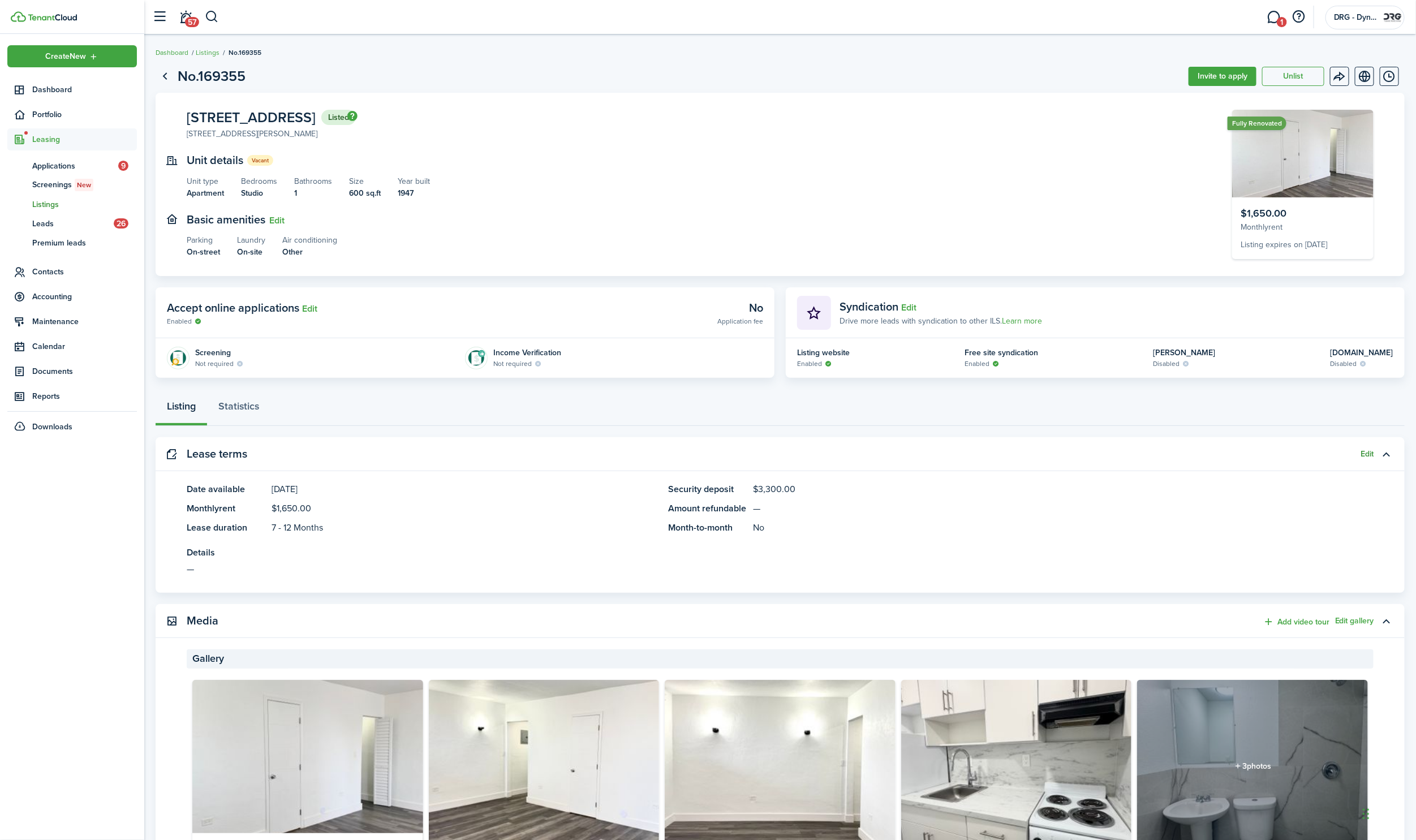
click at [1364, 450] on button "Edit" at bounding box center [1368, 454] width 13 height 9
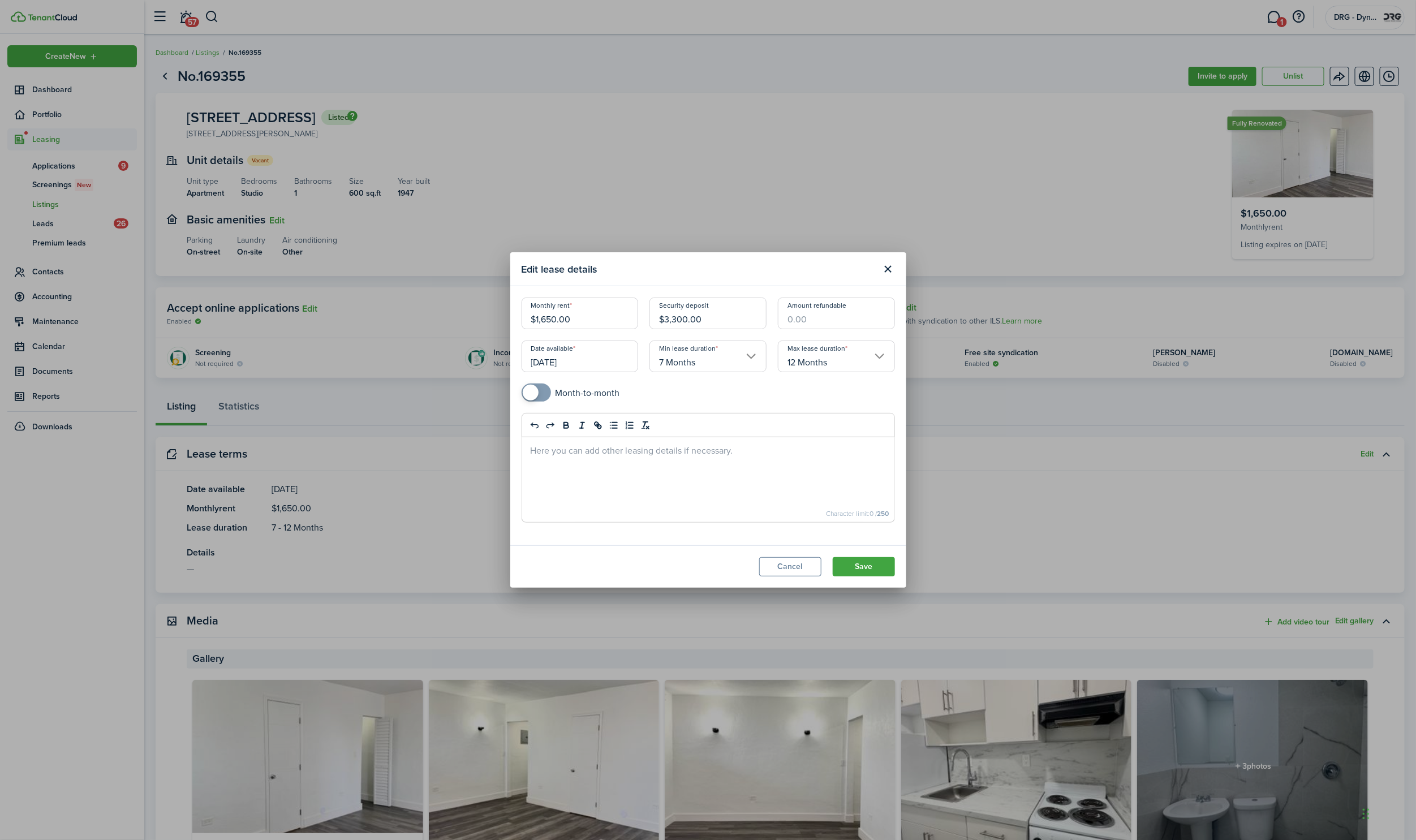
click at [555, 319] on input "$1,650.00" at bounding box center [580, 313] width 117 height 32
click at [551, 319] on input "$1,650.00" at bounding box center [580, 313] width 117 height 32
click at [689, 316] on input "$3,300.00" at bounding box center [708, 313] width 117 height 32
click at [677, 318] on input "$3,300.00" at bounding box center [708, 313] width 117 height 32
click at [869, 567] on button "Save" at bounding box center [864, 567] width 63 height 19
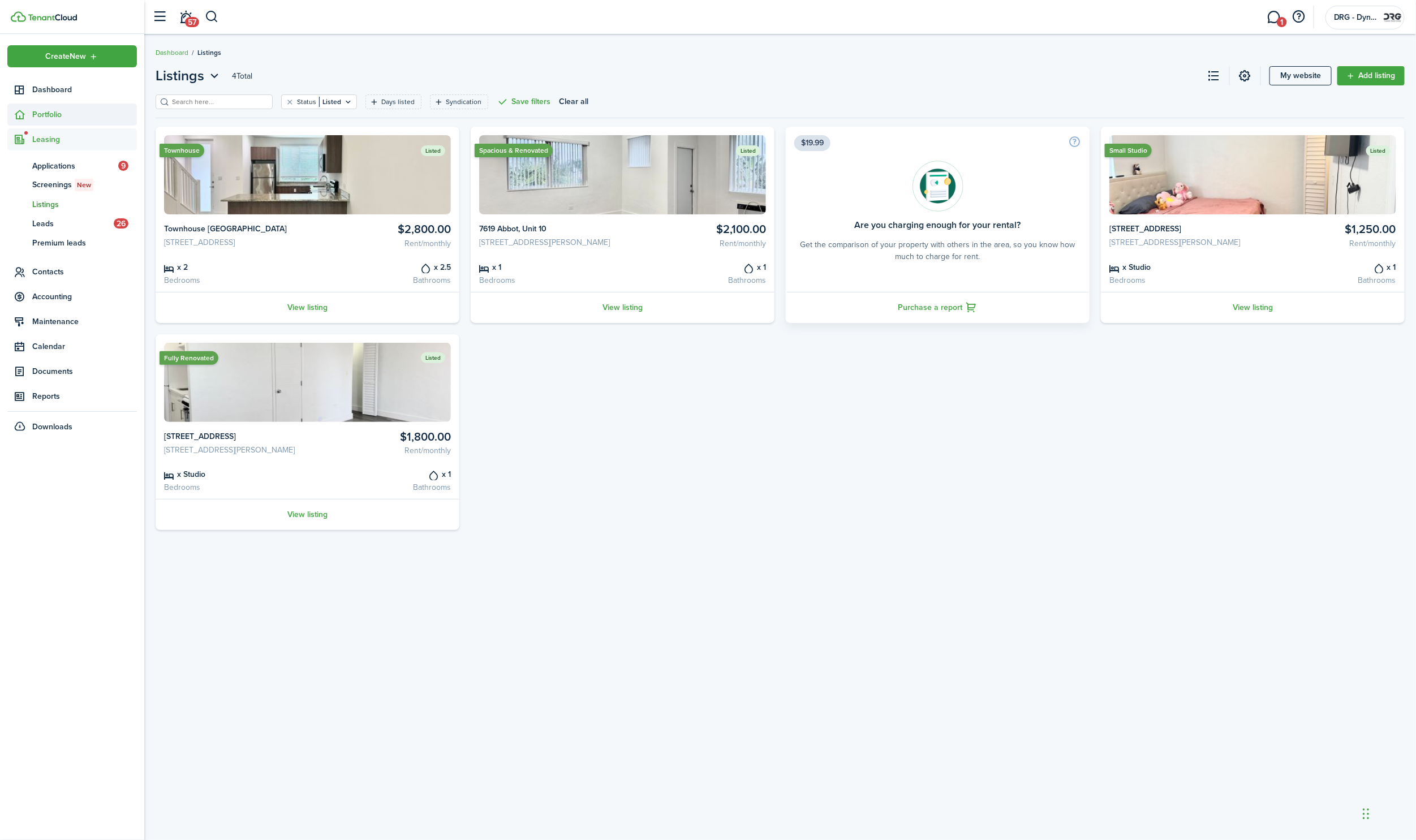
click at [41, 111] on span "Portfolio" at bounding box center [84, 115] width 105 height 12
click at [45, 140] on span "Properties" at bounding box center [84, 141] width 105 height 12
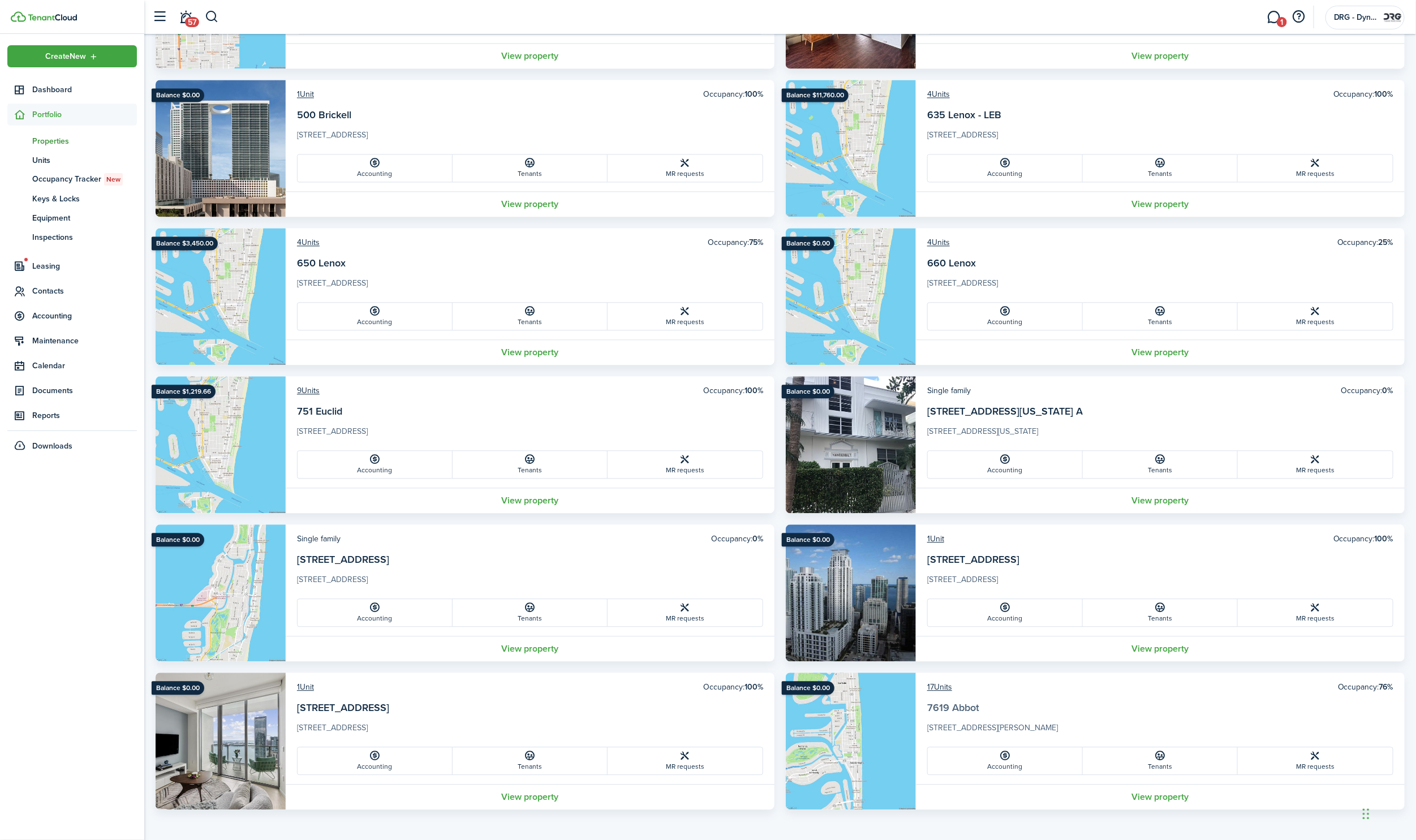
scroll to position [1380, 0]
click at [1164, 760] on icon at bounding box center [1160, 756] width 12 height 11
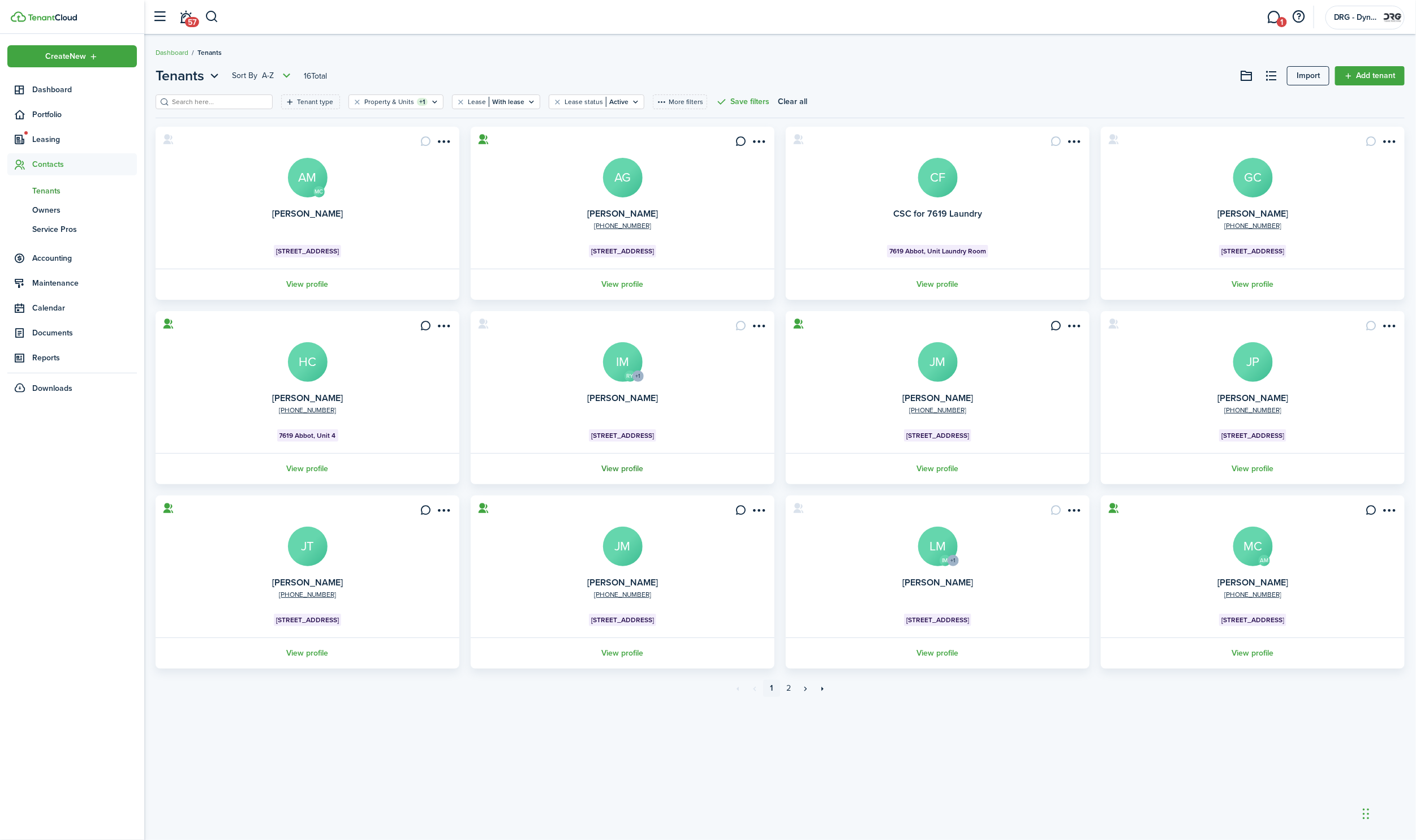
click at [621, 467] on link "View profile" at bounding box center [622, 469] width 307 height 31
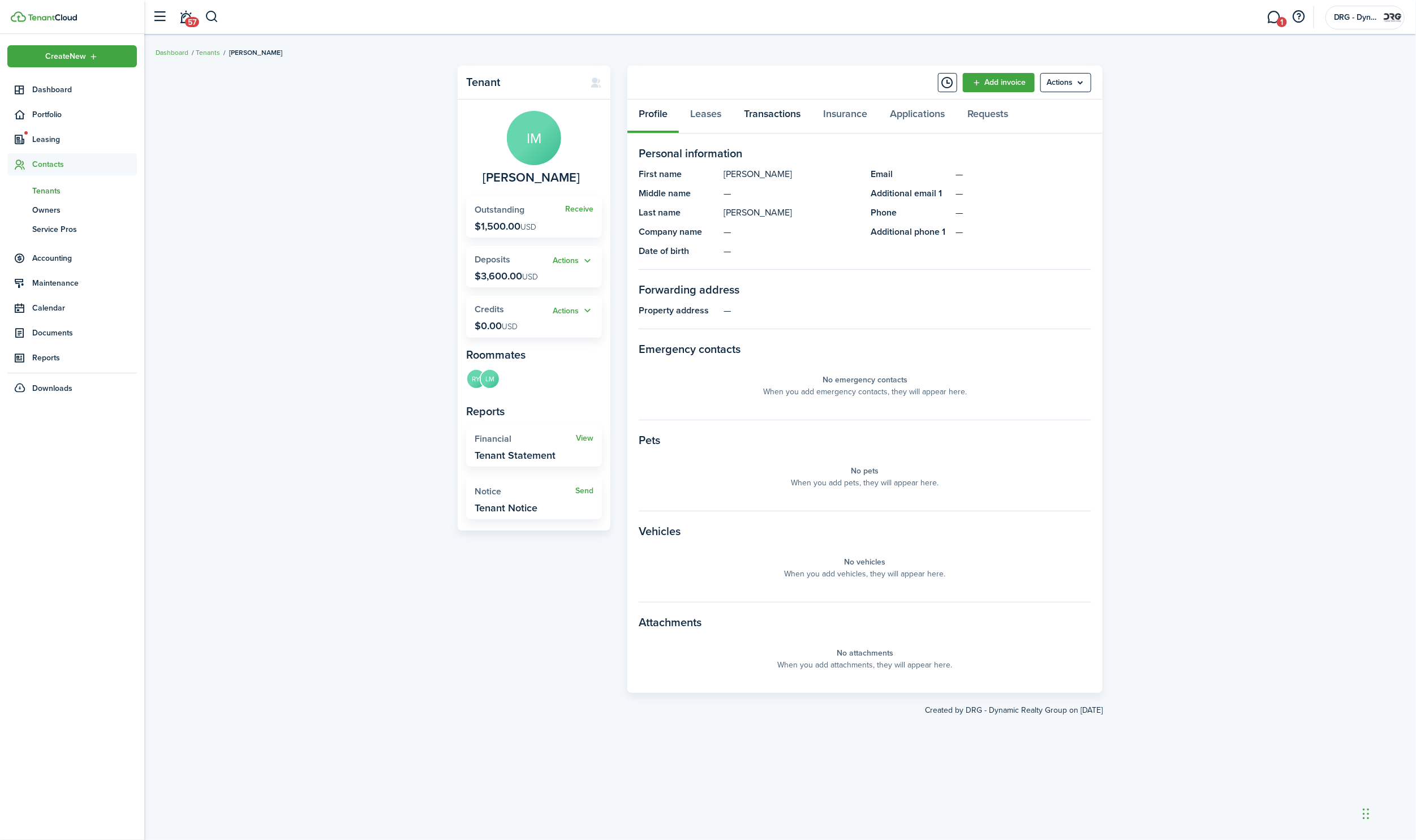
click at [777, 115] on link "Transactions" at bounding box center [773, 117] width 80 height 34
